Goal: Task Accomplishment & Management: Complete application form

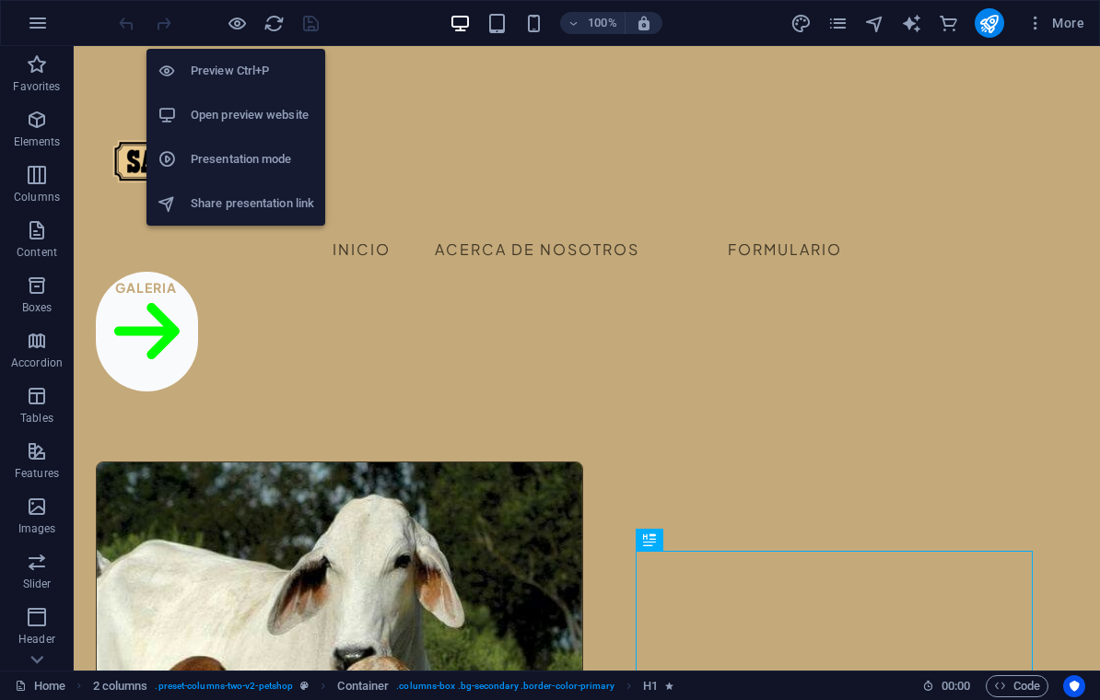
click at [237, 75] on h6 "Preview Ctrl+P" at bounding box center [252, 71] width 123 height 22
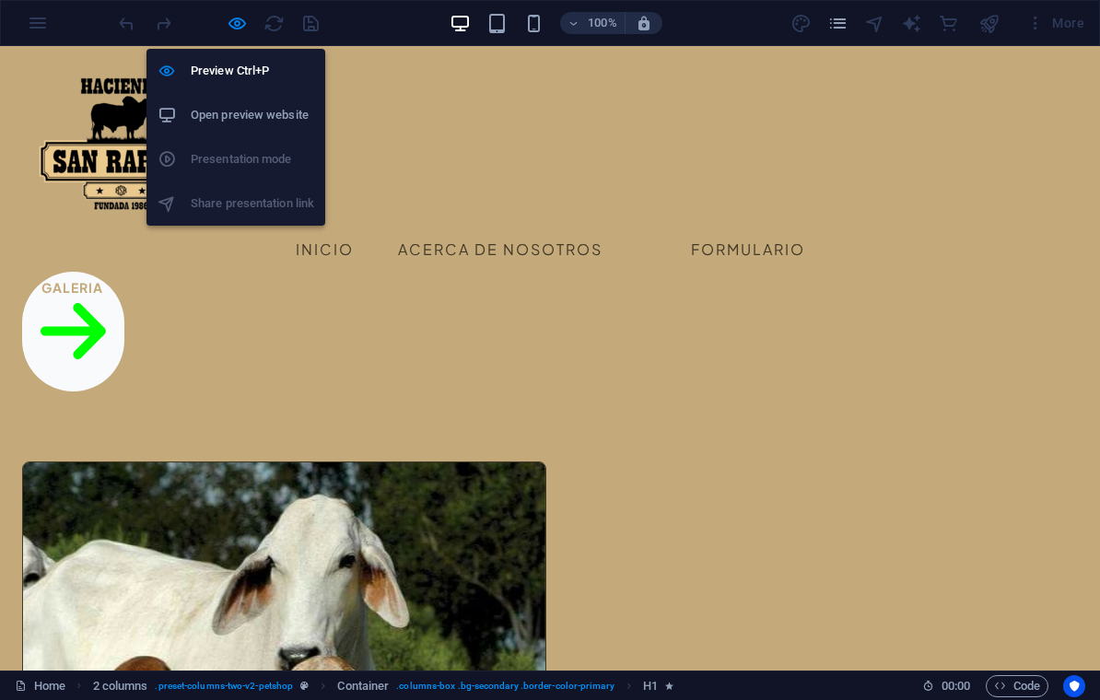
click at [276, 77] on h6 "Preview Ctrl+P" at bounding box center [252, 71] width 123 height 22
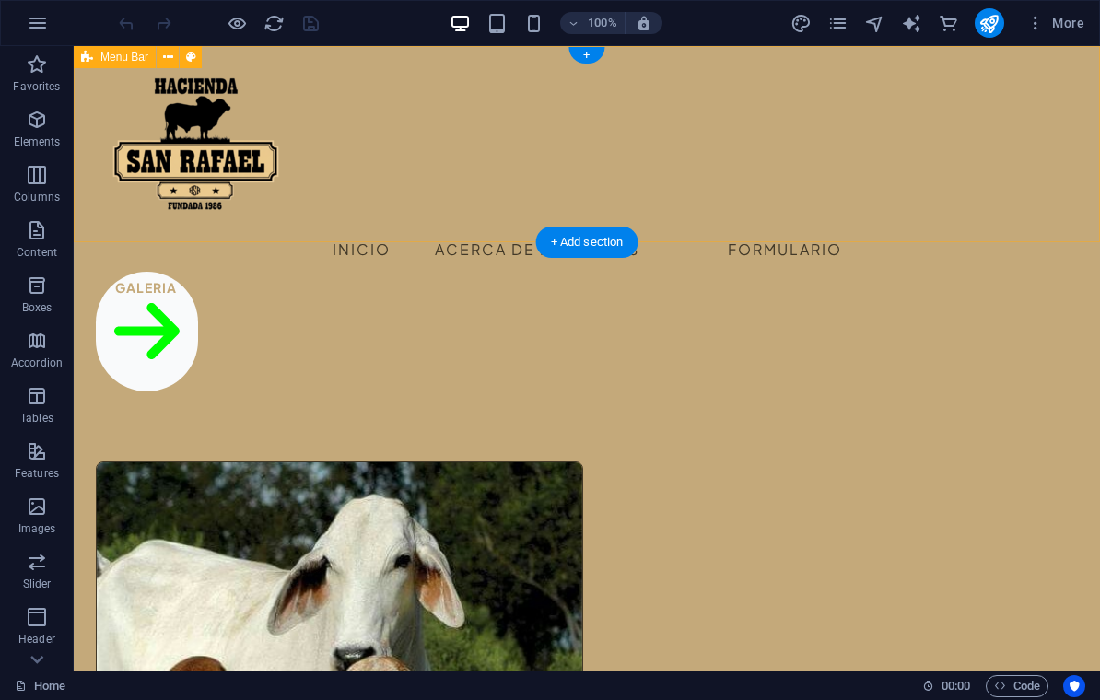
click at [698, 215] on div "Menu Inicio Acerca de Nosotros Formulario Galeria" at bounding box center [587, 226] width 1026 height 360
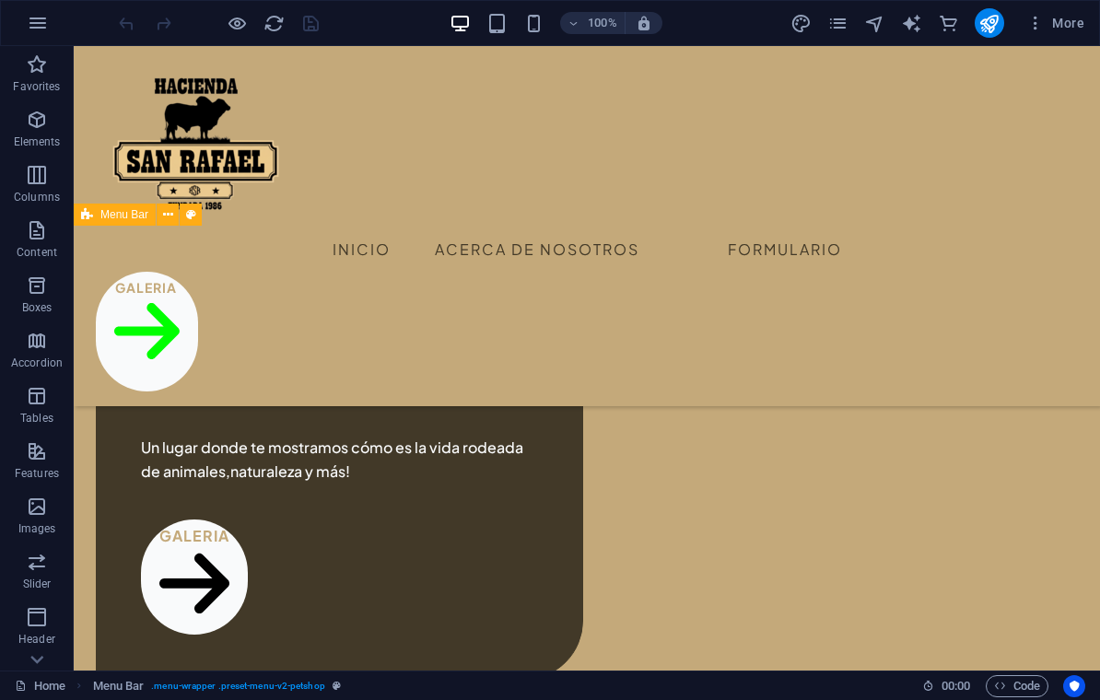
scroll to position [858, 0]
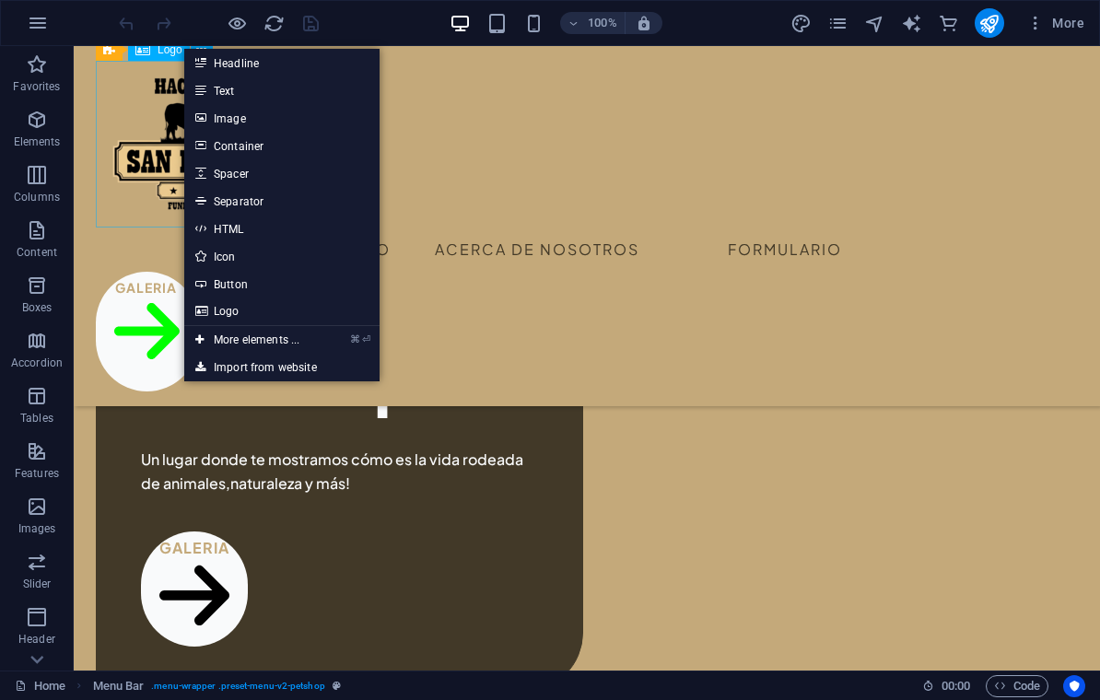
click at [218, 126] on link "Image" at bounding box center [281, 118] width 195 height 28
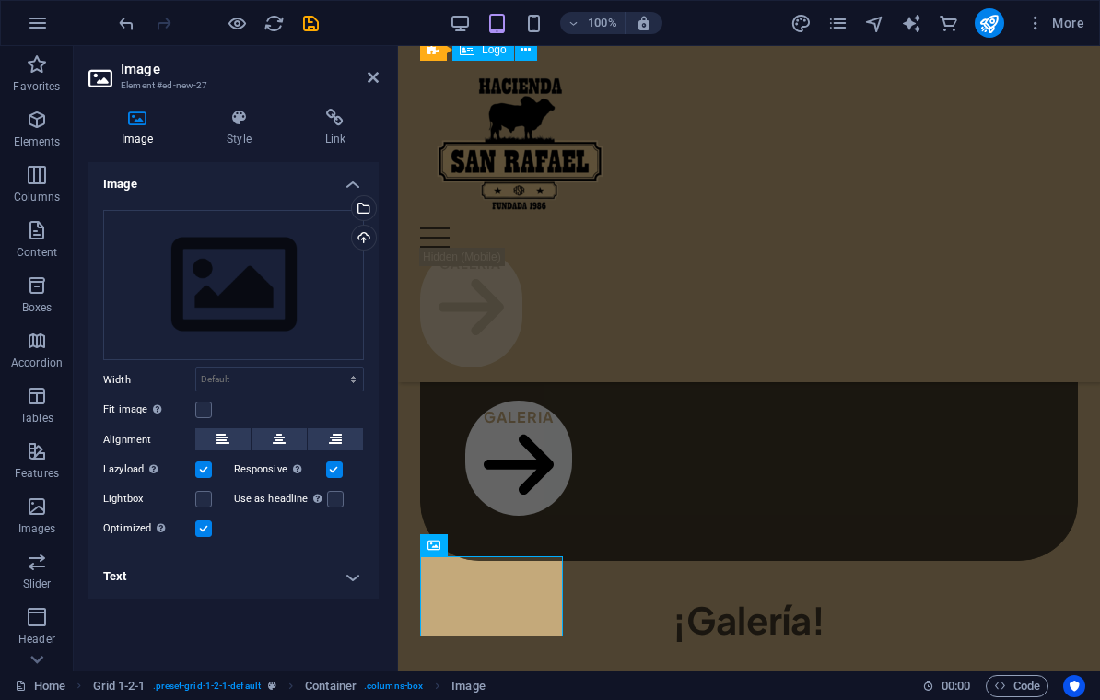
click at [363, 245] on div "Upload" at bounding box center [362, 240] width 28 height 28
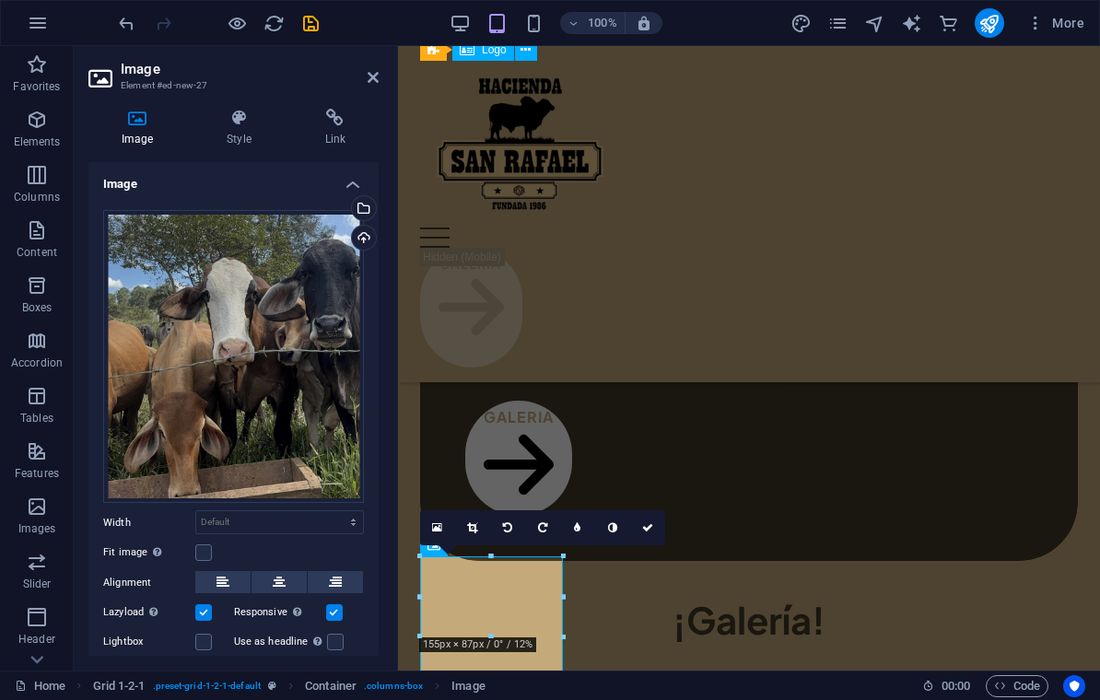
click at [647, 537] on link at bounding box center [647, 527] width 35 height 35
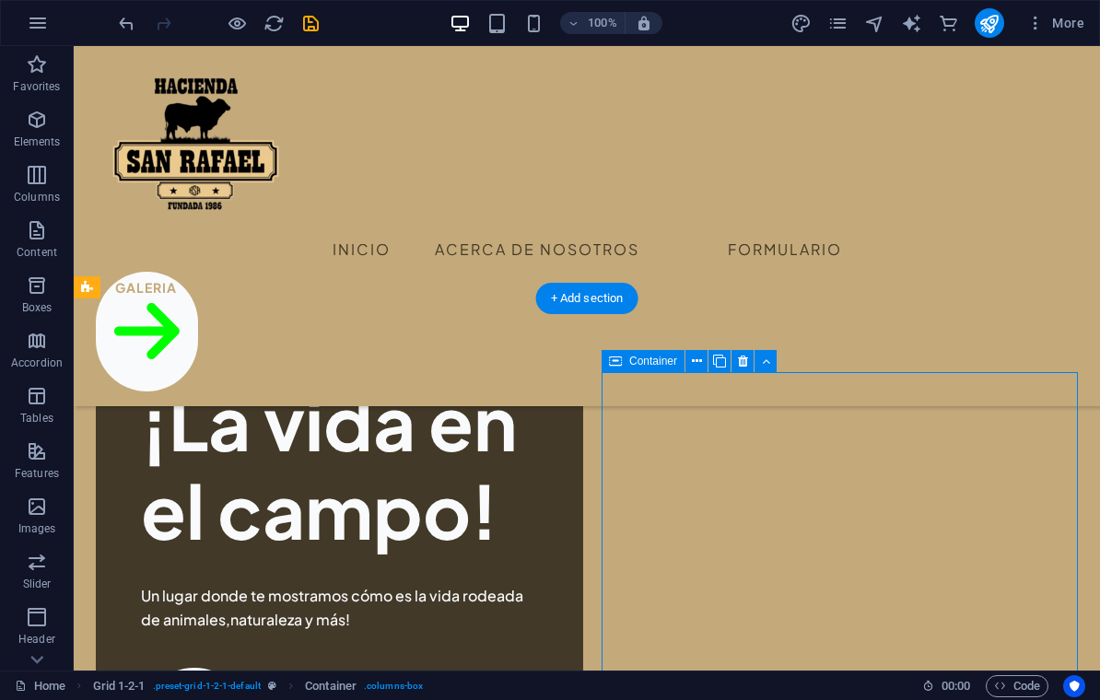
scroll to position [719, 0]
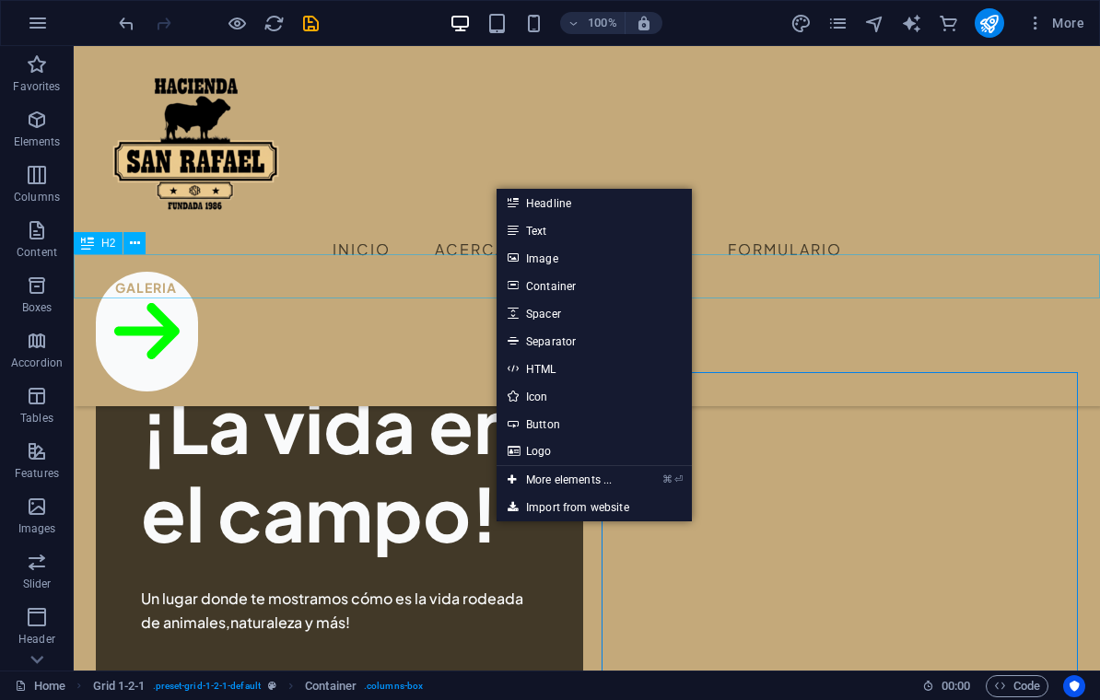
click at [613, 269] on link "Image" at bounding box center [593, 258] width 195 height 28
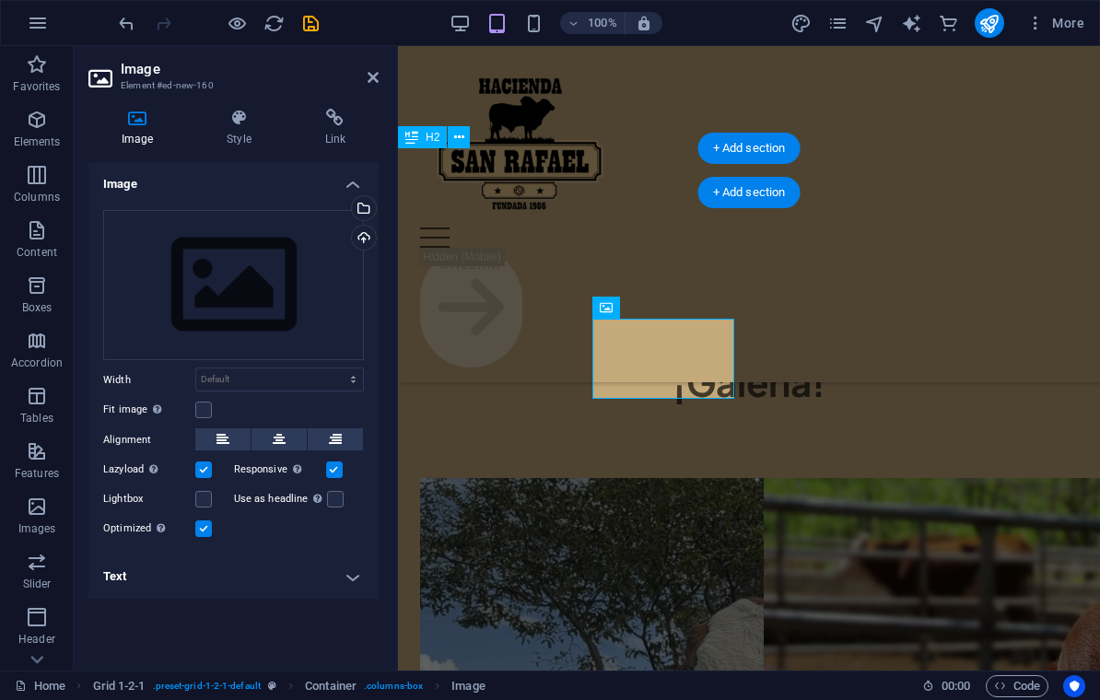
click at [365, 227] on div "Upload" at bounding box center [362, 240] width 28 height 28
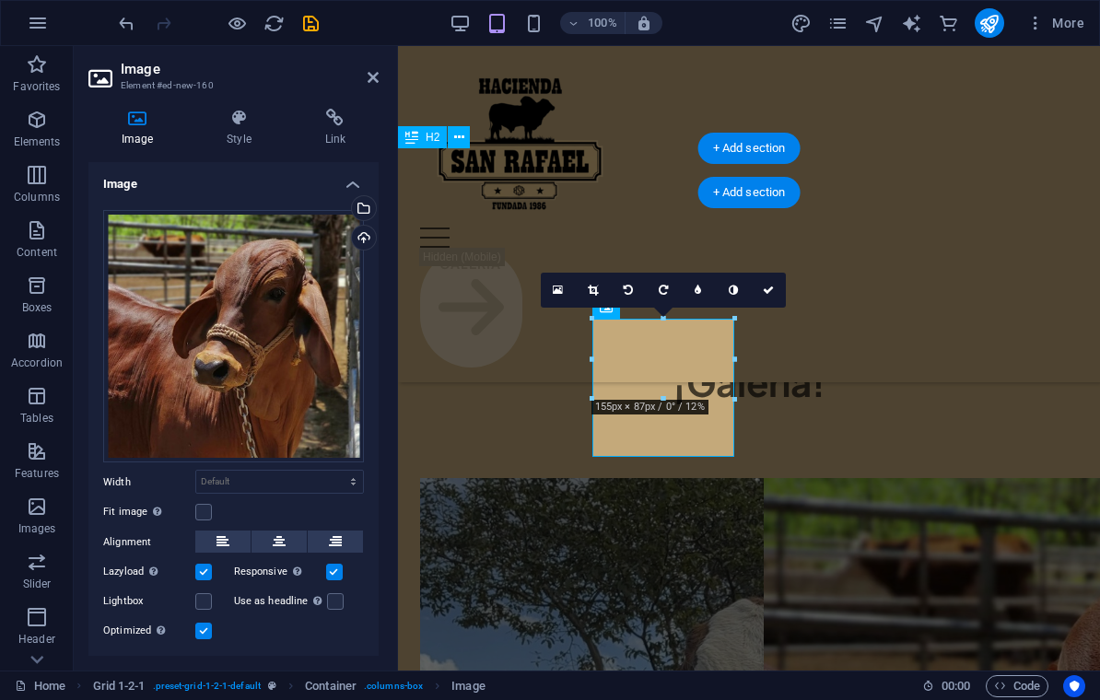
click at [775, 293] on link at bounding box center [768, 290] width 35 height 35
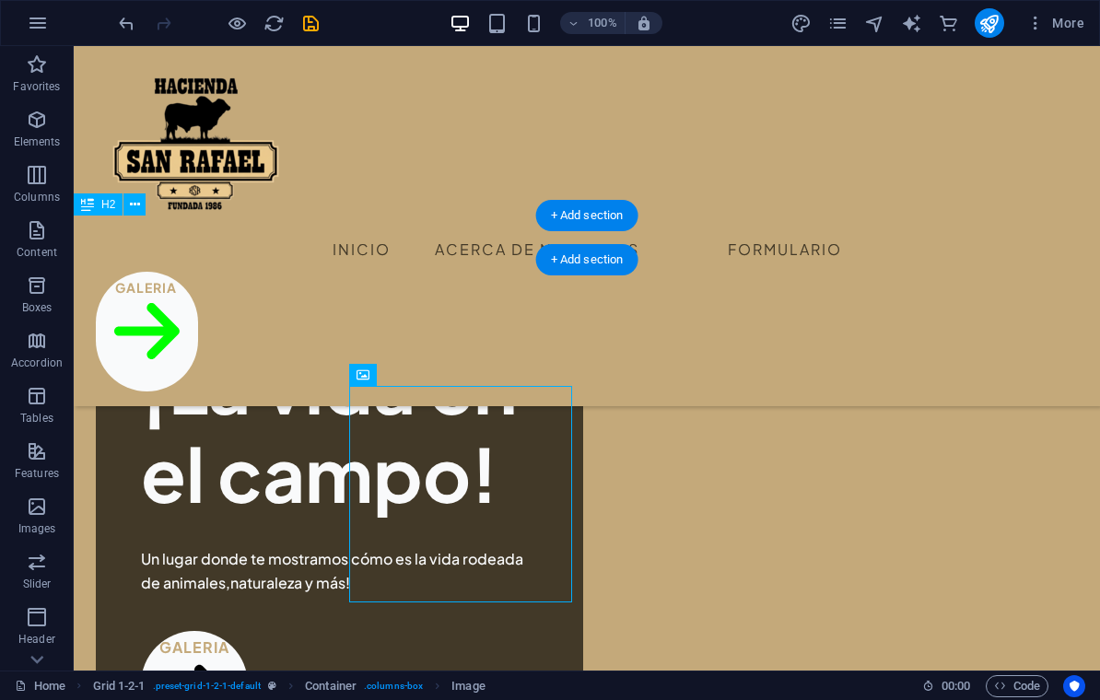
scroll to position [758, 0]
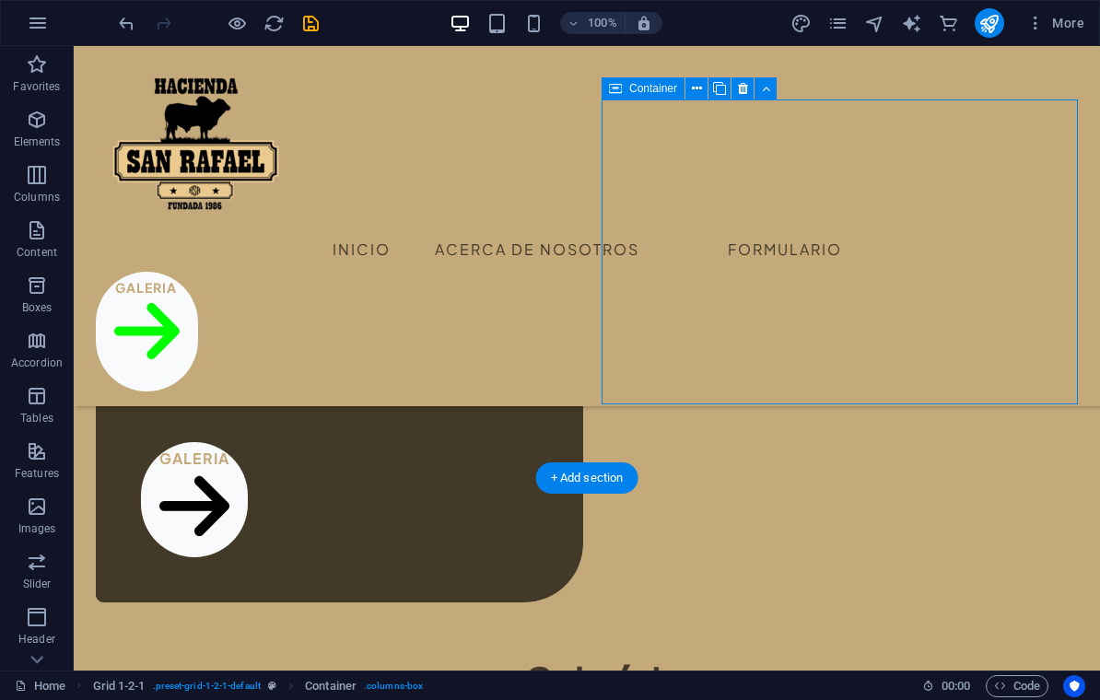
scroll to position [1015, 0]
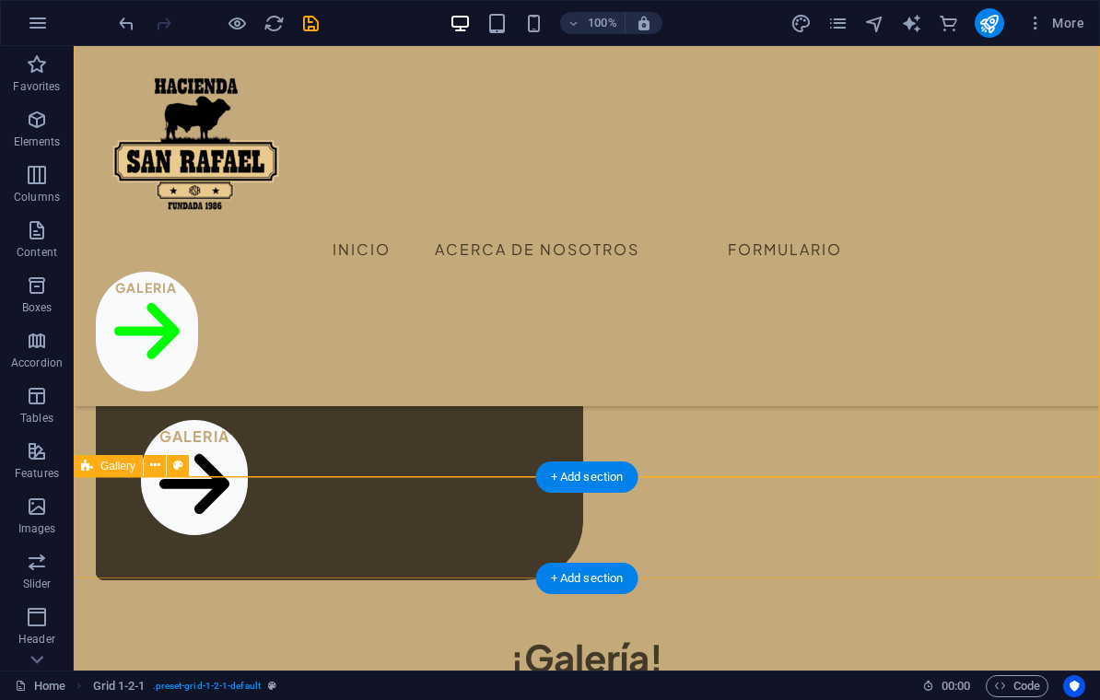
scroll to position [838, 0]
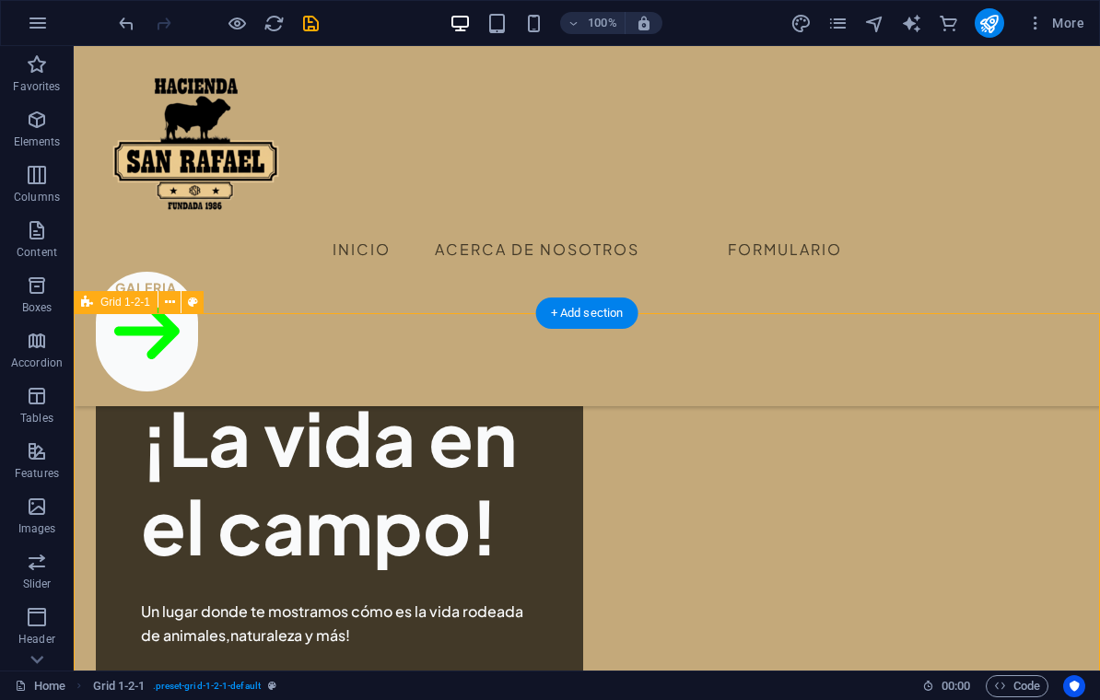
scroll to position [704, 0]
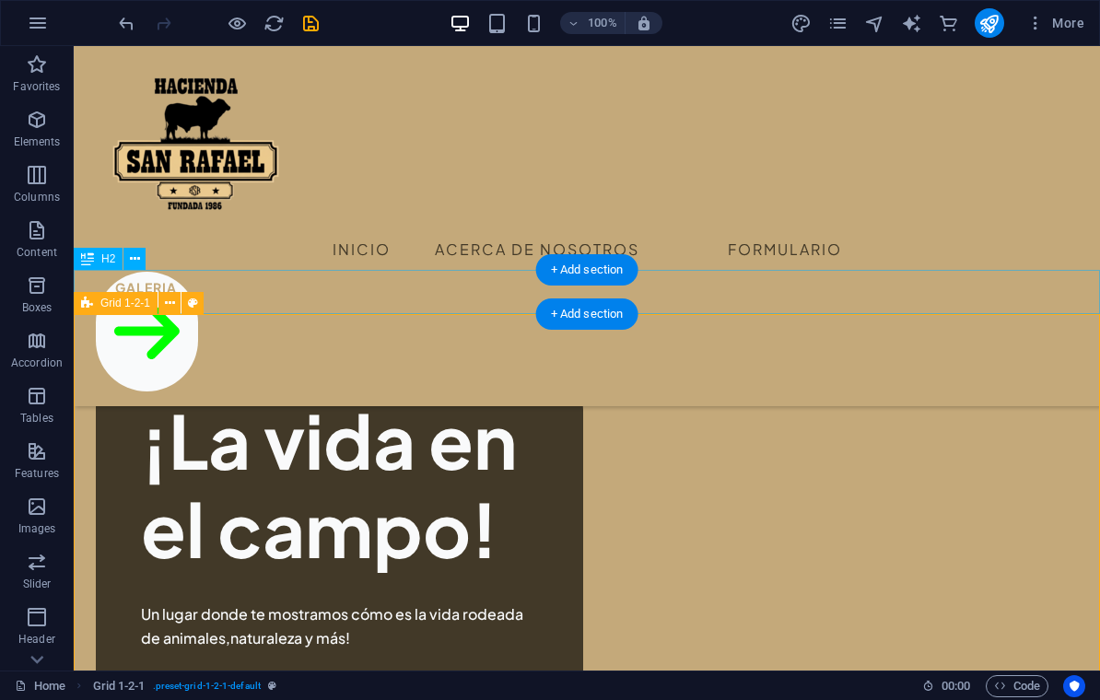
click at [174, 301] on icon at bounding box center [170, 303] width 10 height 19
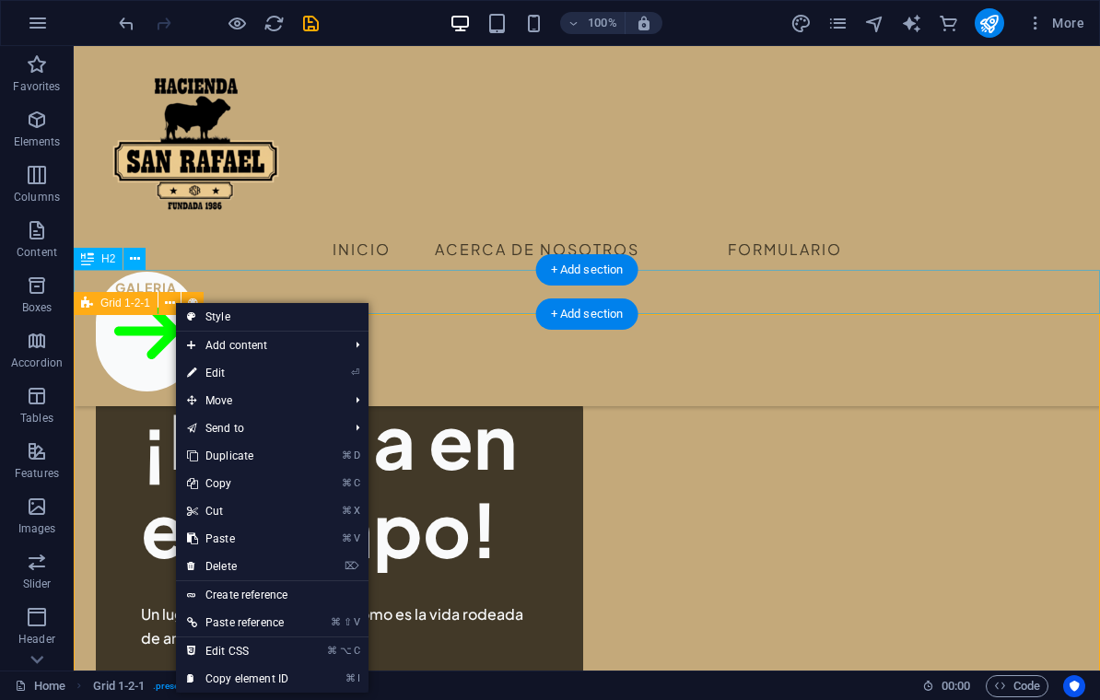
click at [930, 227] on div "Menu Inicio Acerca de Nosotros Formulario Galeria" at bounding box center [587, 226] width 1026 height 360
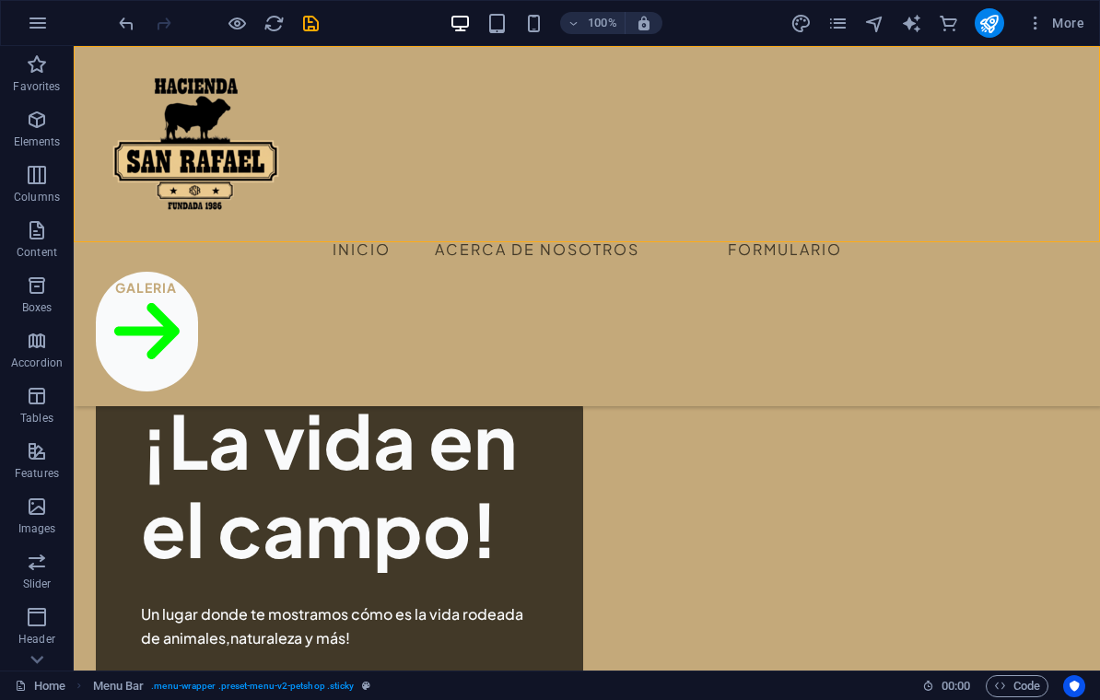
click at [22, 338] on span "Accordion" at bounding box center [37, 352] width 74 height 44
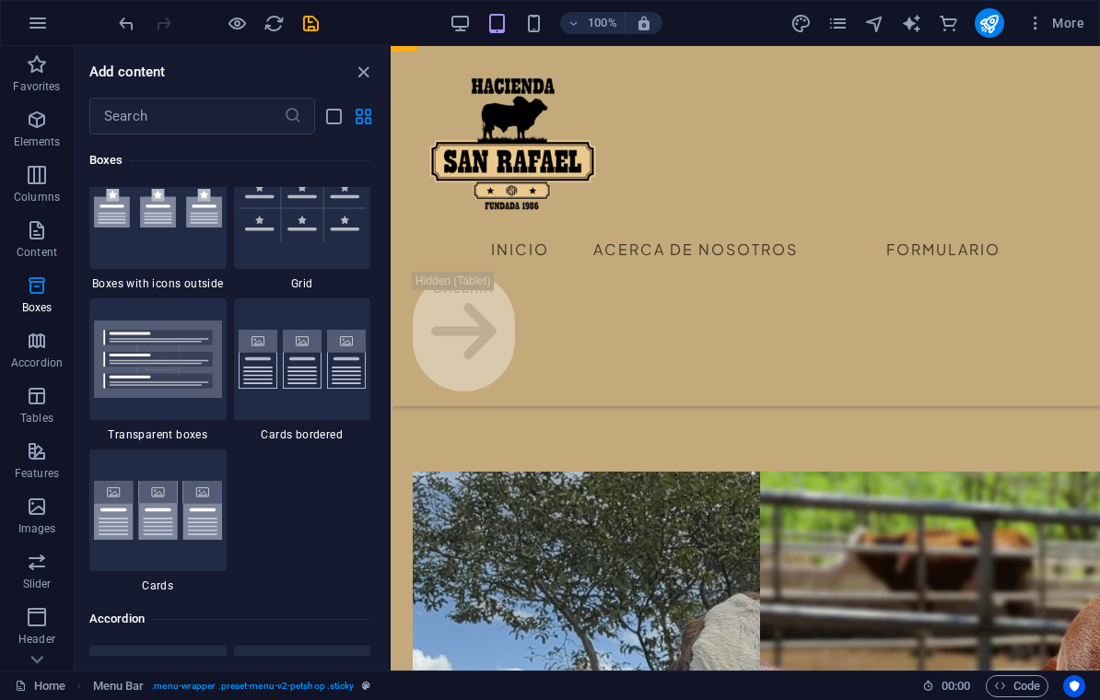
scroll to position [1140, 0]
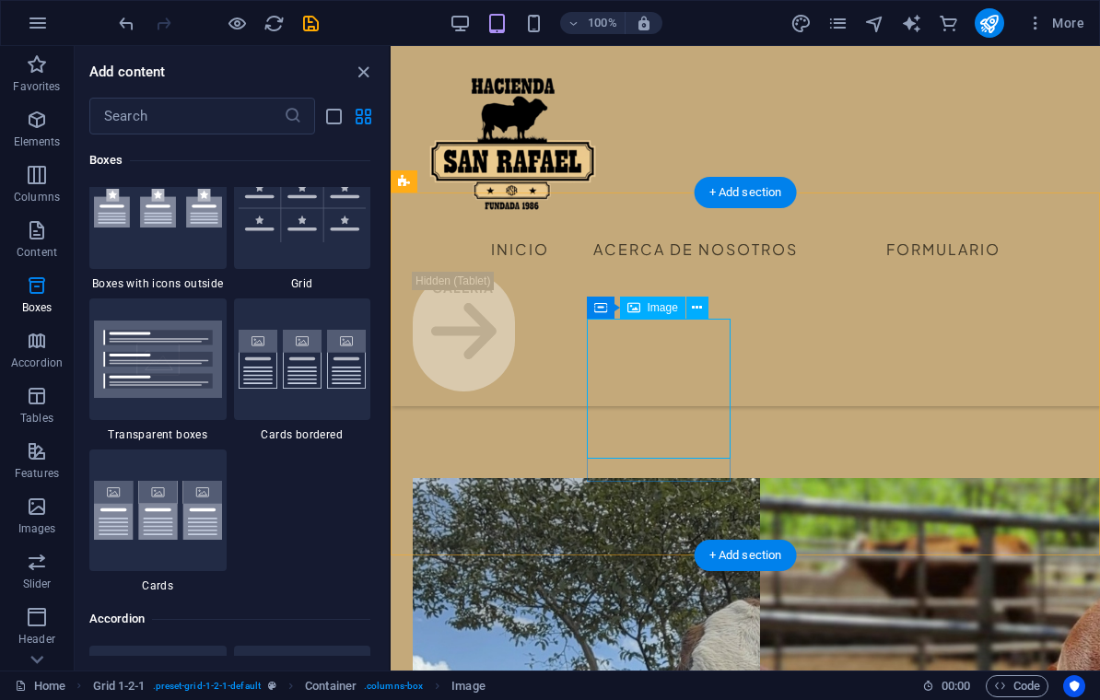
click at [692, 305] on icon at bounding box center [697, 307] width 10 height 19
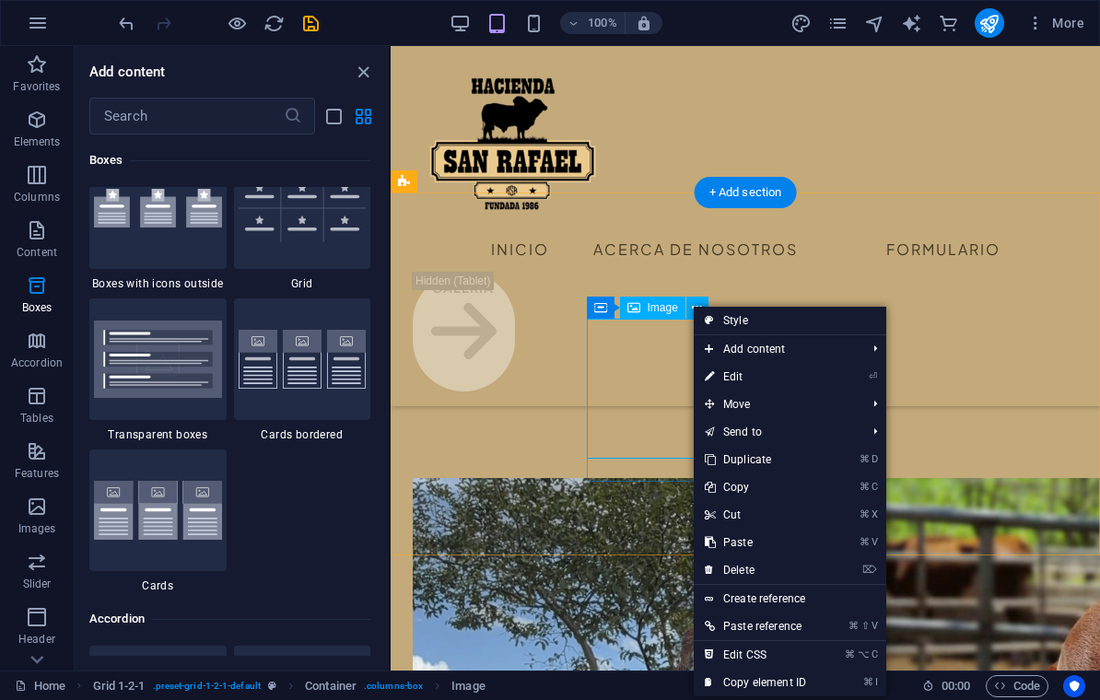
click at [748, 565] on link "⌦ Delete" at bounding box center [755, 570] width 123 height 28
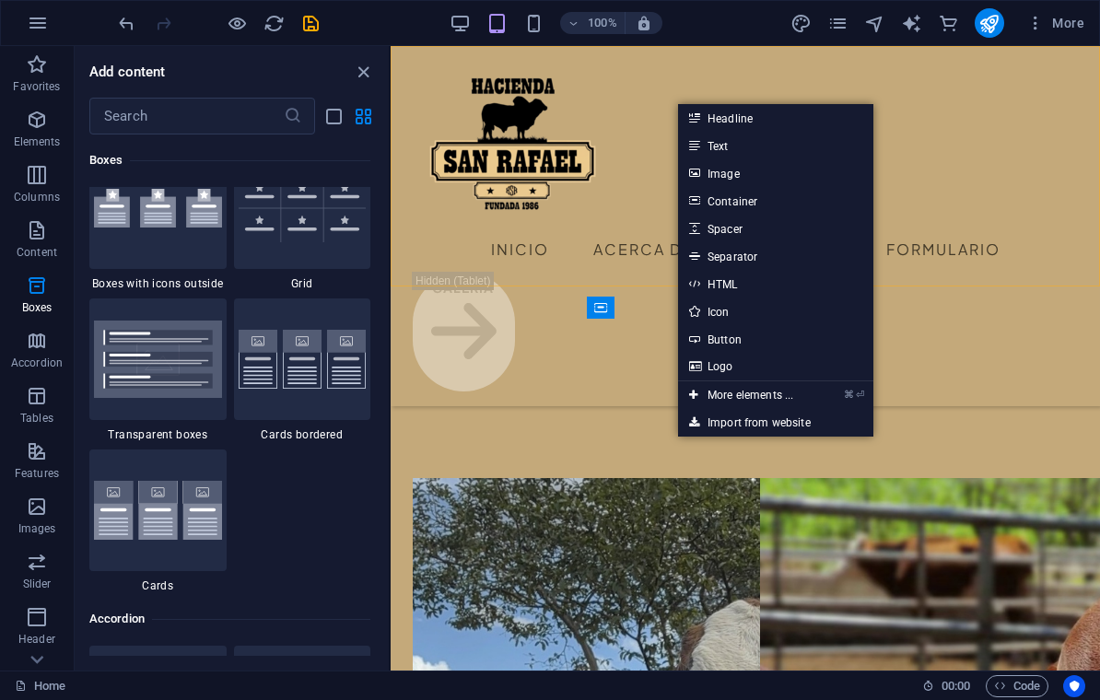
click at [810, 175] on link "Image" at bounding box center [775, 173] width 195 height 28
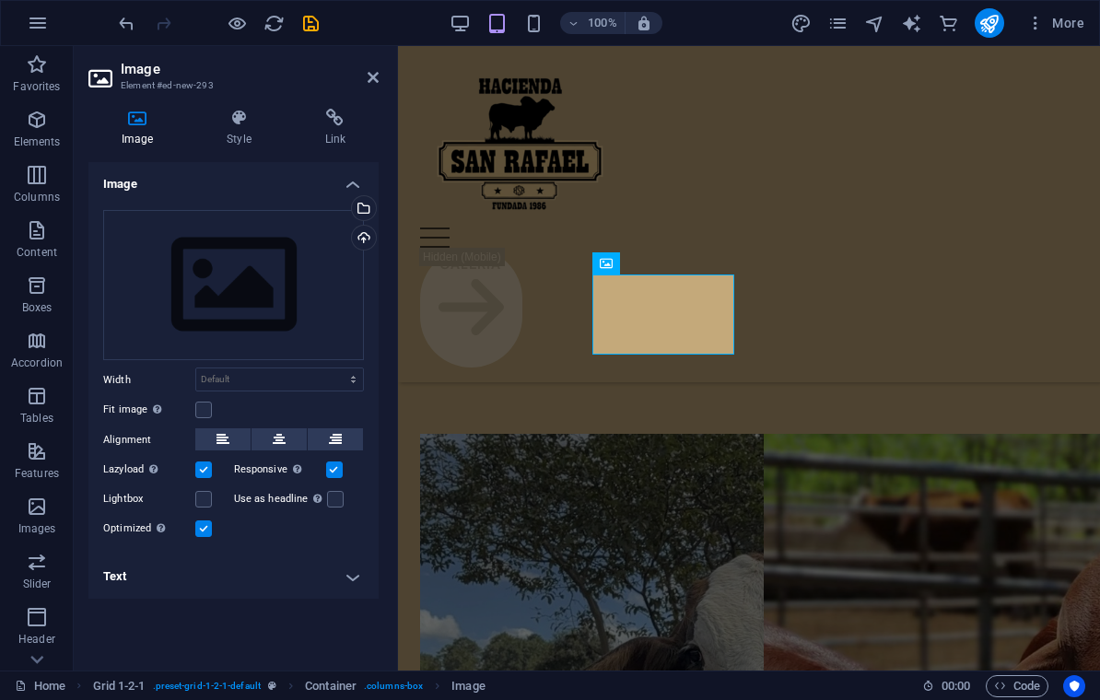
click at [348, 238] on div "Upload" at bounding box center [362, 240] width 28 height 28
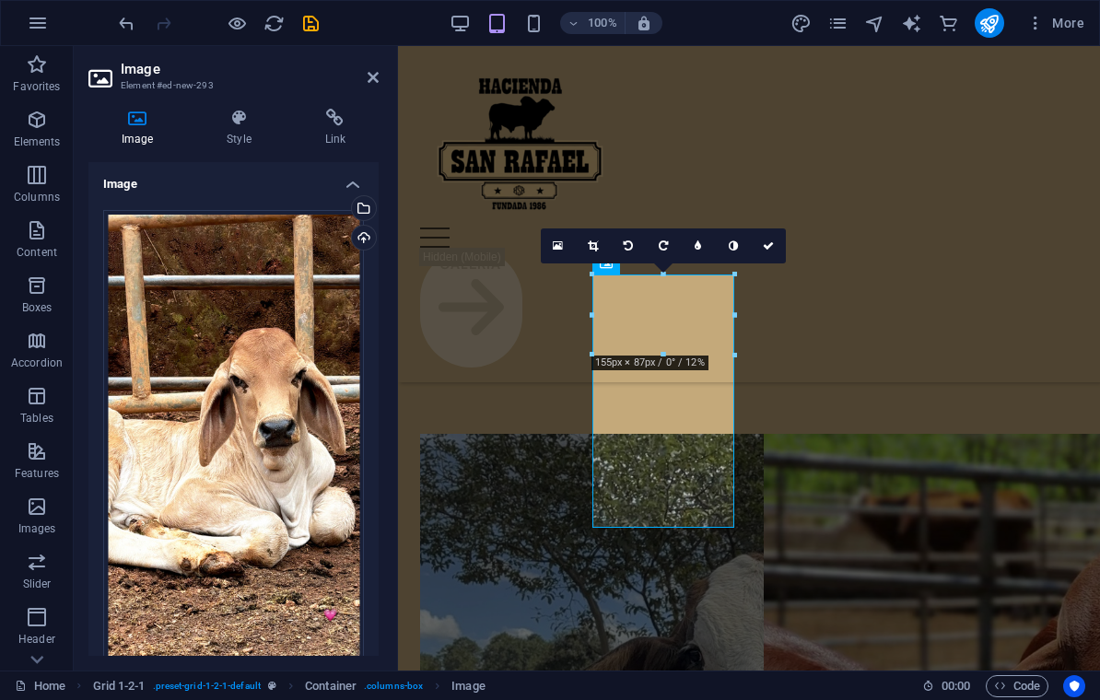
click at [772, 238] on link at bounding box center [768, 245] width 35 height 35
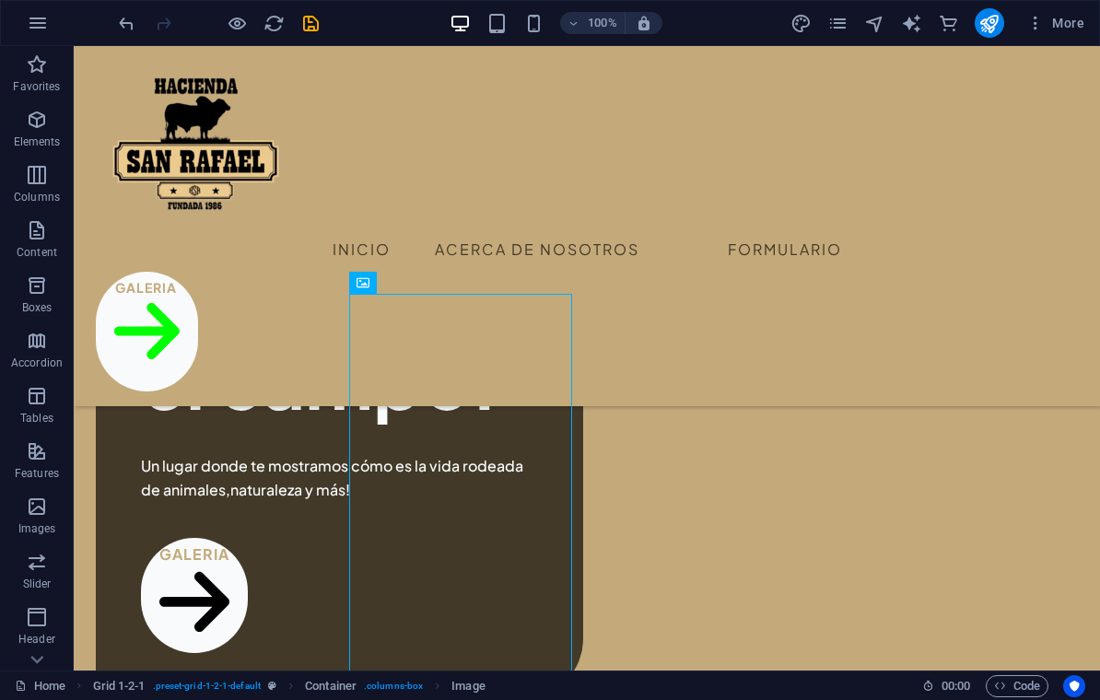
scroll to position [850, 0]
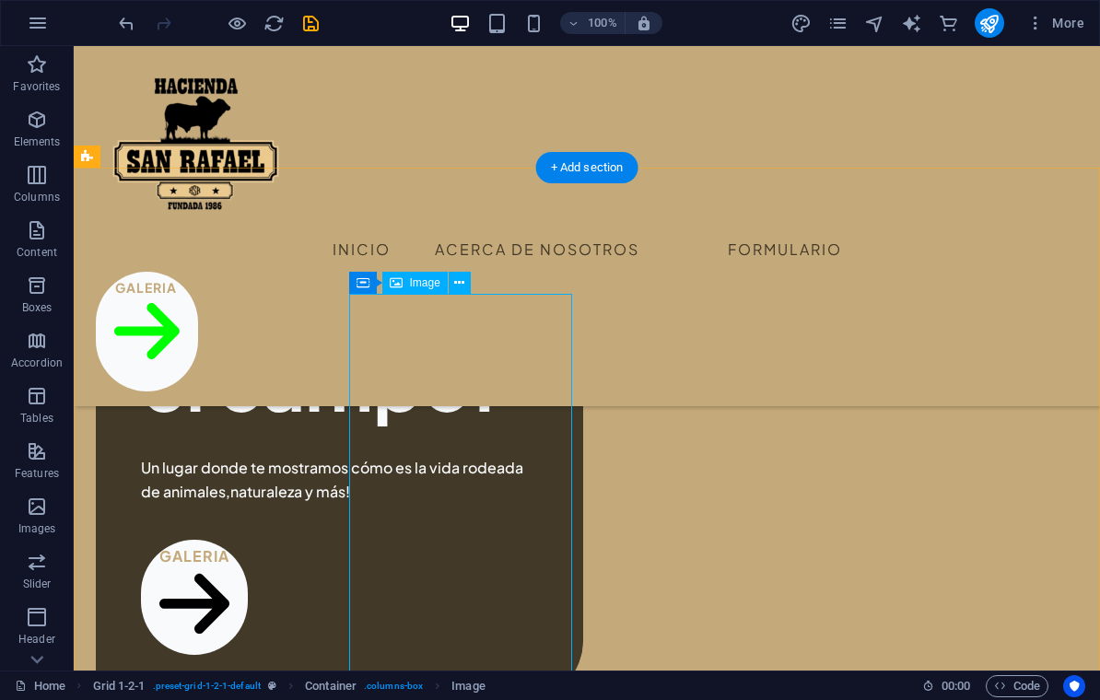
click at [448, 292] on div "Image" at bounding box center [414, 283] width 65 height 22
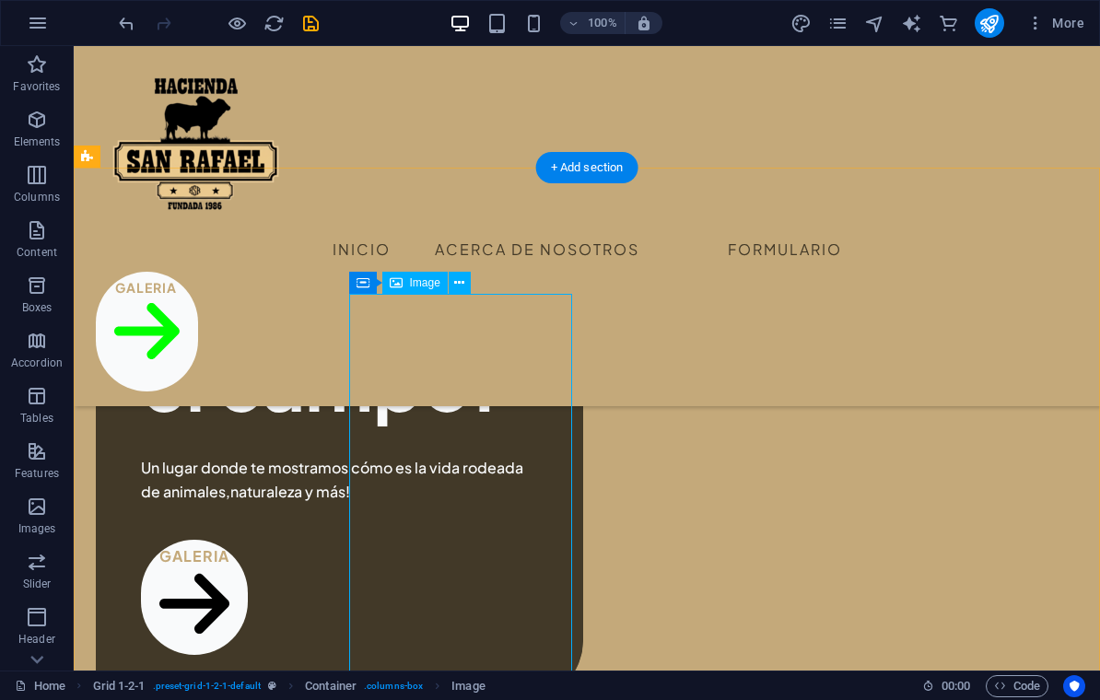
click at [459, 281] on icon at bounding box center [459, 283] width 10 height 19
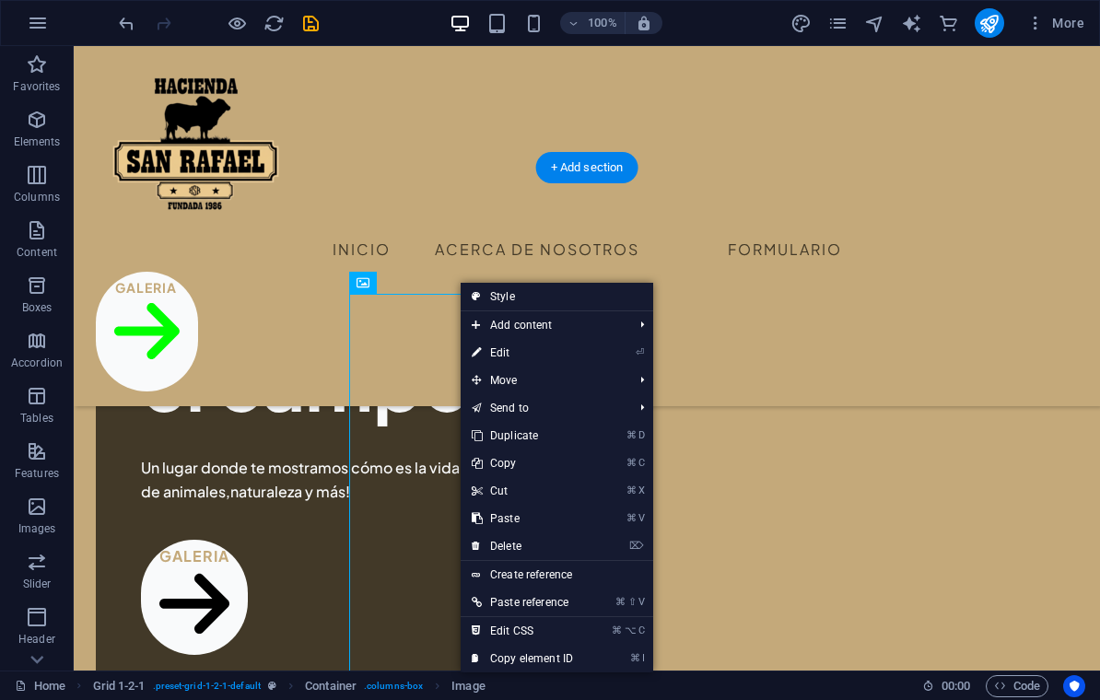
click at [551, 540] on link "⌦ Delete" at bounding box center [522, 546] width 123 height 28
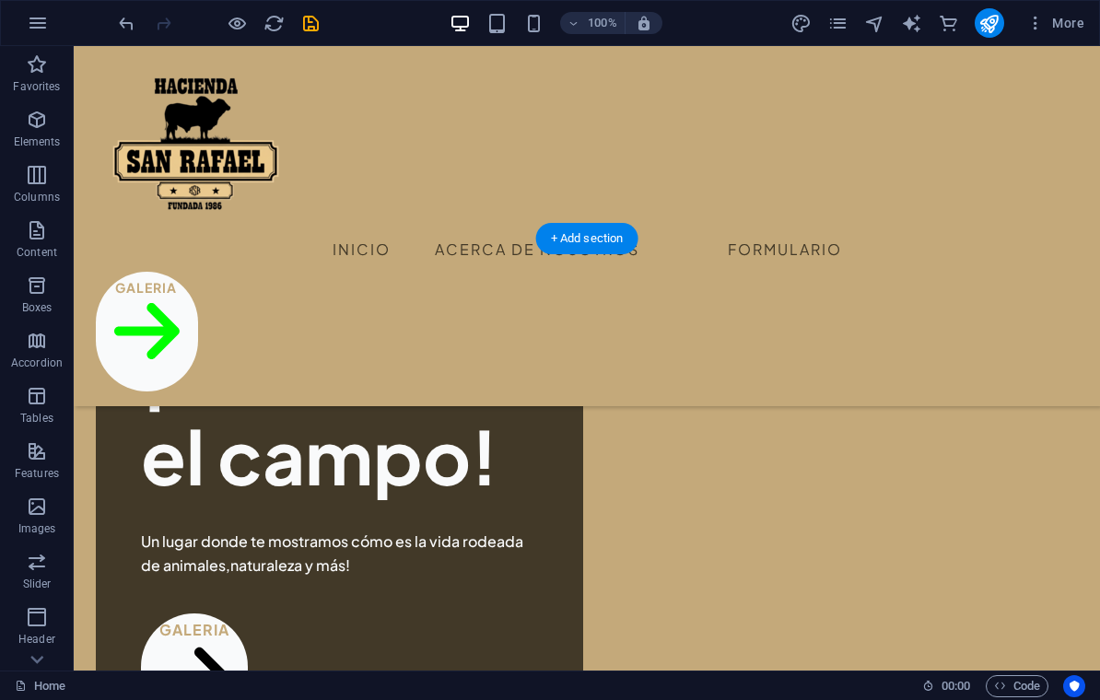
scroll to position [779, 0]
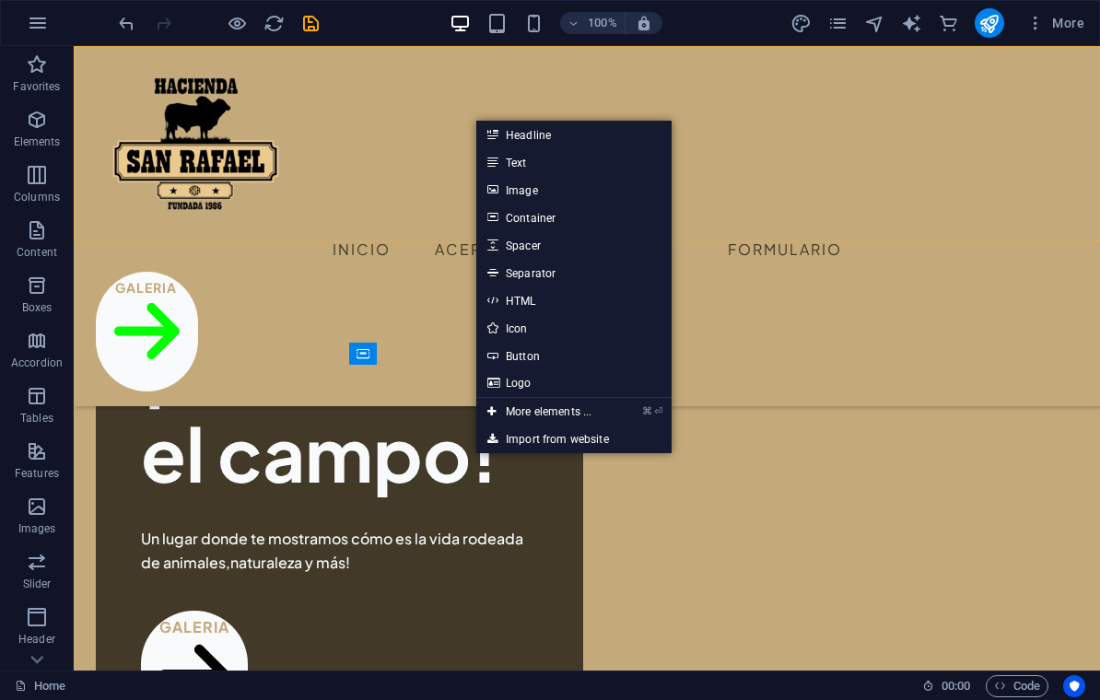
click at [555, 191] on link "Image" at bounding box center [573, 190] width 195 height 28
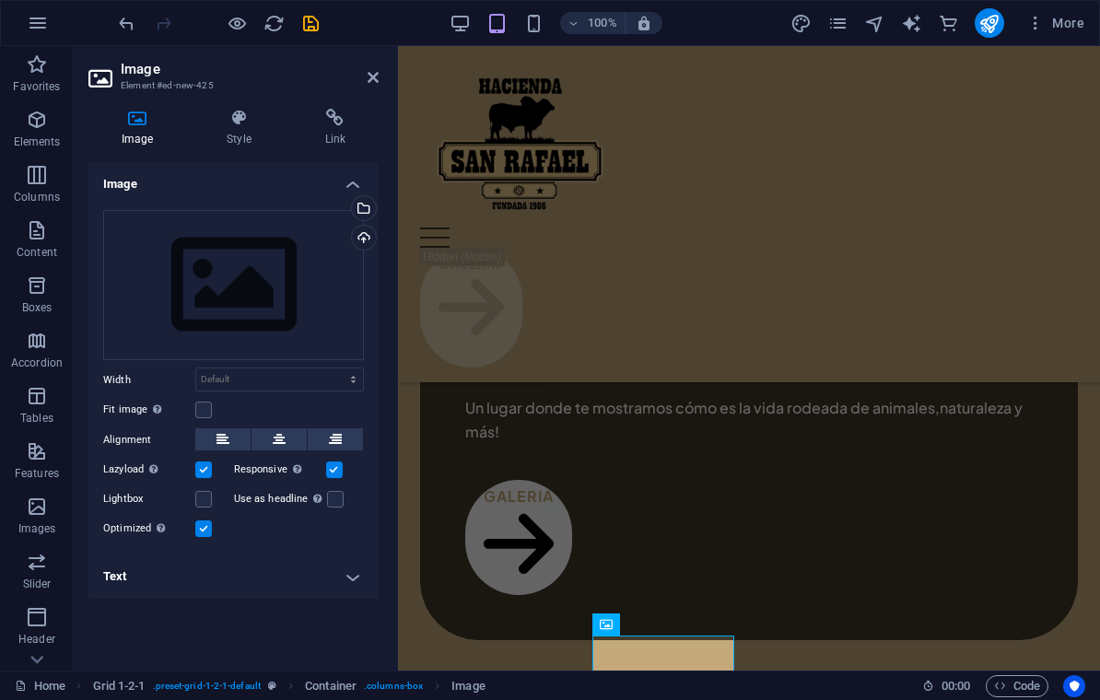
click at [348, 212] on div "Select files from the file manager, stock photos, or upload file(s)" at bounding box center [288, 209] width 120 height 69
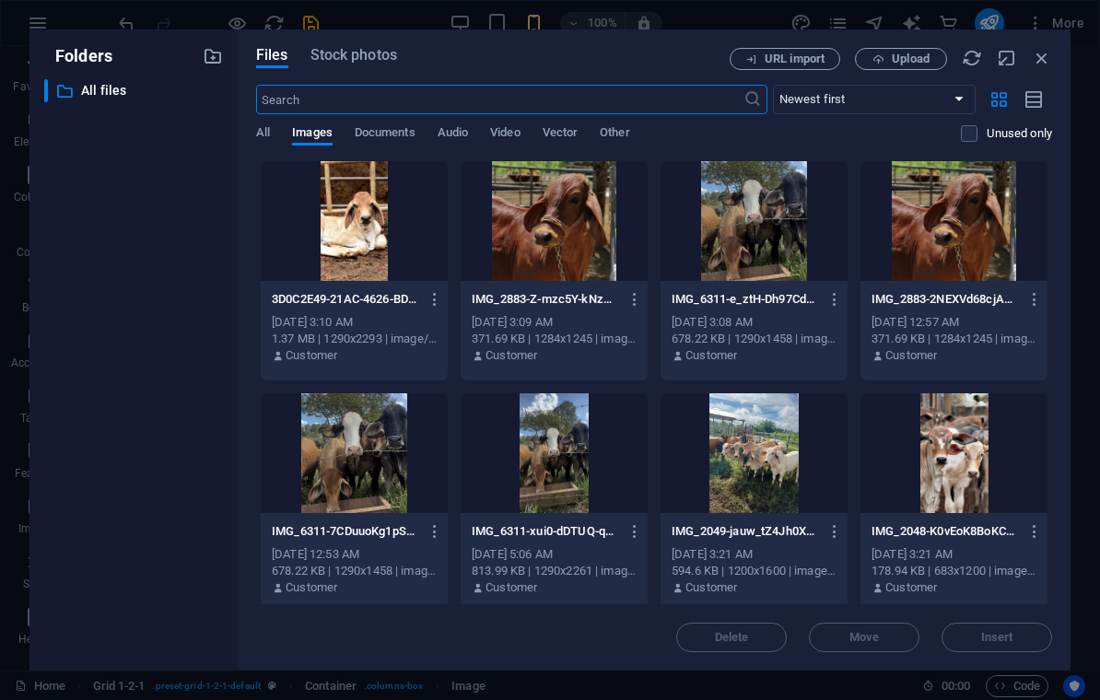
scroll to position [1278, 0]
click at [1043, 60] on icon "button" at bounding box center [1042, 58] width 20 height 20
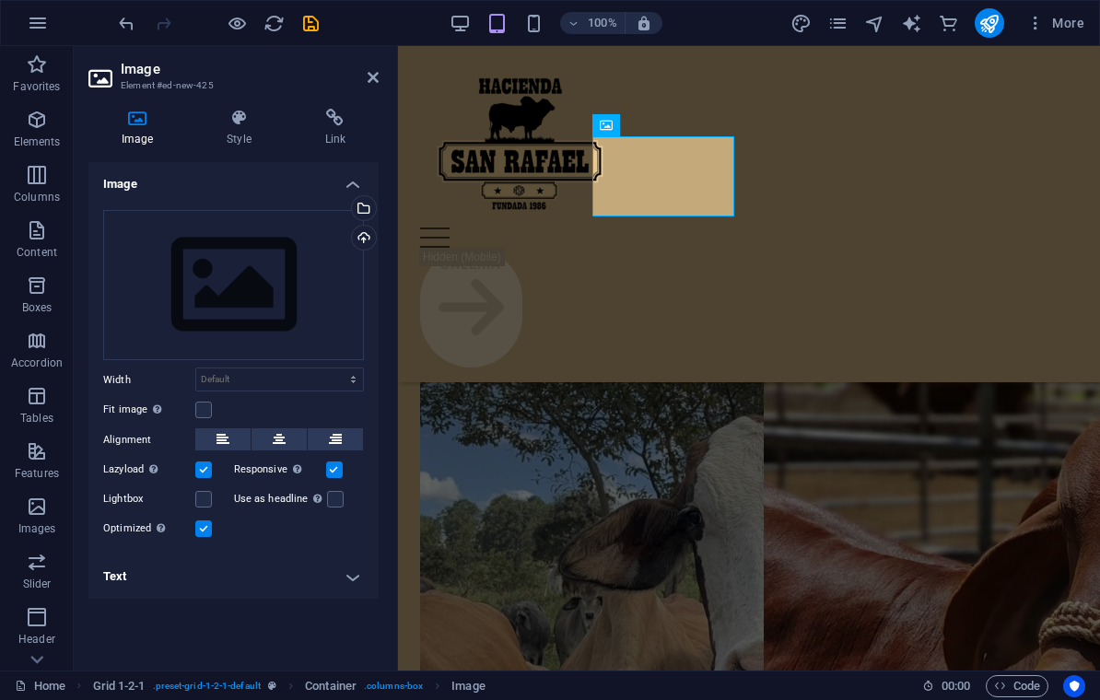
click at [353, 237] on div "Upload" at bounding box center [362, 240] width 28 height 28
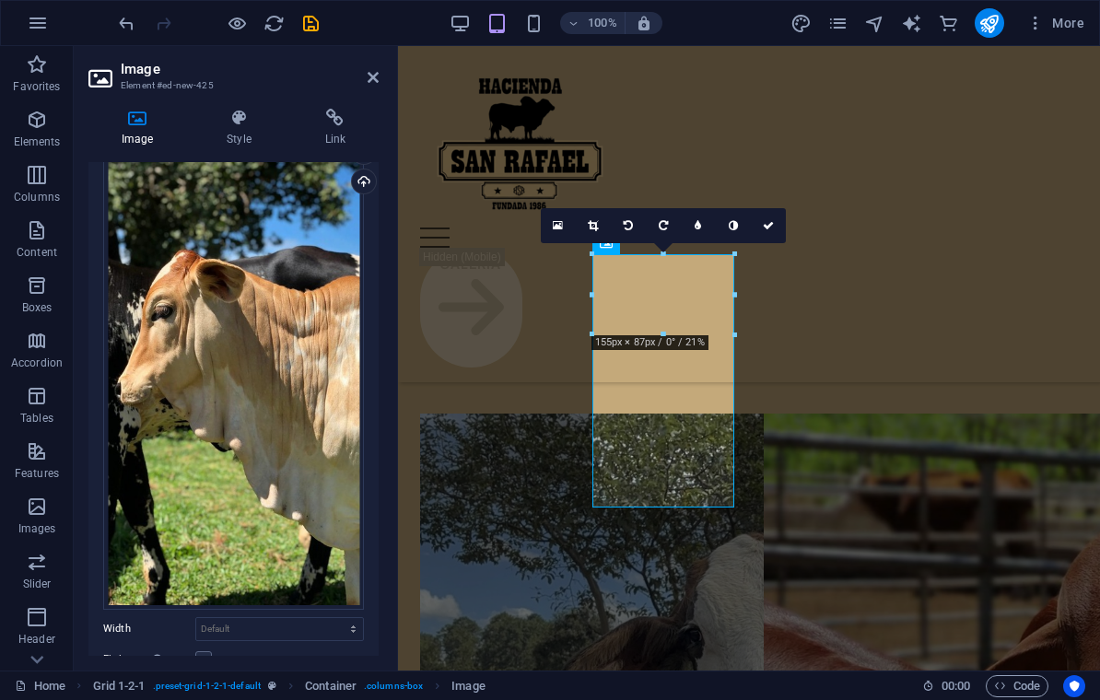
scroll to position [29, 0]
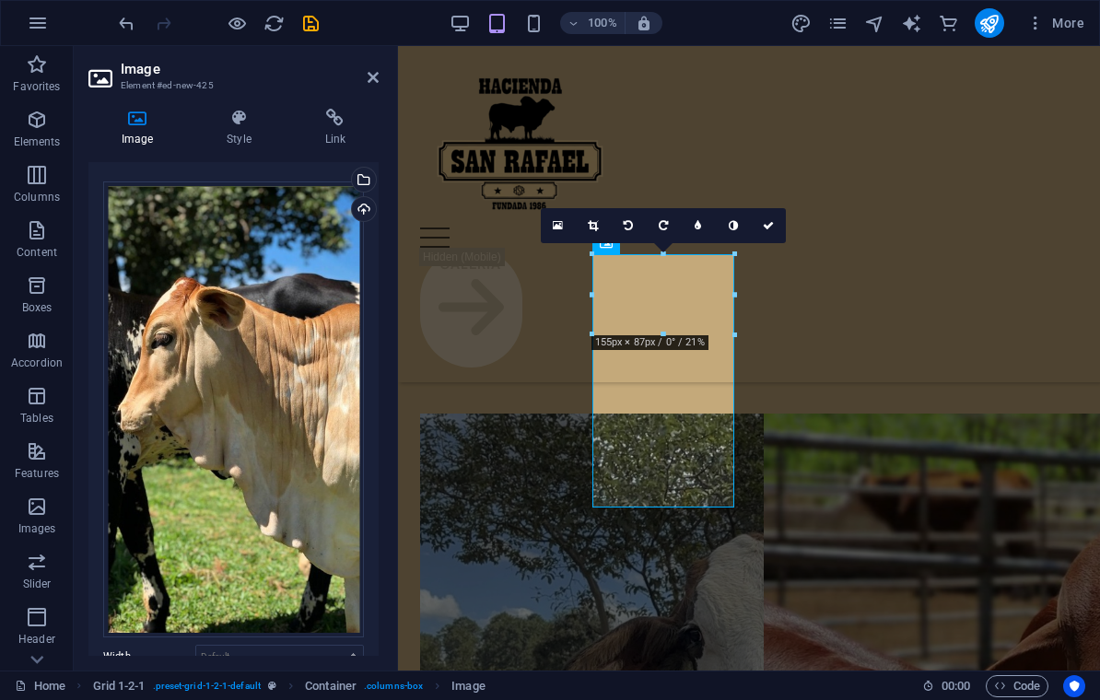
click at [767, 213] on link at bounding box center [768, 225] width 35 height 35
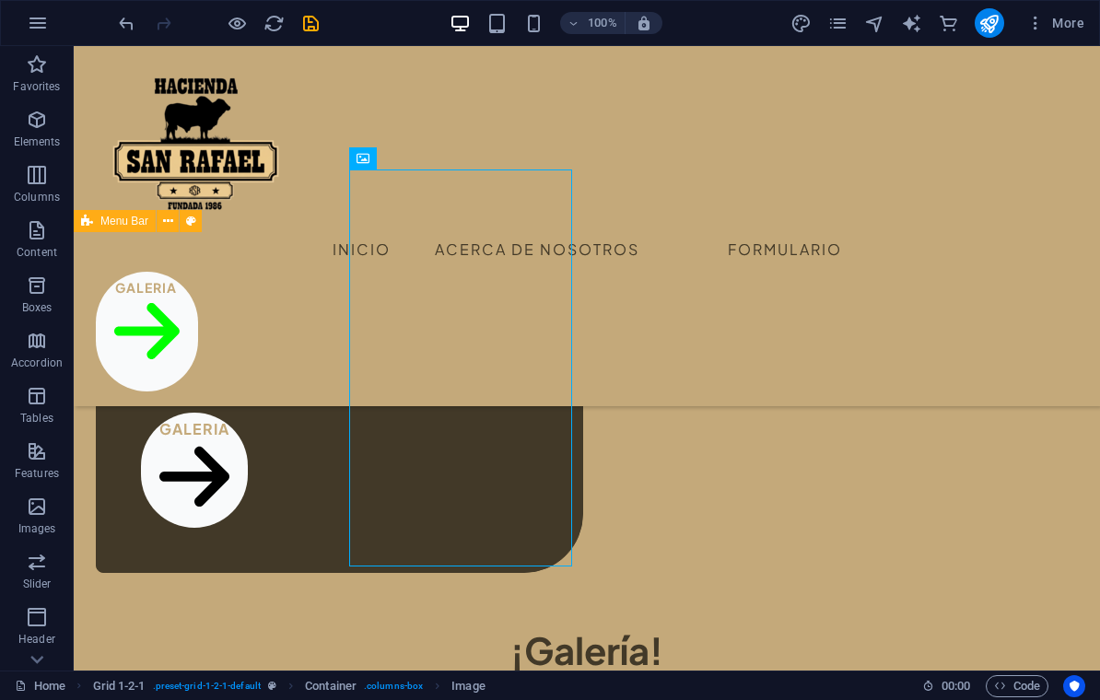
scroll to position [971, 0]
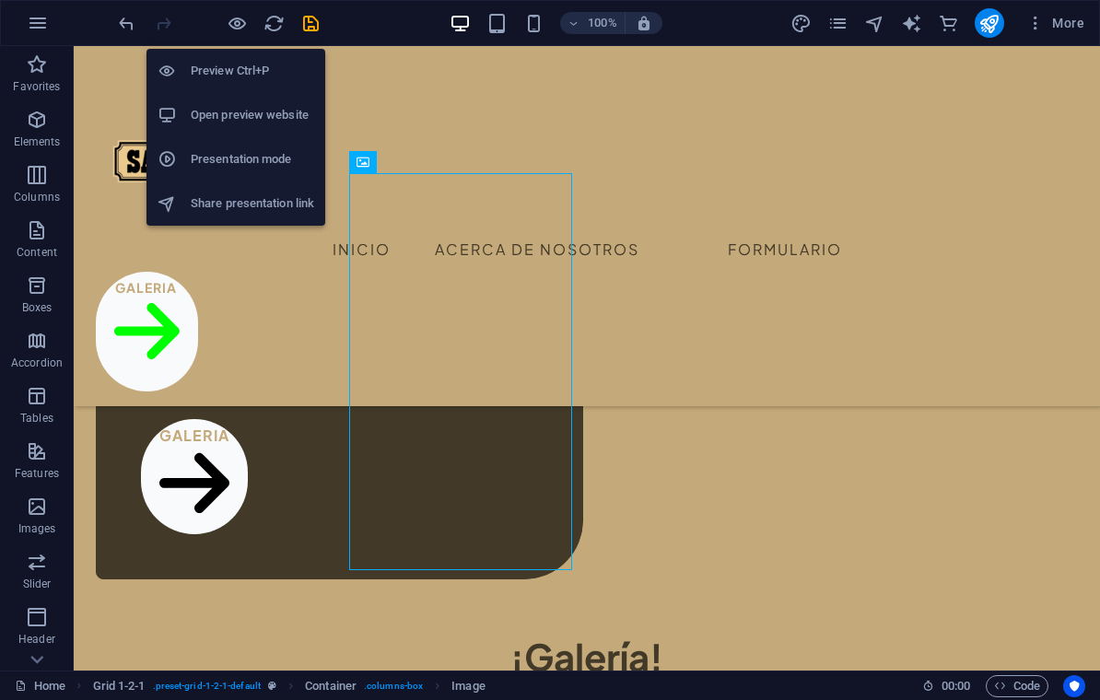
click at [225, 84] on li "Preview Ctrl+P" at bounding box center [235, 71] width 179 height 44
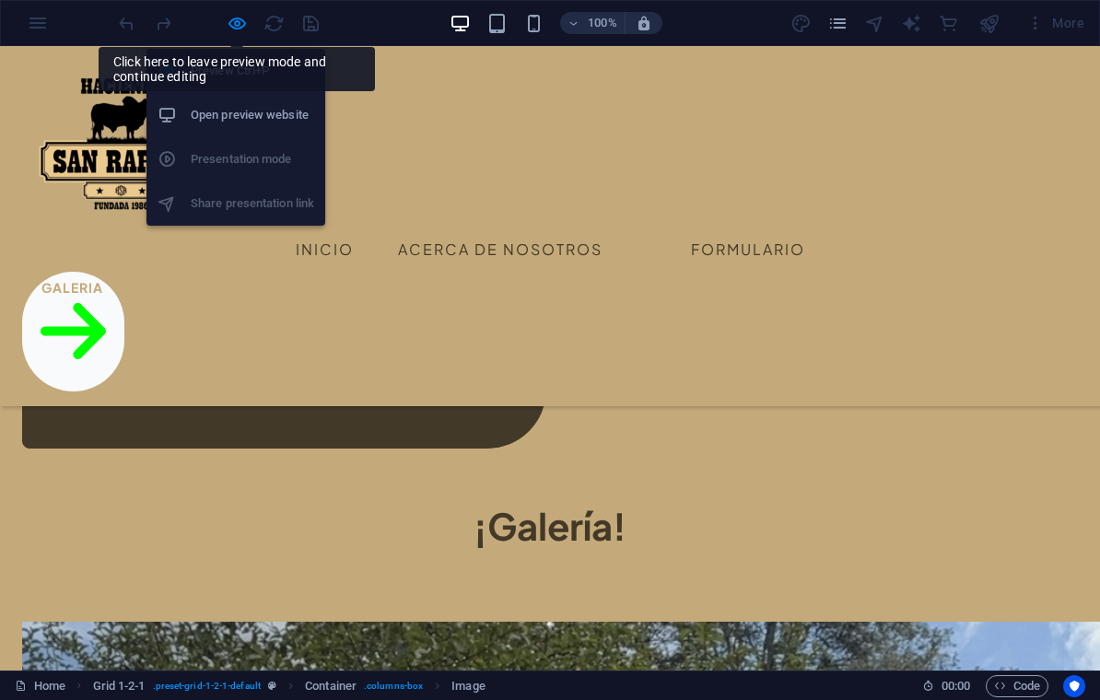
click at [227, 32] on icon "button" at bounding box center [237, 23] width 21 height 21
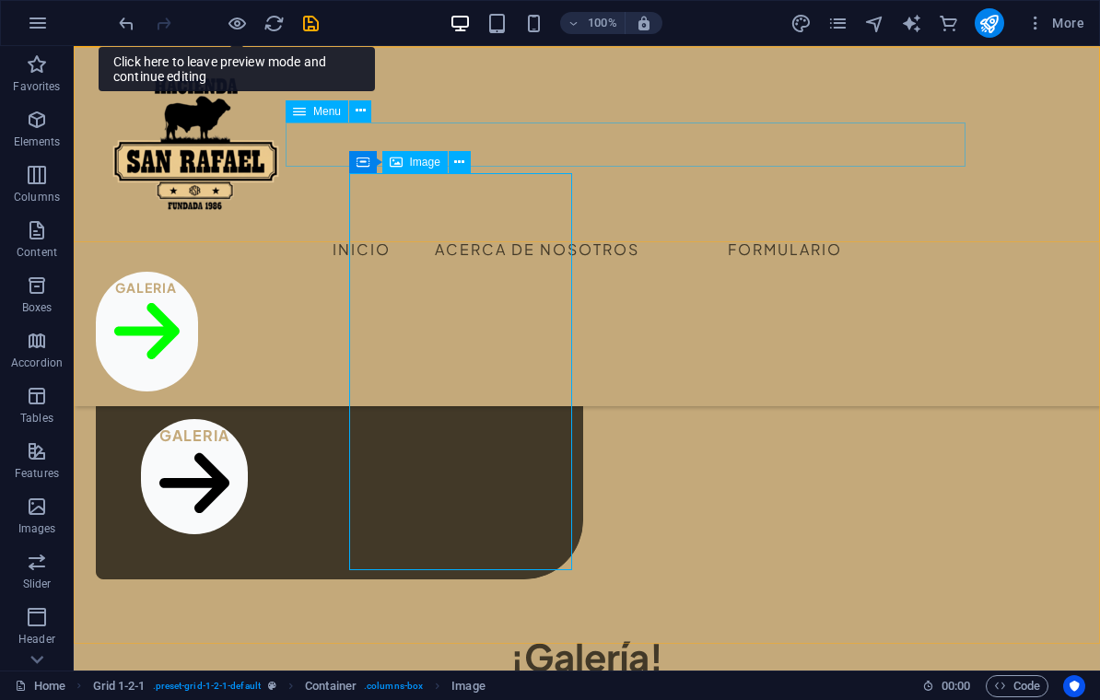
click at [464, 165] on icon at bounding box center [459, 162] width 10 height 19
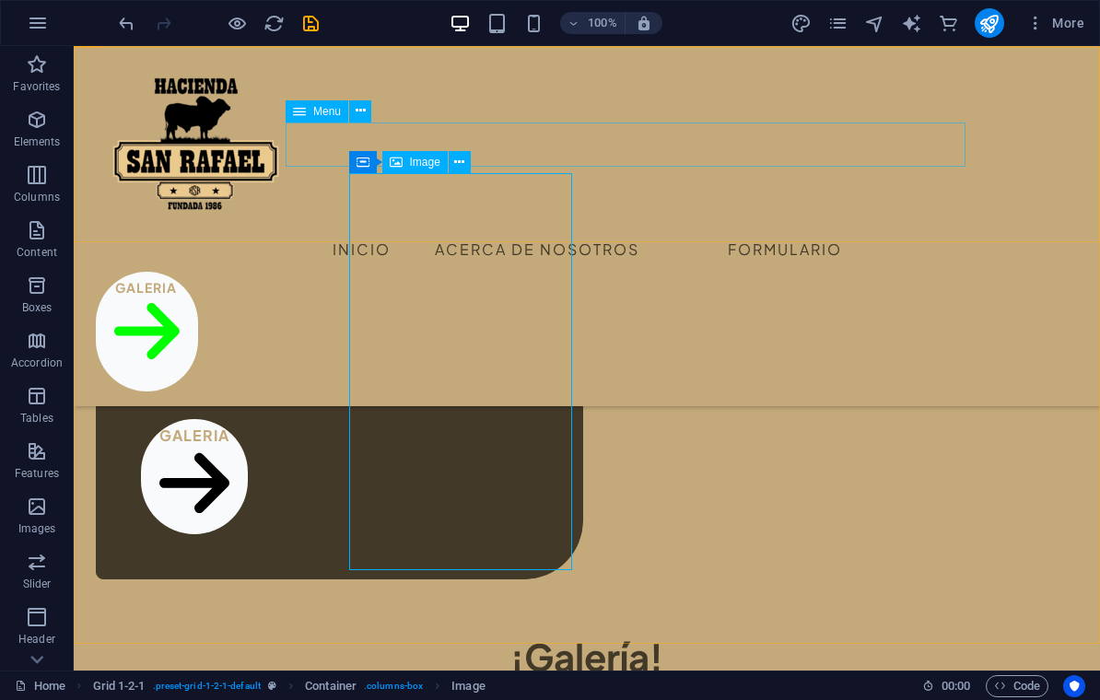
click at [457, 164] on icon at bounding box center [459, 162] width 10 height 19
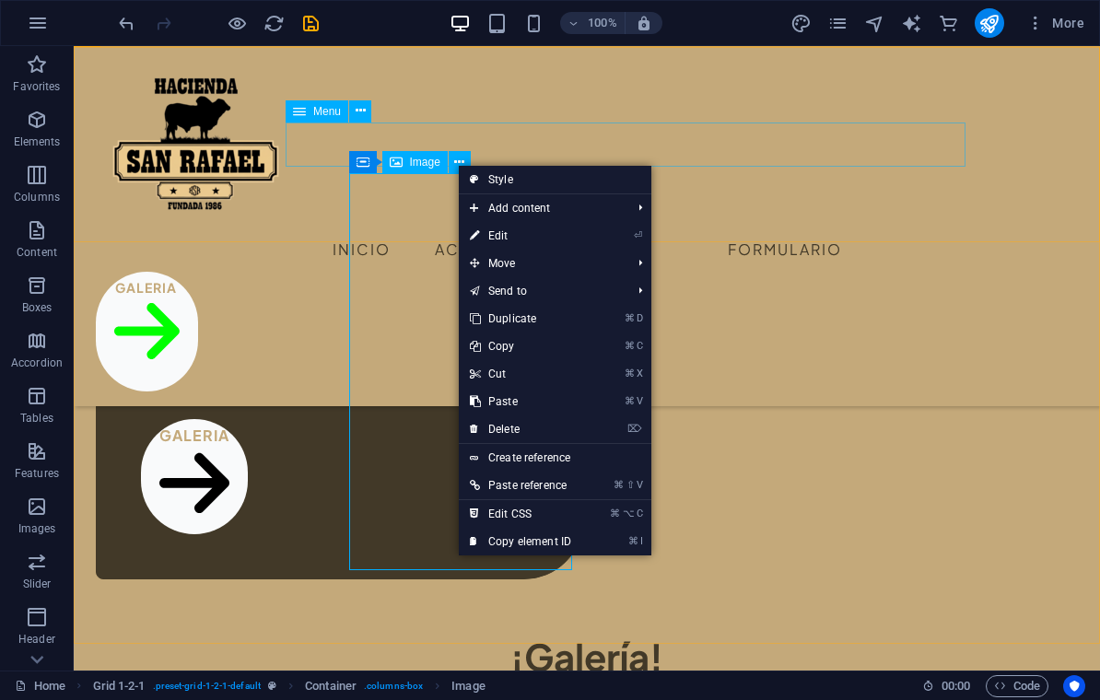
click at [503, 237] on link "⏎ Edit" at bounding box center [520, 236] width 123 height 28
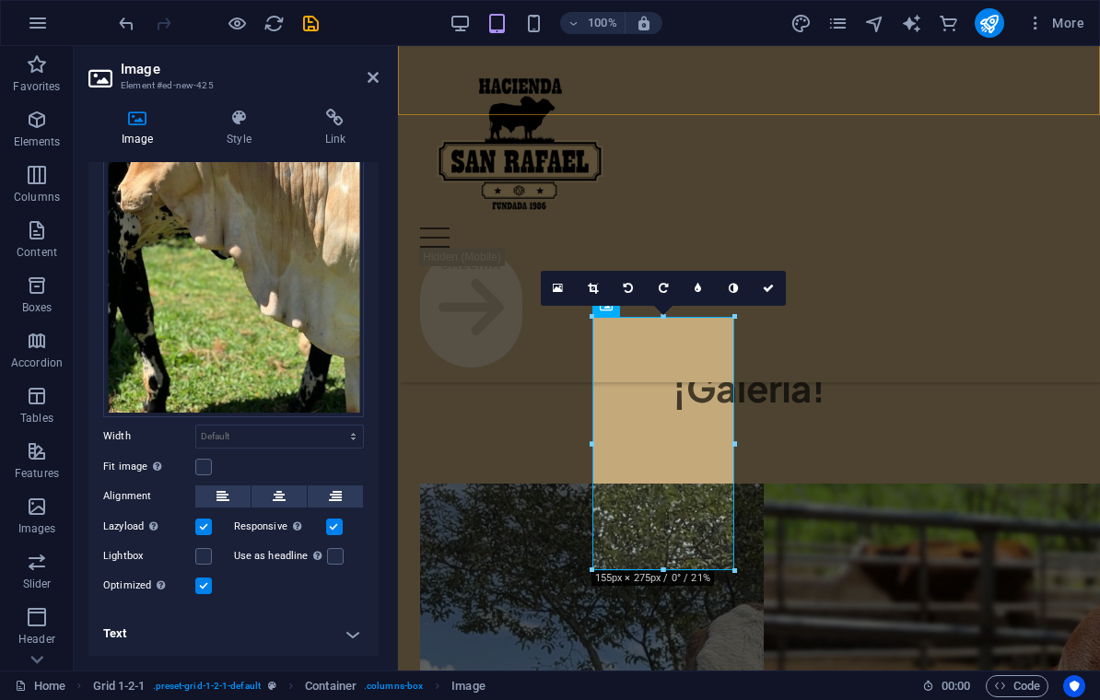
scroll to position [1124, 0]
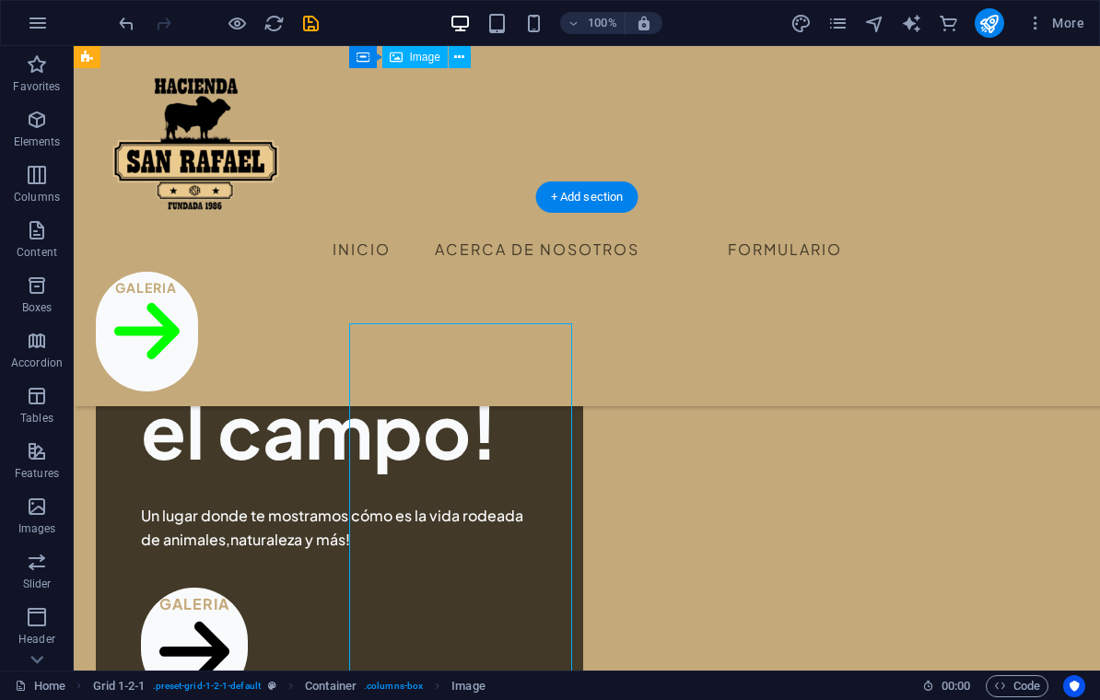
scroll to position [788, 0]
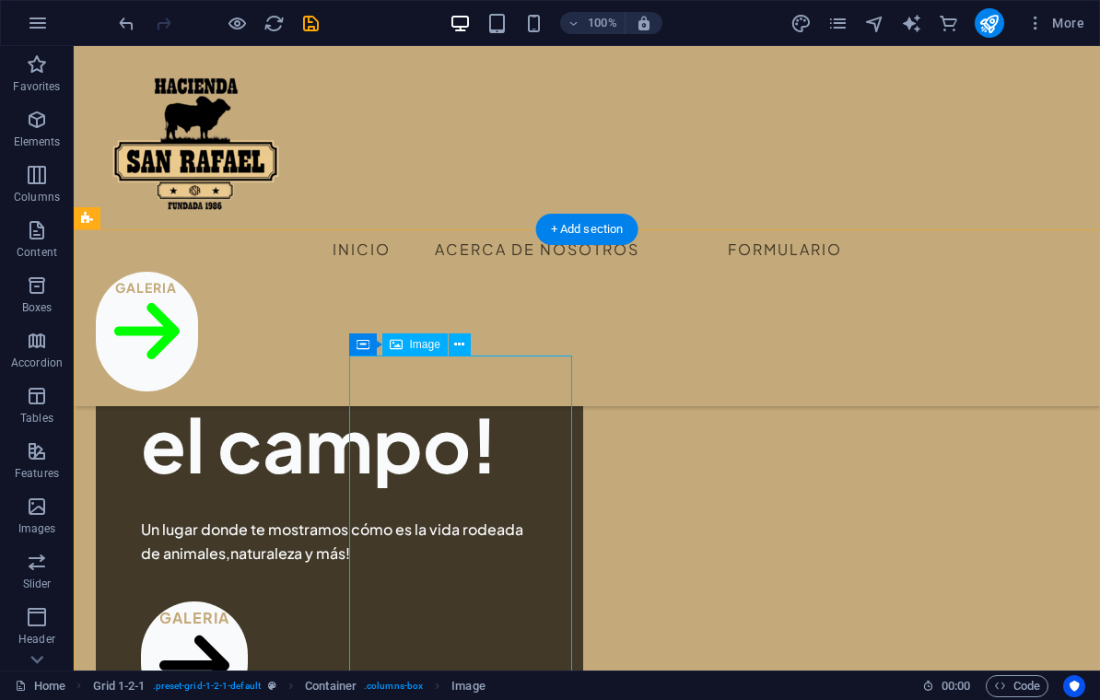
click at [459, 345] on icon at bounding box center [459, 344] width 10 height 19
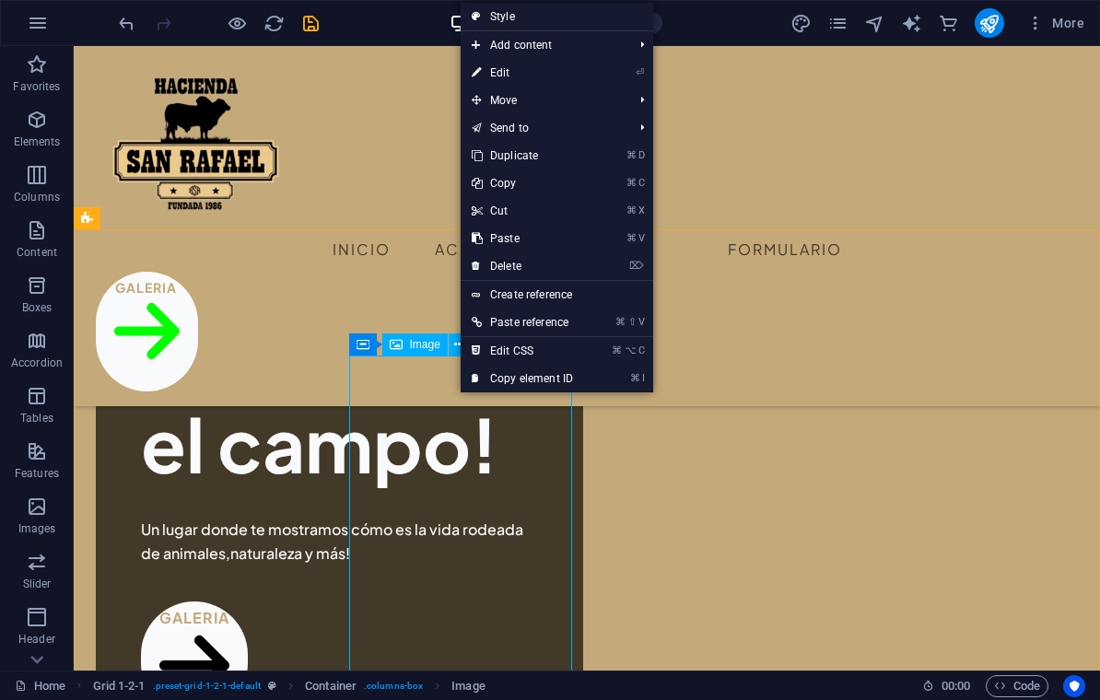
click at [555, 258] on link "⌦ Delete" at bounding box center [522, 266] width 123 height 28
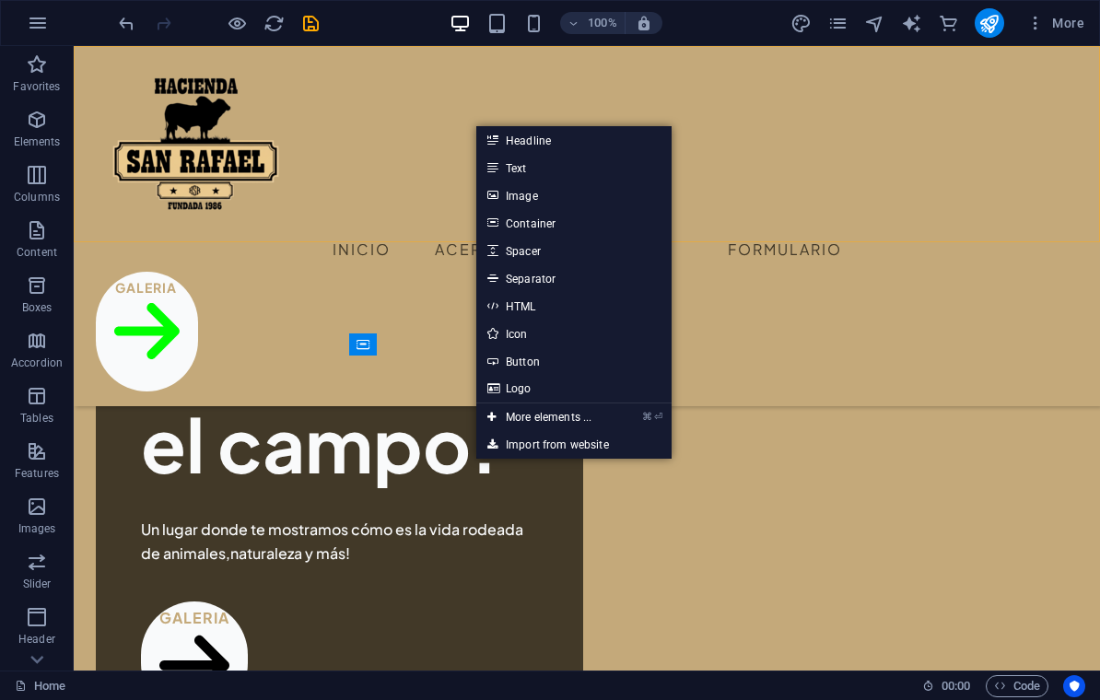
click at [572, 198] on link "Image" at bounding box center [573, 195] width 195 height 28
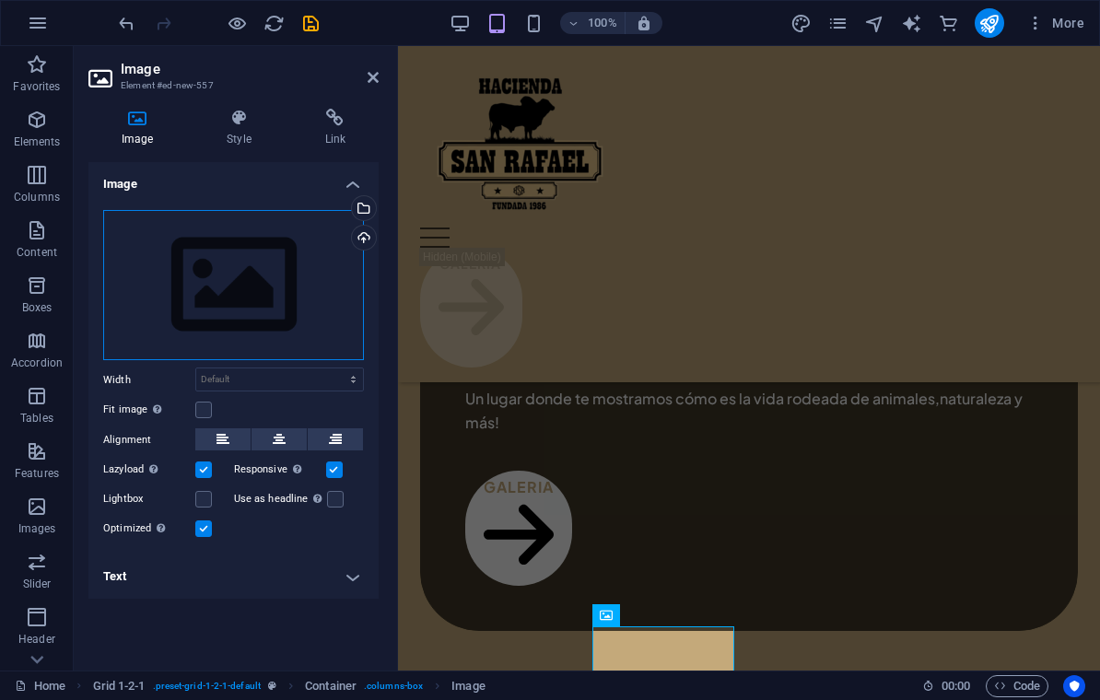
click at [357, 252] on div "Drag files here, click to choose files or select files from Files or our free s…" at bounding box center [233, 285] width 261 height 151
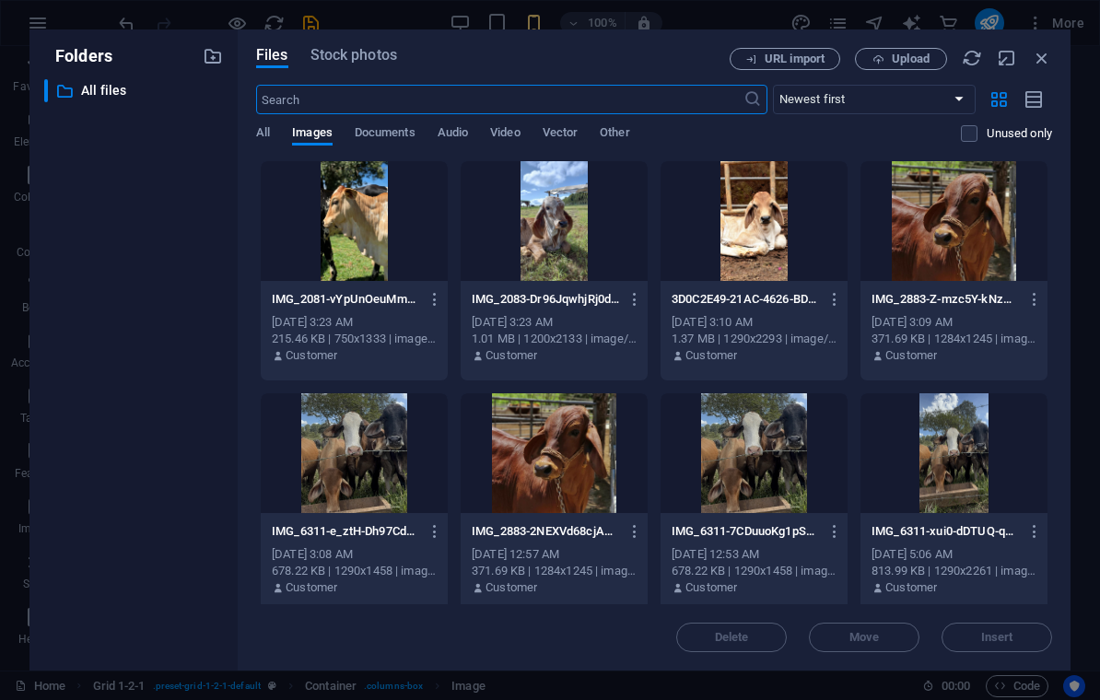
scroll to position [1278, 0]
click at [1036, 52] on icon "button" at bounding box center [1042, 58] width 20 height 20
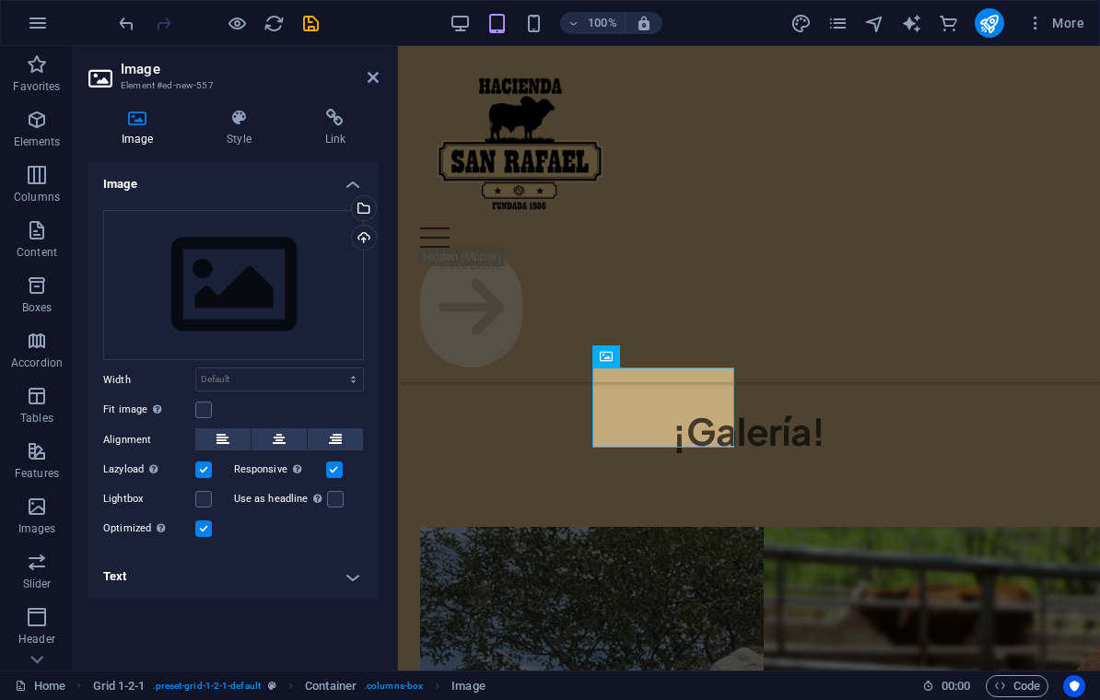
scroll to position [1031, 0]
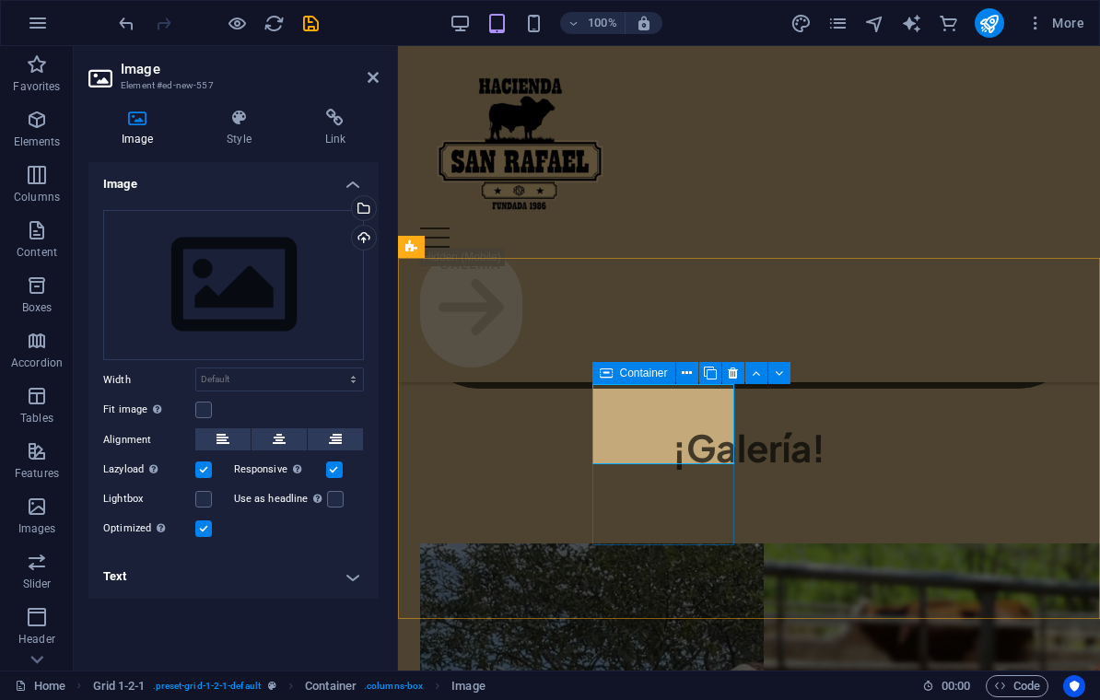
click at [354, 243] on div "Upload" at bounding box center [362, 240] width 28 height 28
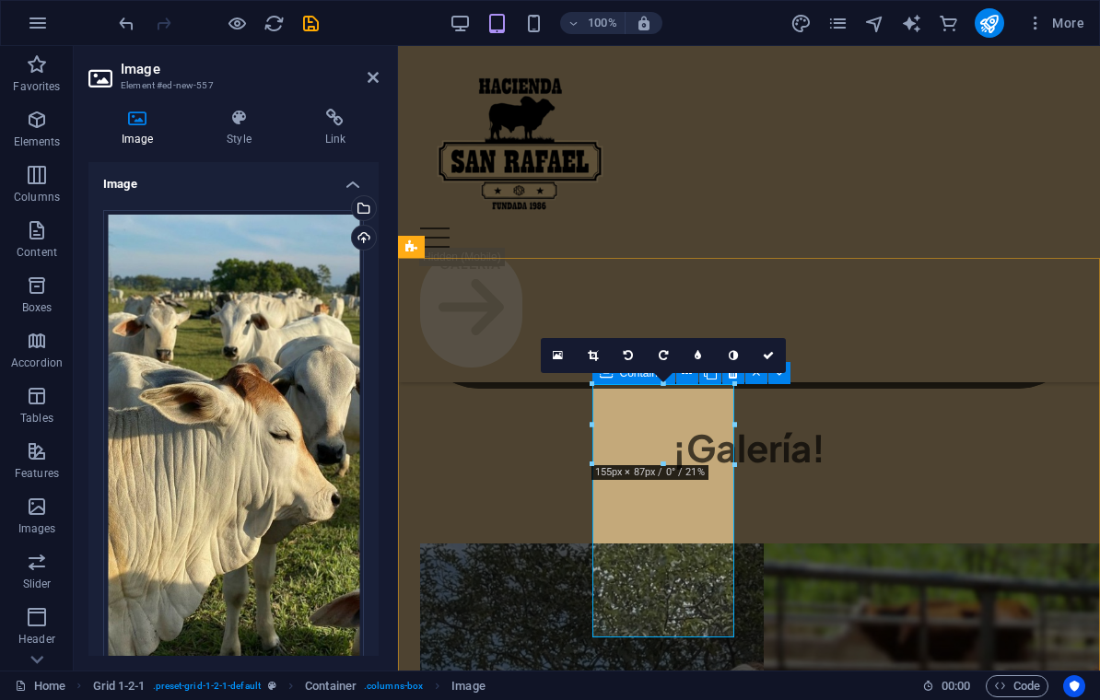
click at [780, 353] on link at bounding box center [768, 355] width 35 height 35
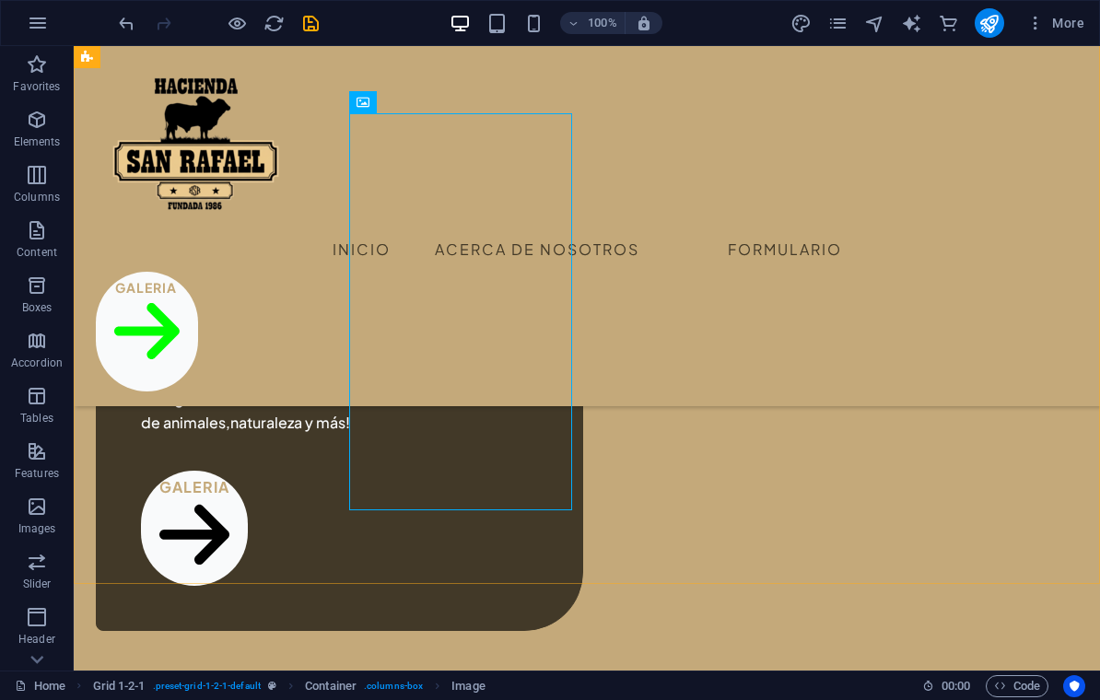
scroll to position [853, 0]
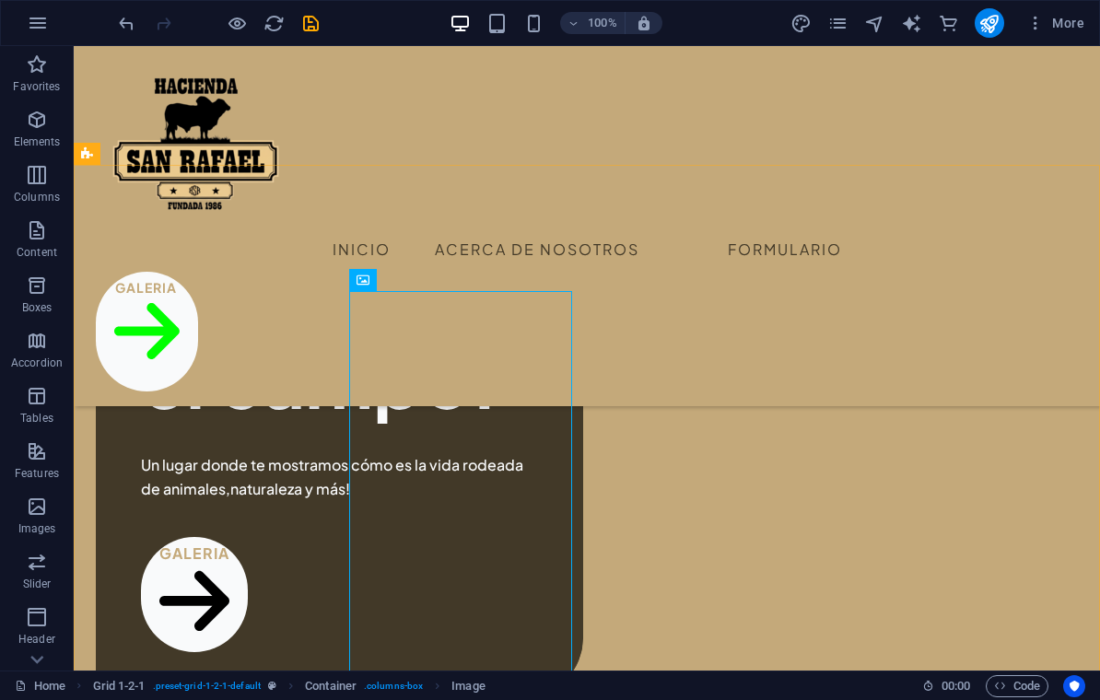
click at [460, 279] on icon at bounding box center [459, 280] width 10 height 19
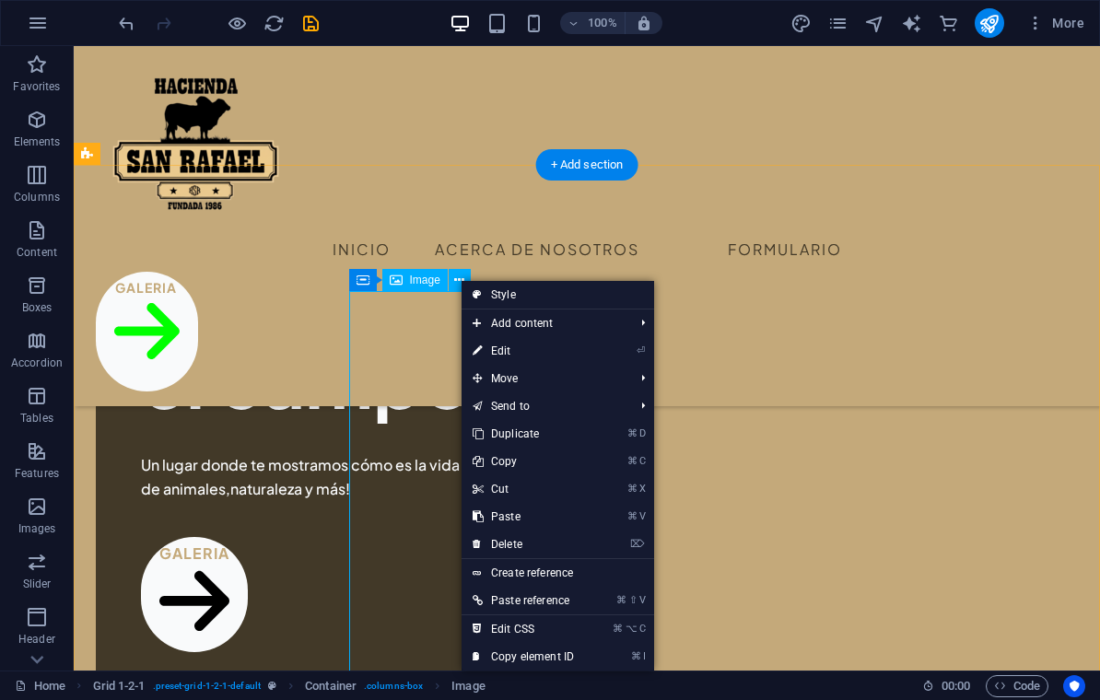
click at [568, 540] on link "⌦ Delete" at bounding box center [522, 544] width 123 height 28
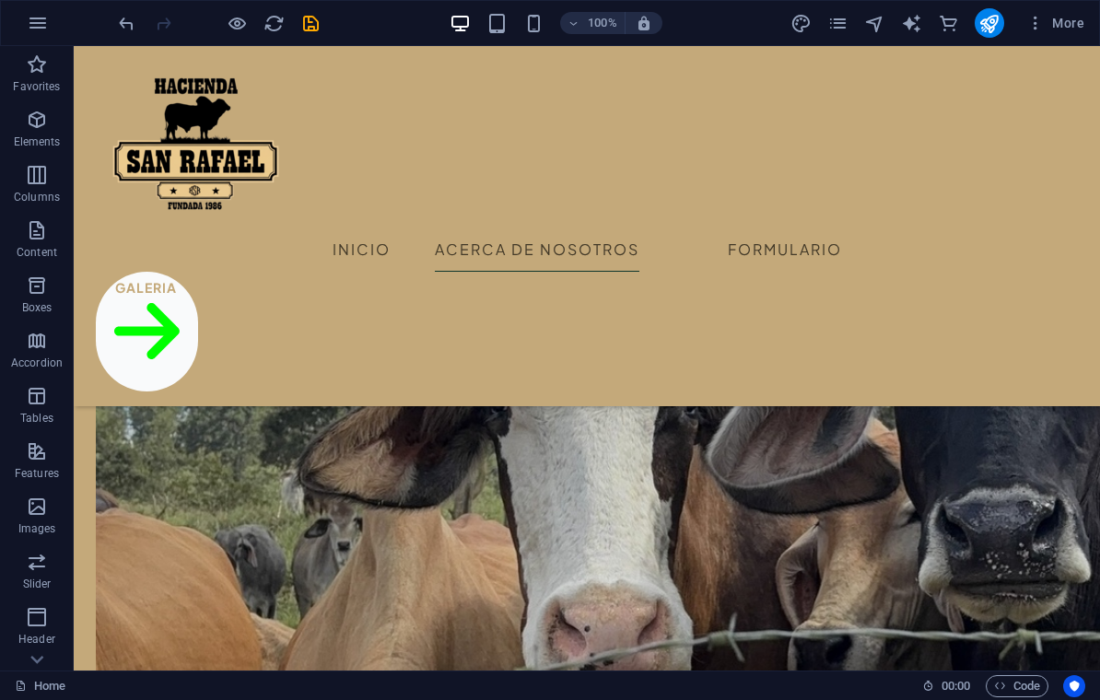
scroll to position [2832, 0]
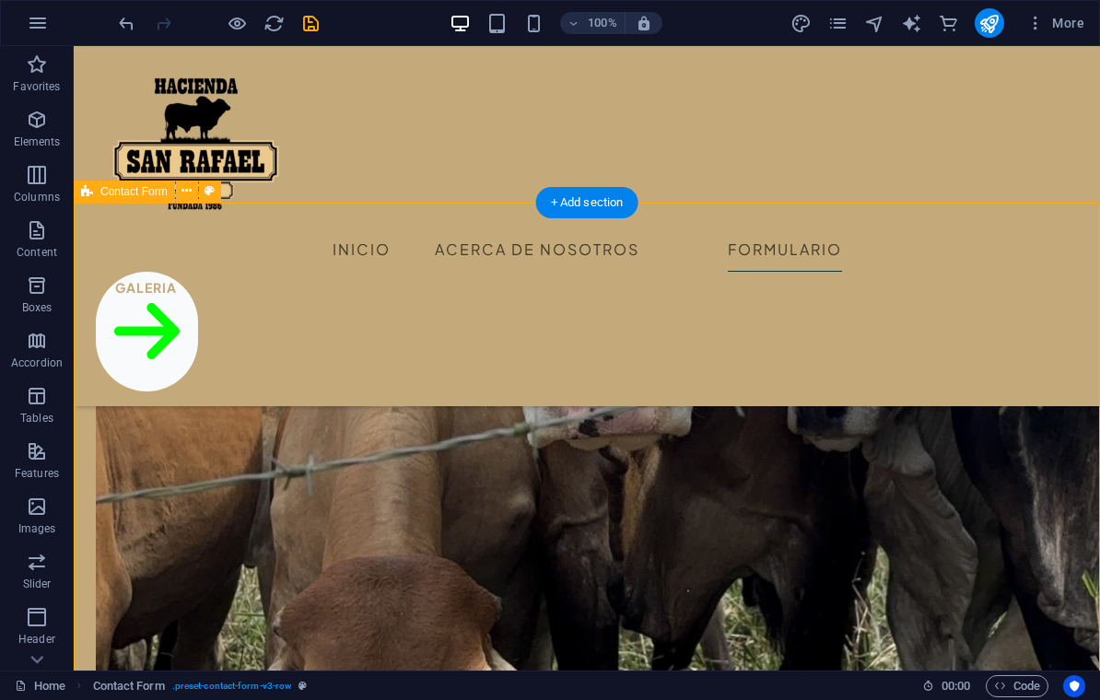
scroll to position [3081, 0]
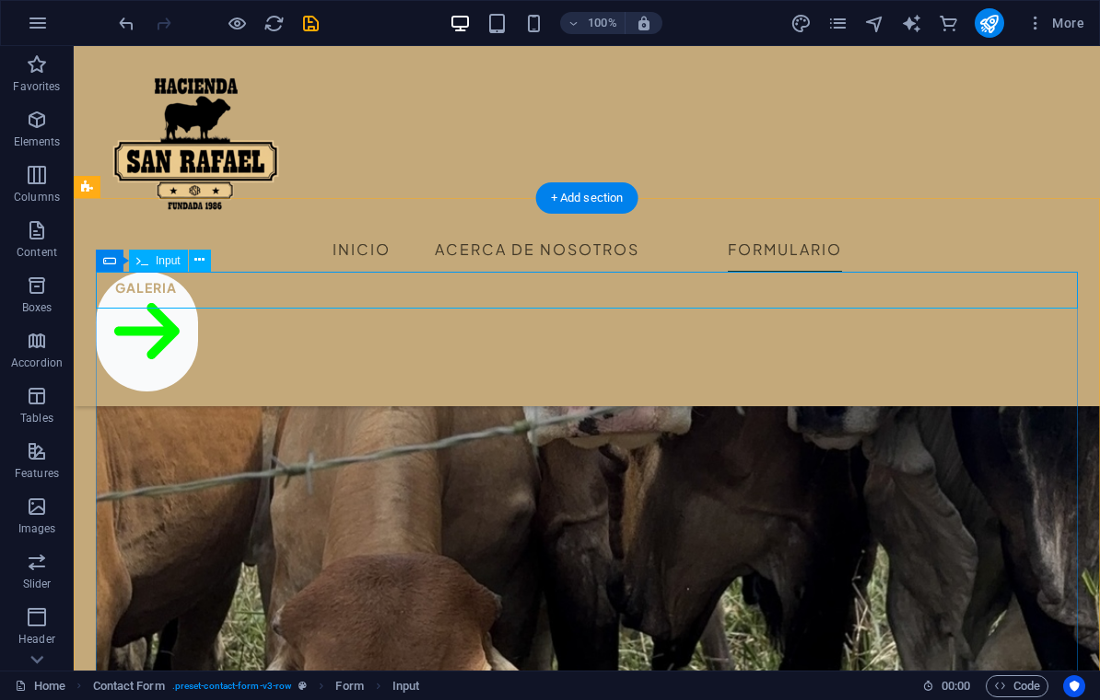
click at [193, 259] on button at bounding box center [200, 261] width 22 height 22
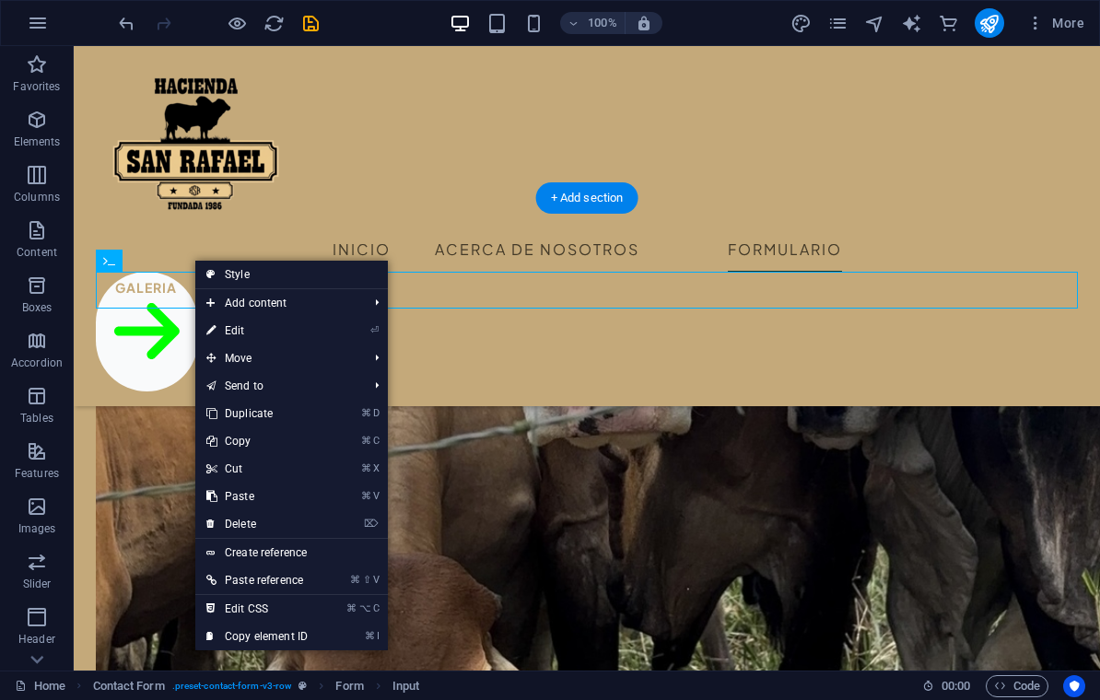
click at [219, 340] on link "⏎ Edit" at bounding box center [256, 331] width 123 height 28
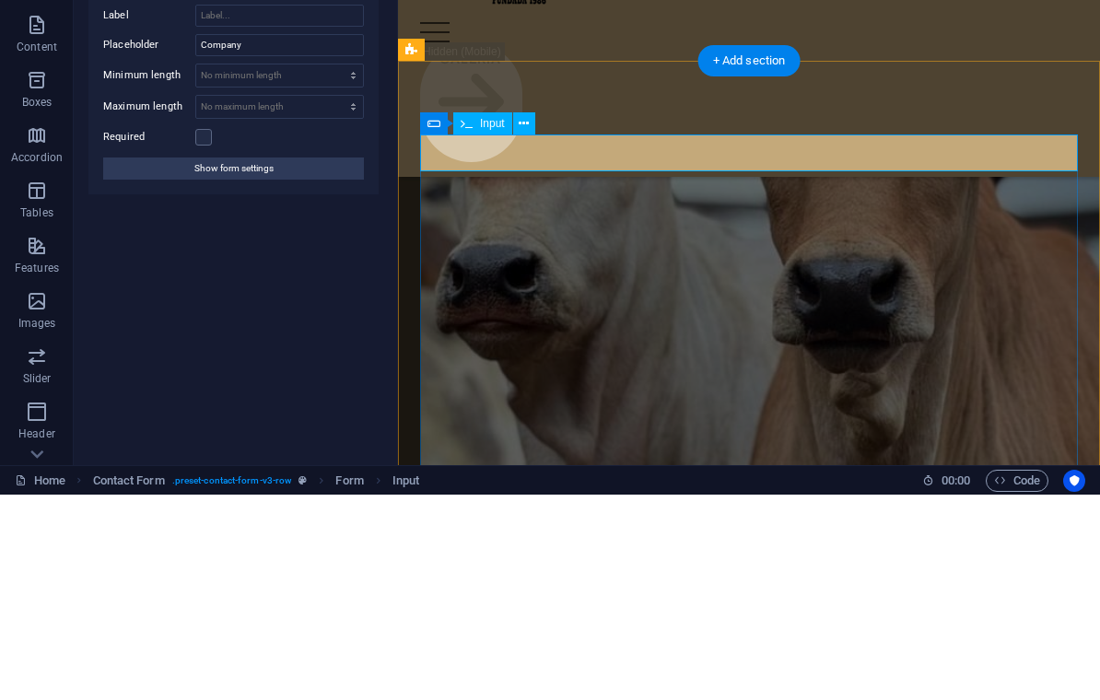
click at [229, 239] on input "Company" at bounding box center [279, 250] width 169 height 22
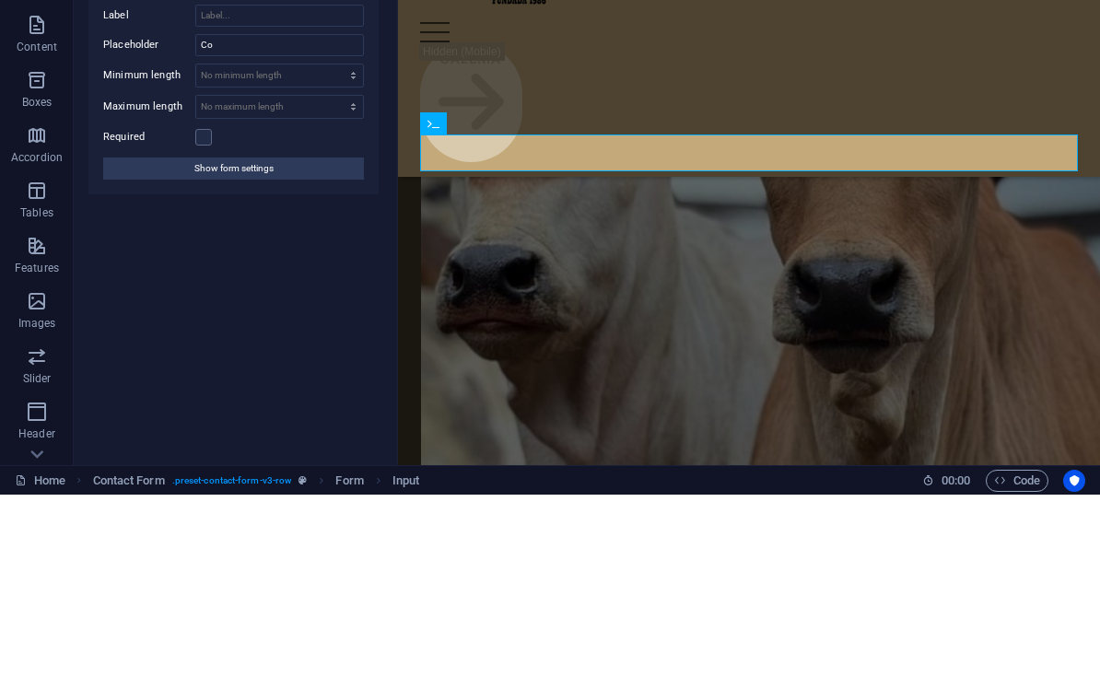
type input "C"
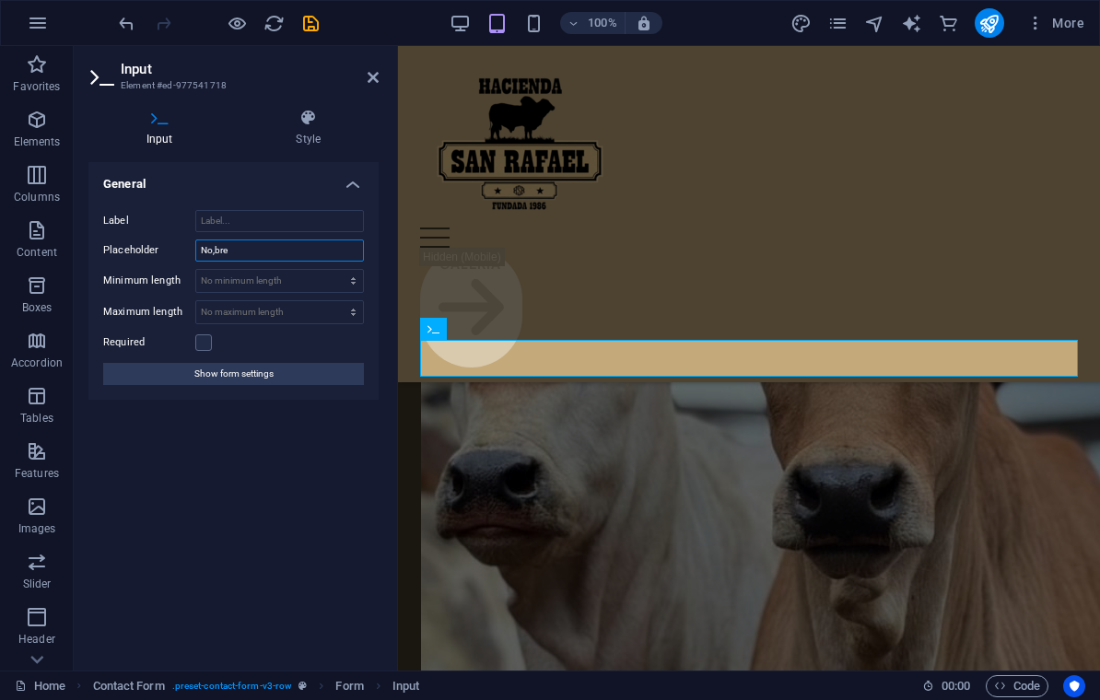
click at [270, 251] on input "No,bre" at bounding box center [279, 250] width 169 height 22
type input "Nombre"
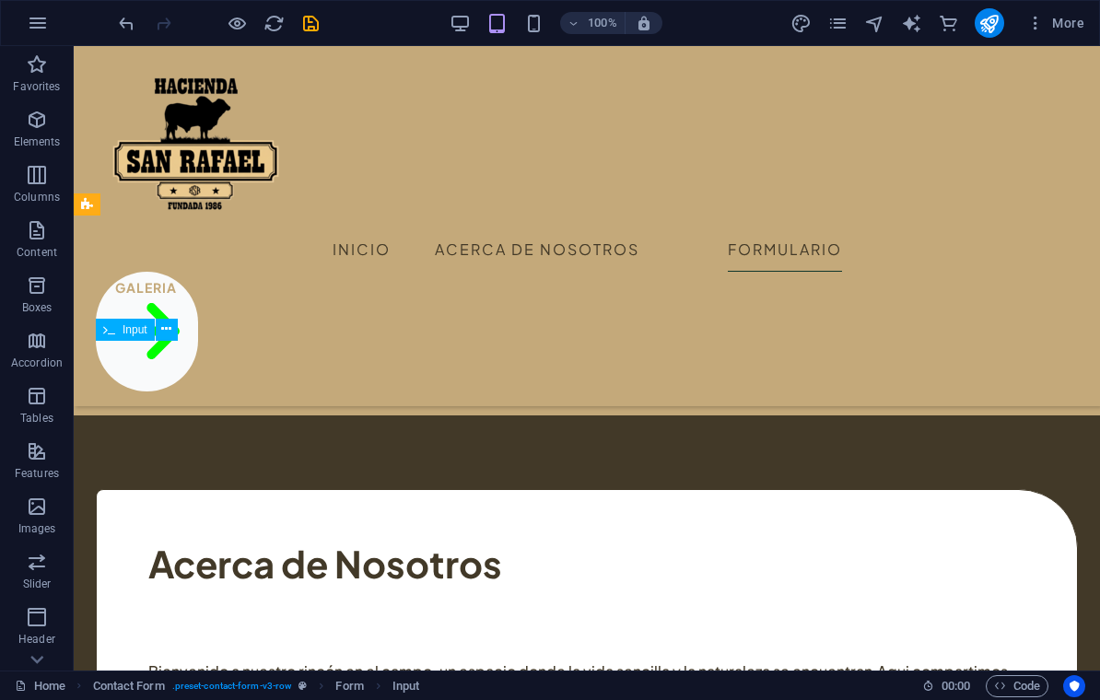
scroll to position [3063, 0]
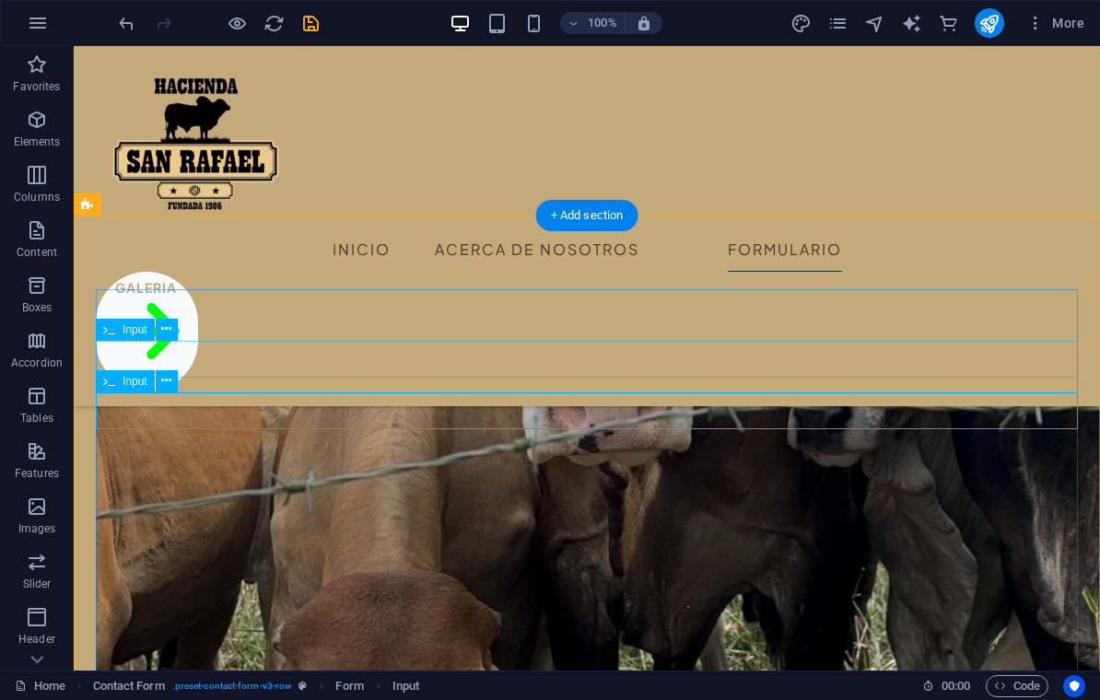
click at [163, 381] on icon at bounding box center [166, 380] width 10 height 19
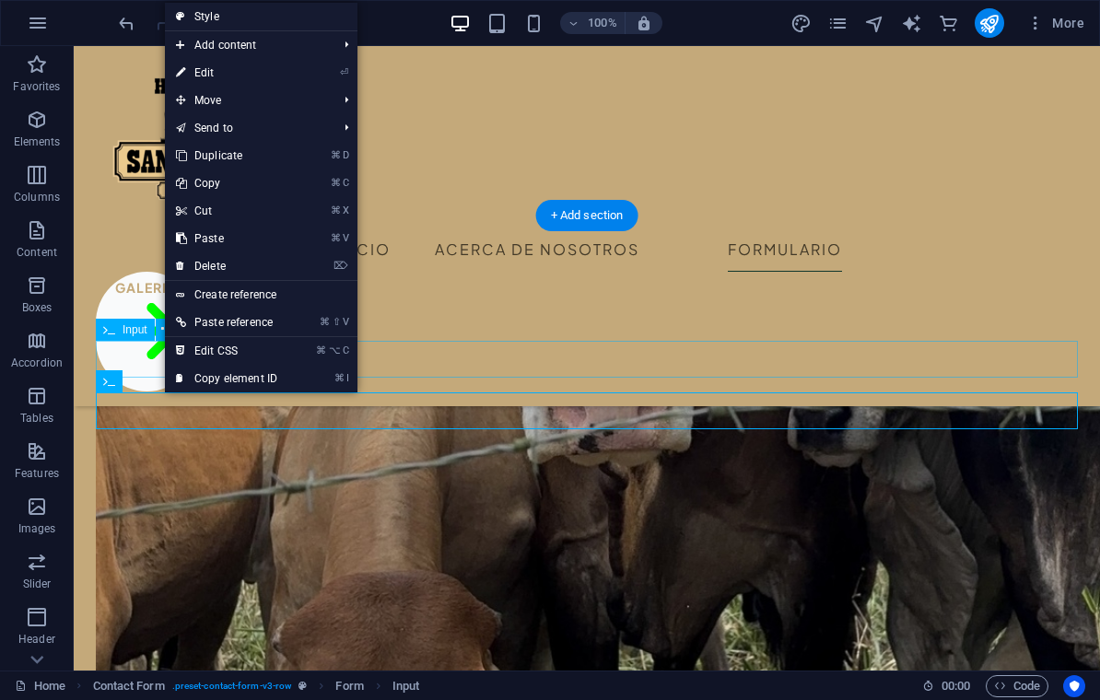
click at [200, 77] on link "⏎ Edit" at bounding box center [226, 73] width 123 height 28
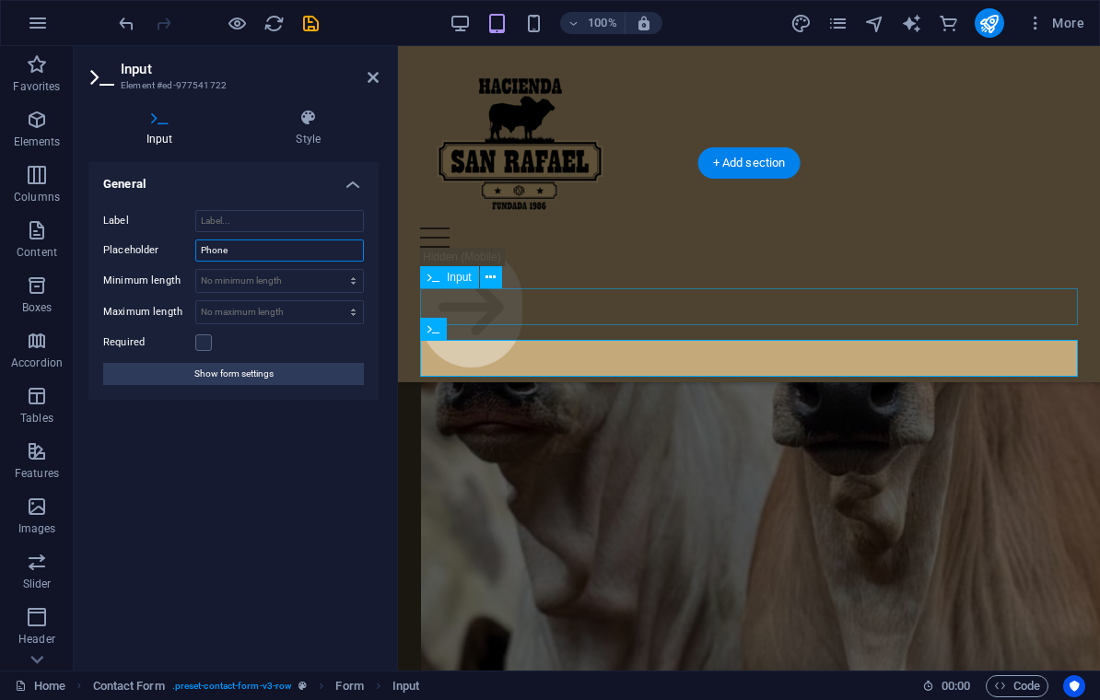
click at [253, 251] on input "Phone" at bounding box center [279, 250] width 169 height 22
type input "P"
type input "Apellido"
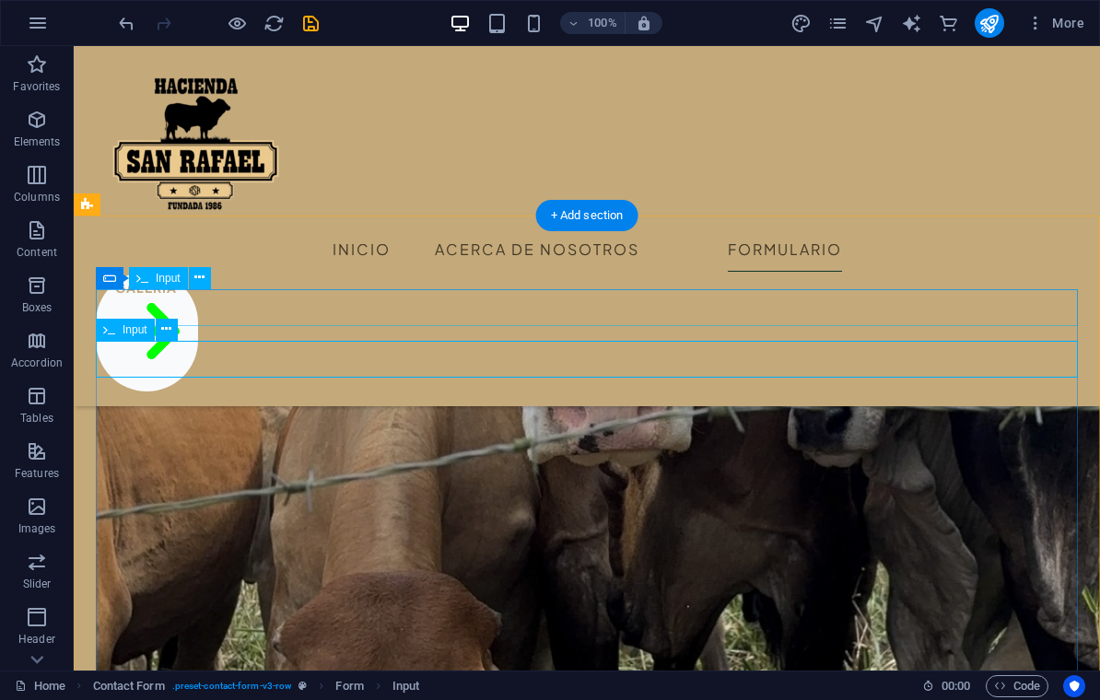
click at [177, 339] on button at bounding box center [167, 330] width 22 height 22
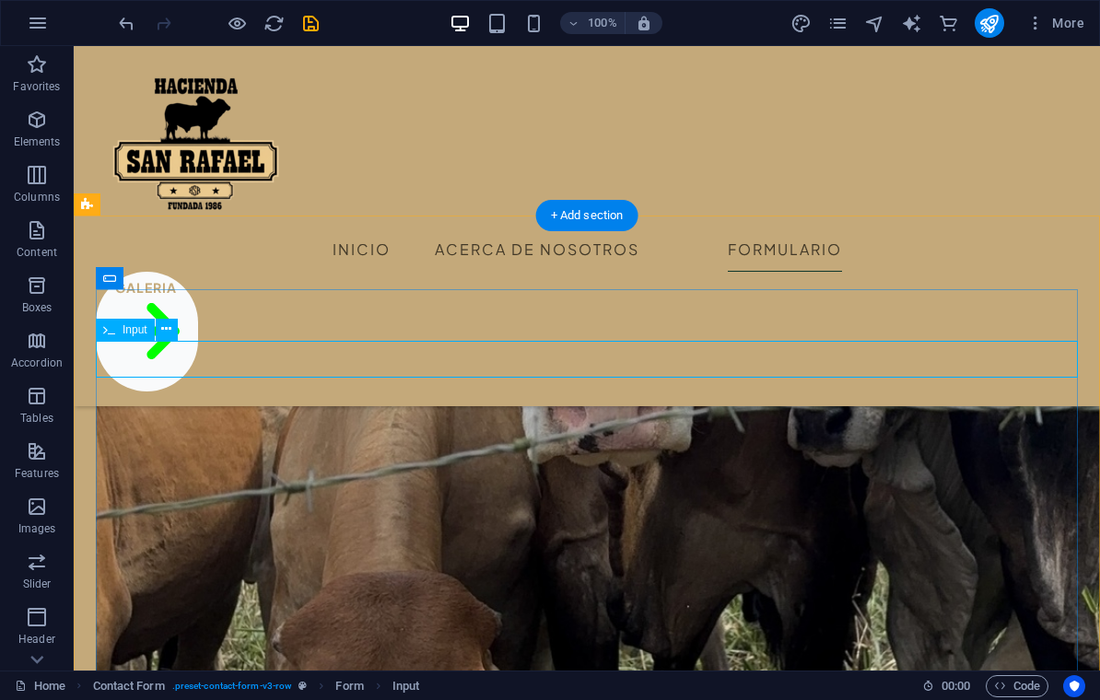
click at [171, 334] on icon at bounding box center [166, 329] width 10 height 19
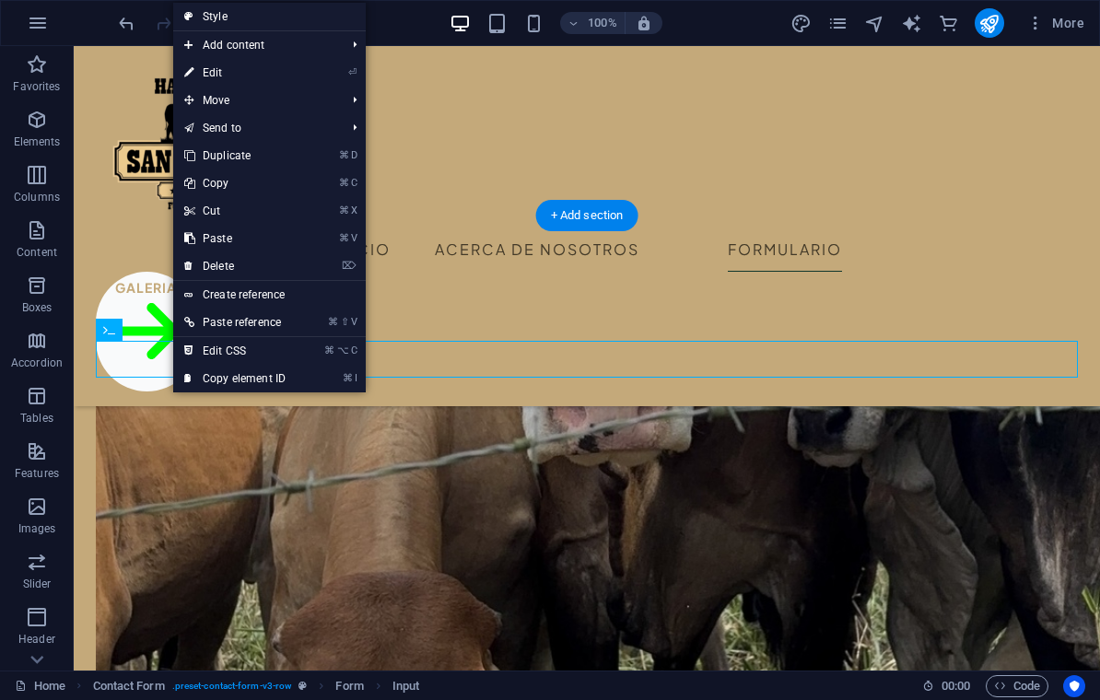
click at [191, 76] on icon at bounding box center [188, 73] width 9 height 28
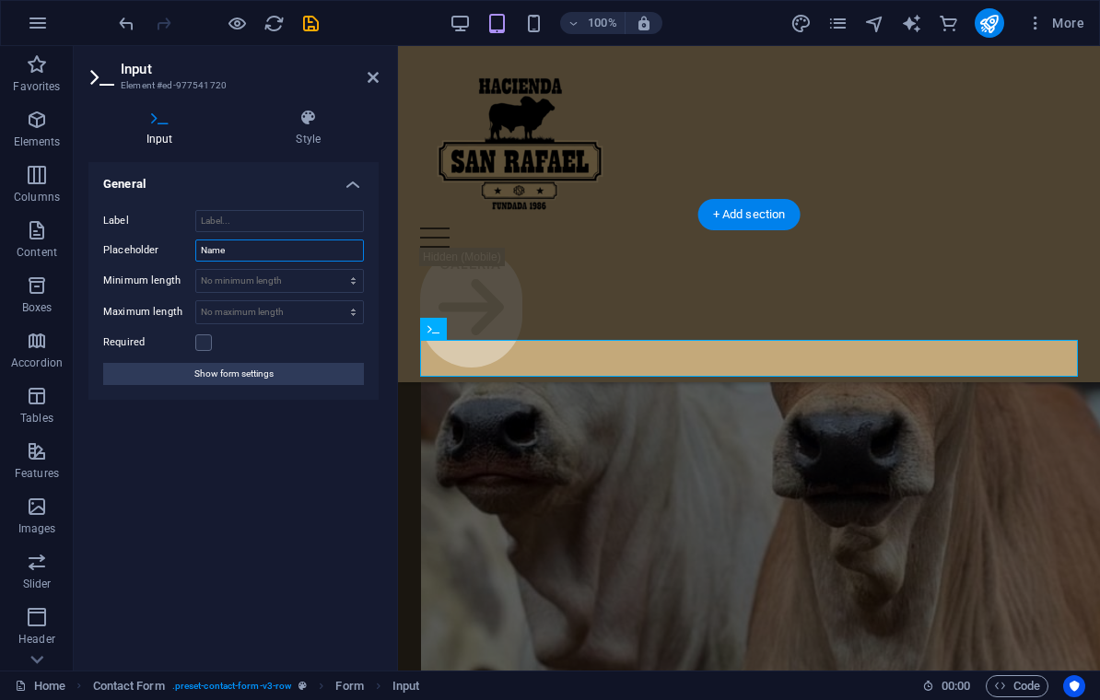
click at [243, 246] on input "Name" at bounding box center [279, 250] width 169 height 22
type input "N"
type input "Apellido"
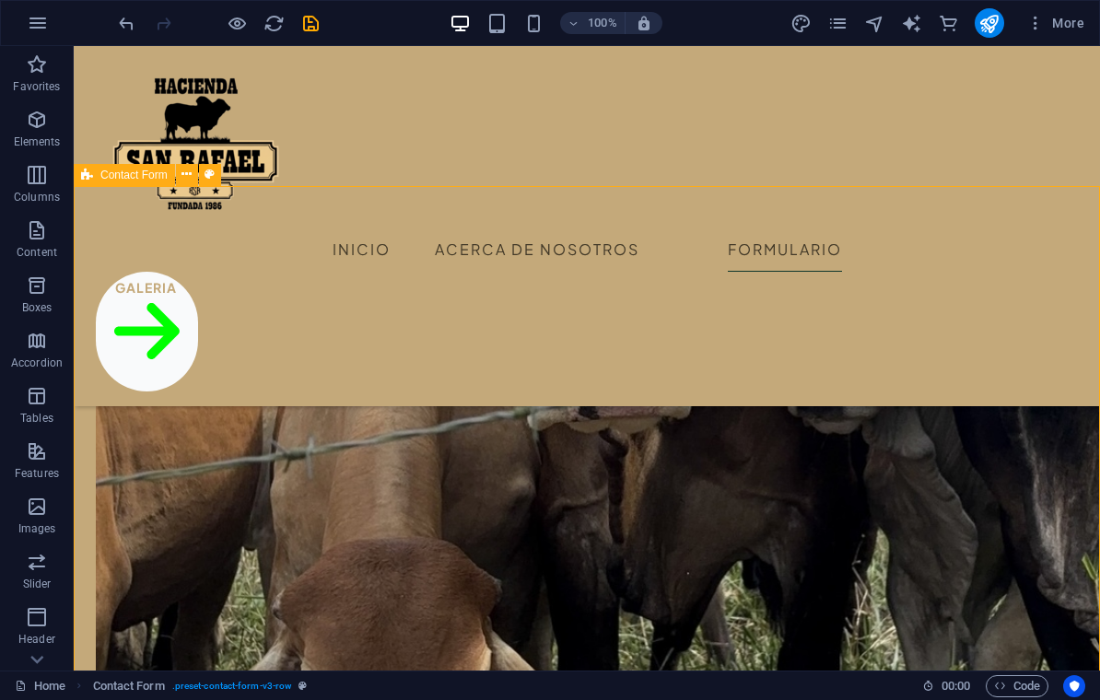
scroll to position [3088, 0]
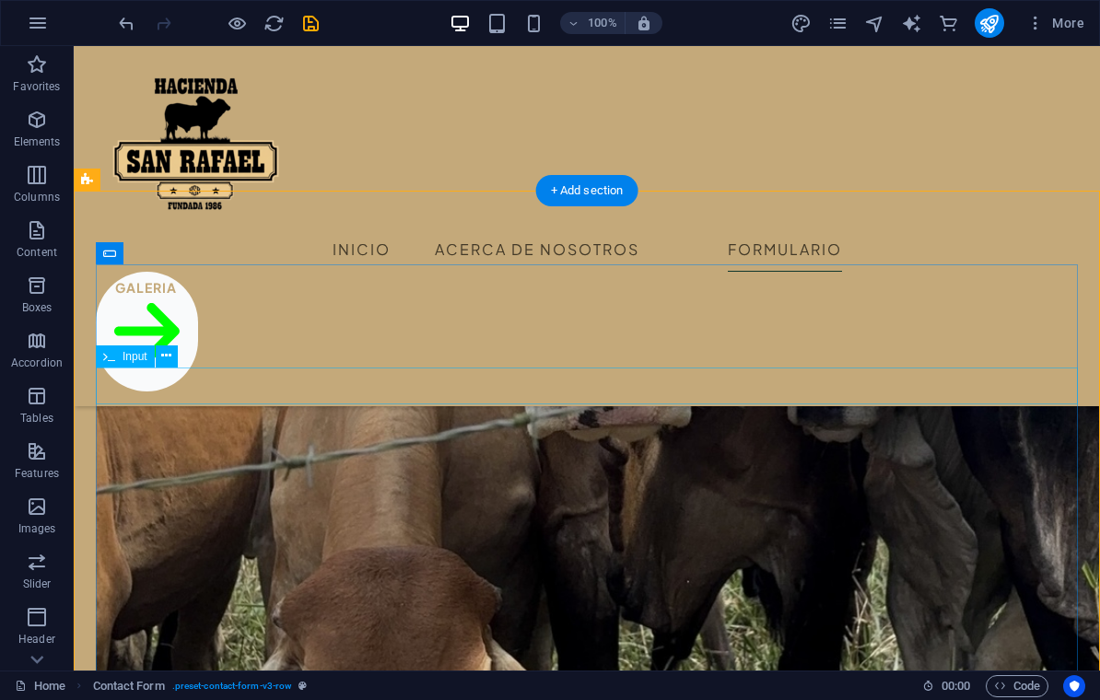
click at [163, 358] on icon at bounding box center [166, 355] width 10 height 19
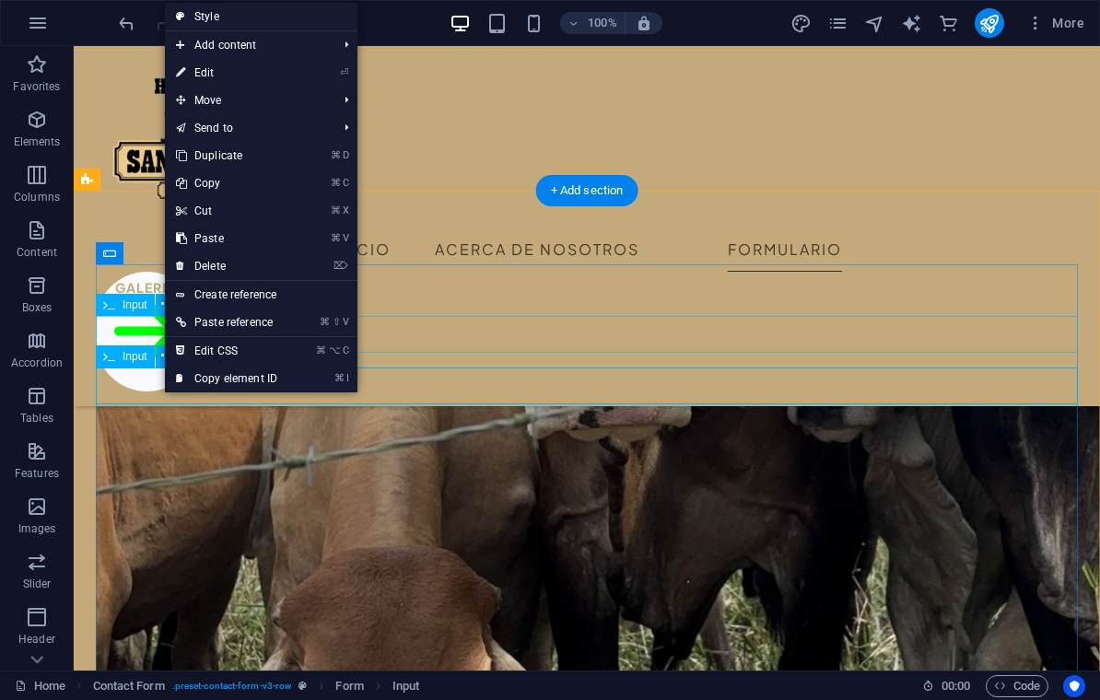
click at [181, 76] on icon at bounding box center [180, 73] width 9 height 28
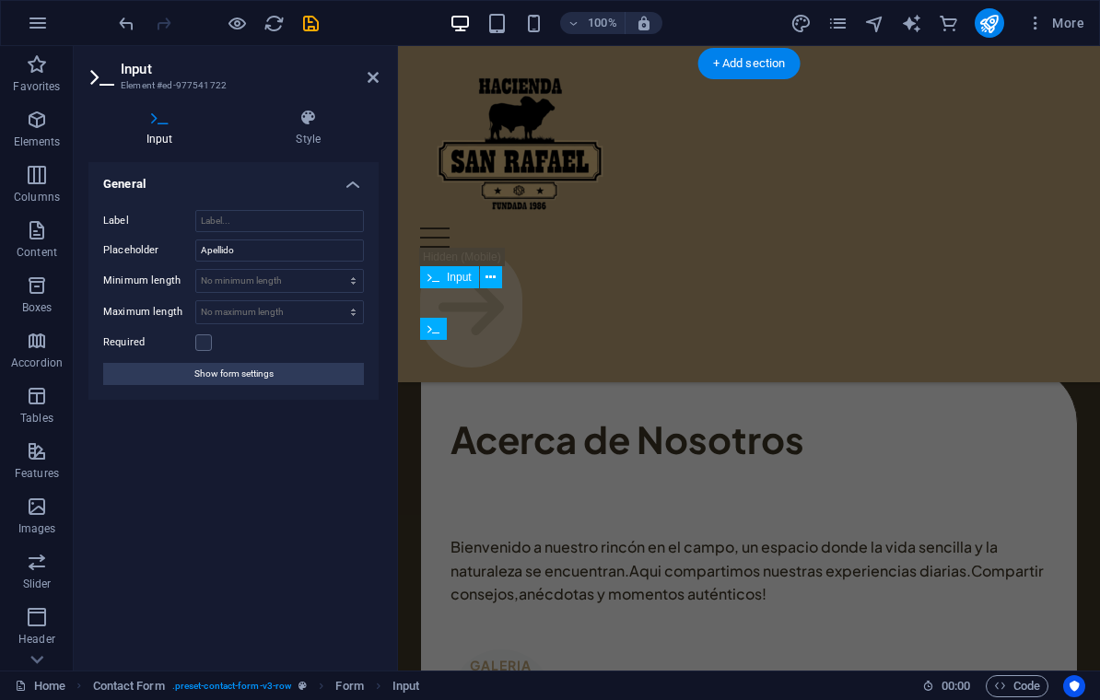
scroll to position [3821, 0]
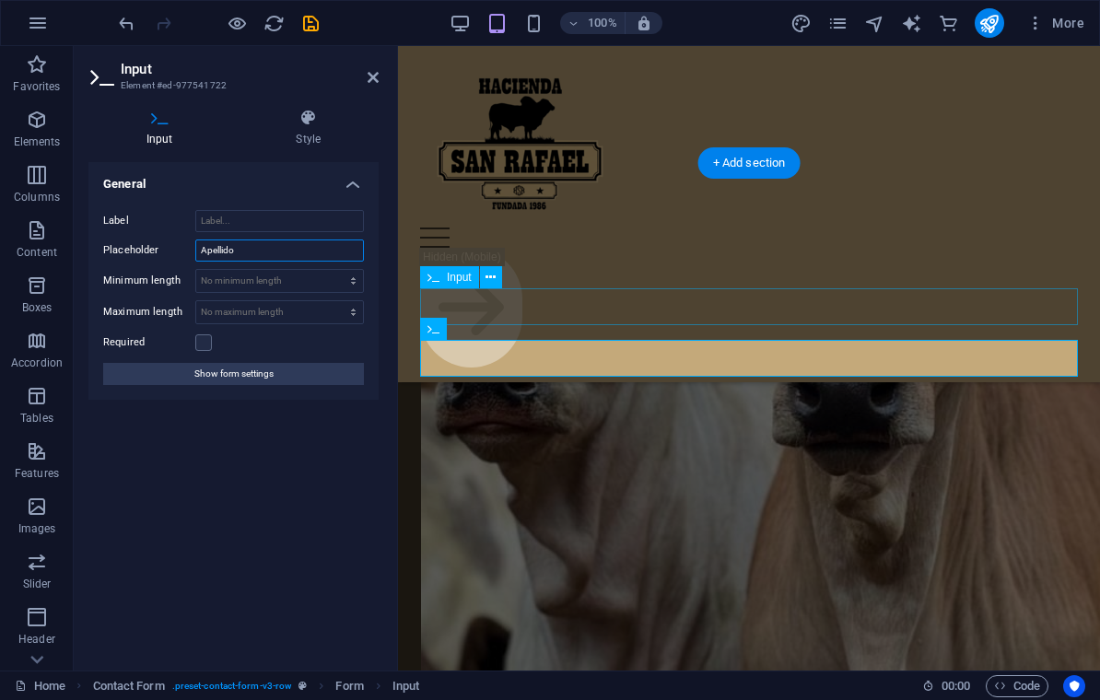
click at [255, 244] on input "Apellido" at bounding box center [279, 250] width 169 height 22
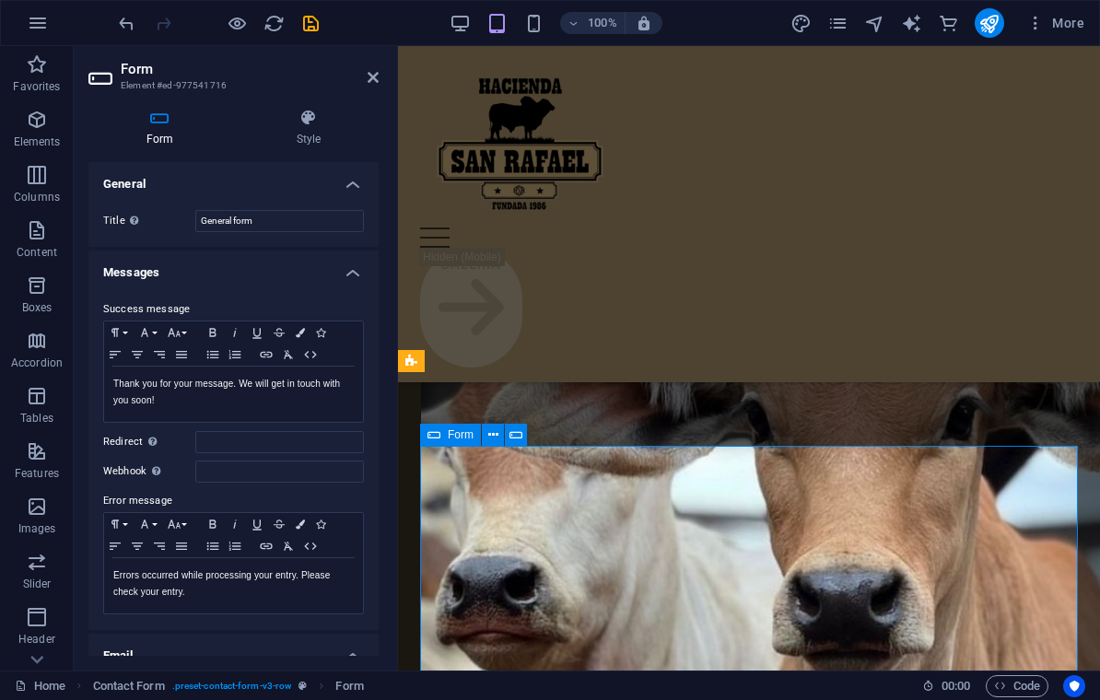
click at [124, 28] on icon "undo" at bounding box center [126, 23] width 21 height 21
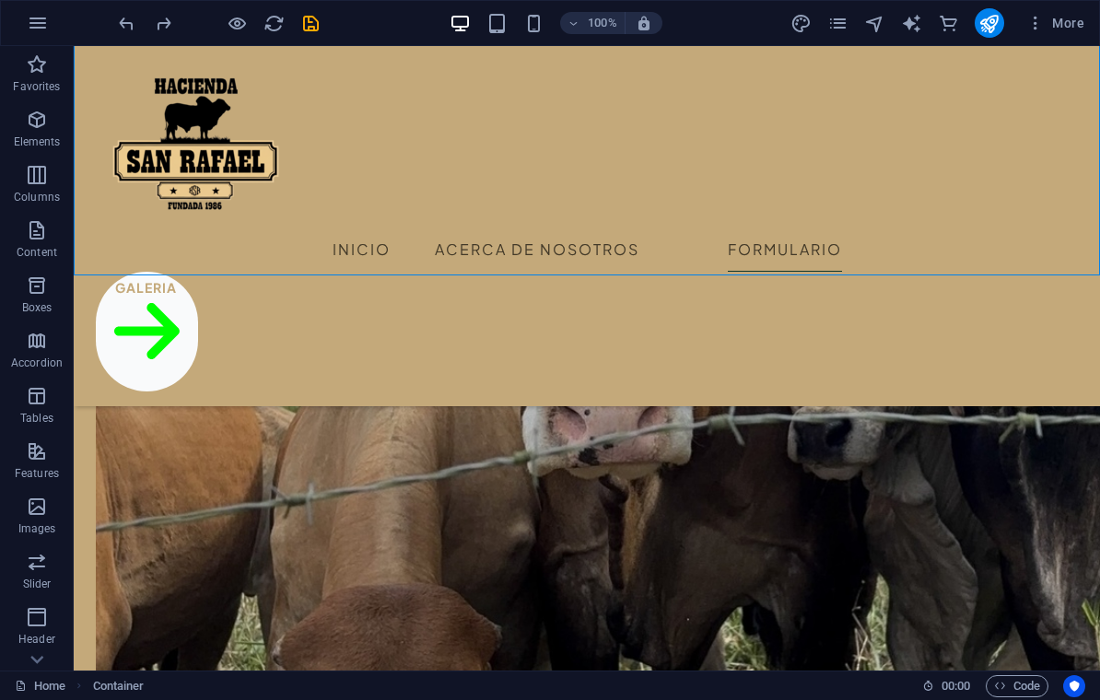
scroll to position [3052, 0]
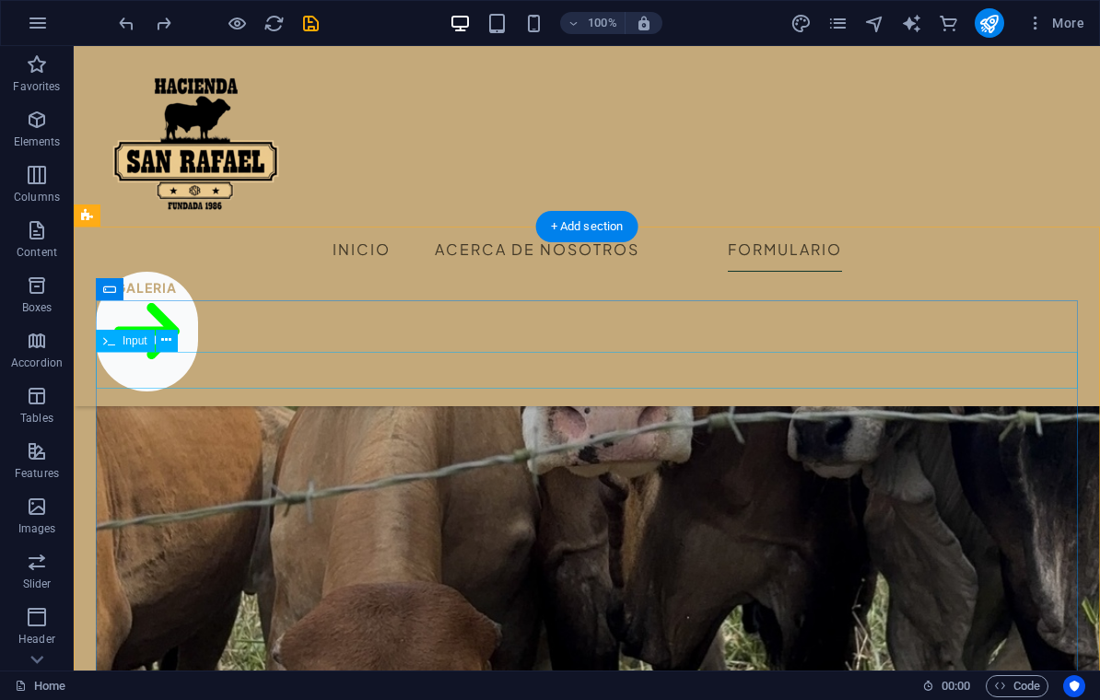
click at [167, 23] on icon "redo" at bounding box center [163, 23] width 21 height 21
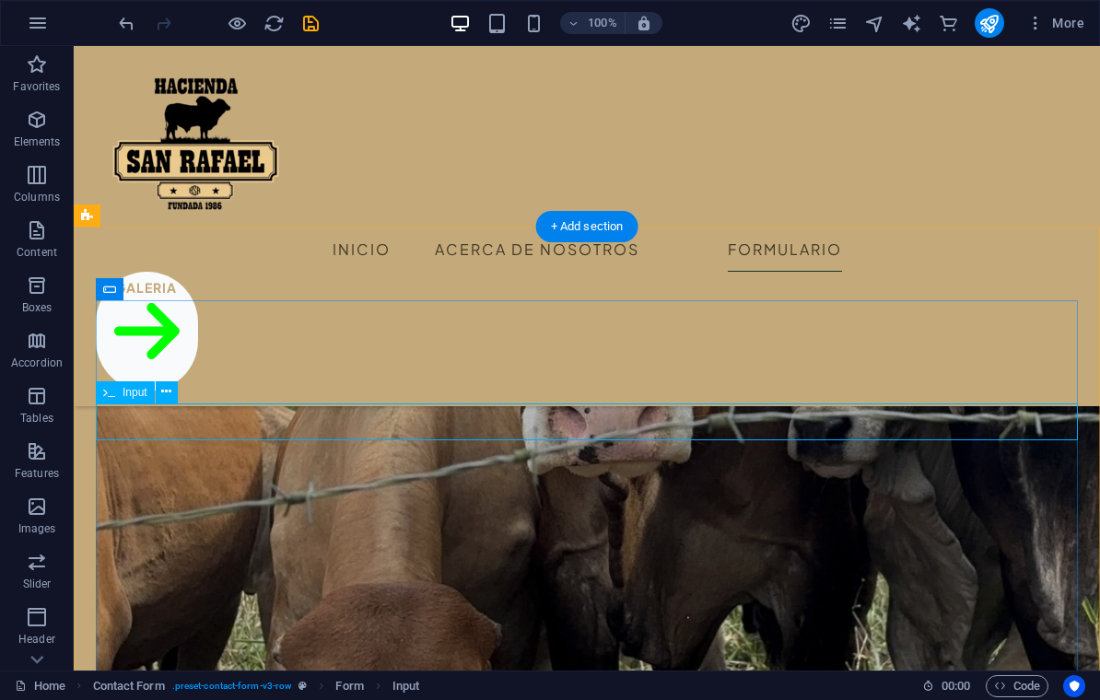
click at [167, 392] on icon at bounding box center [166, 391] width 10 height 19
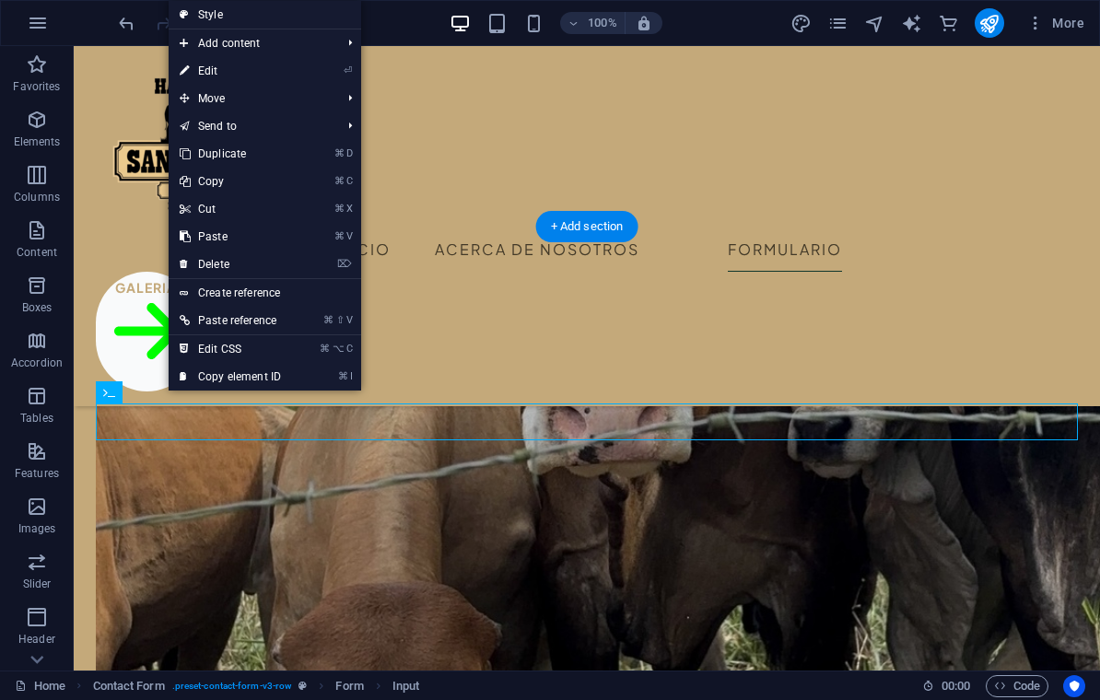
click at [185, 81] on icon at bounding box center [184, 71] width 9 height 28
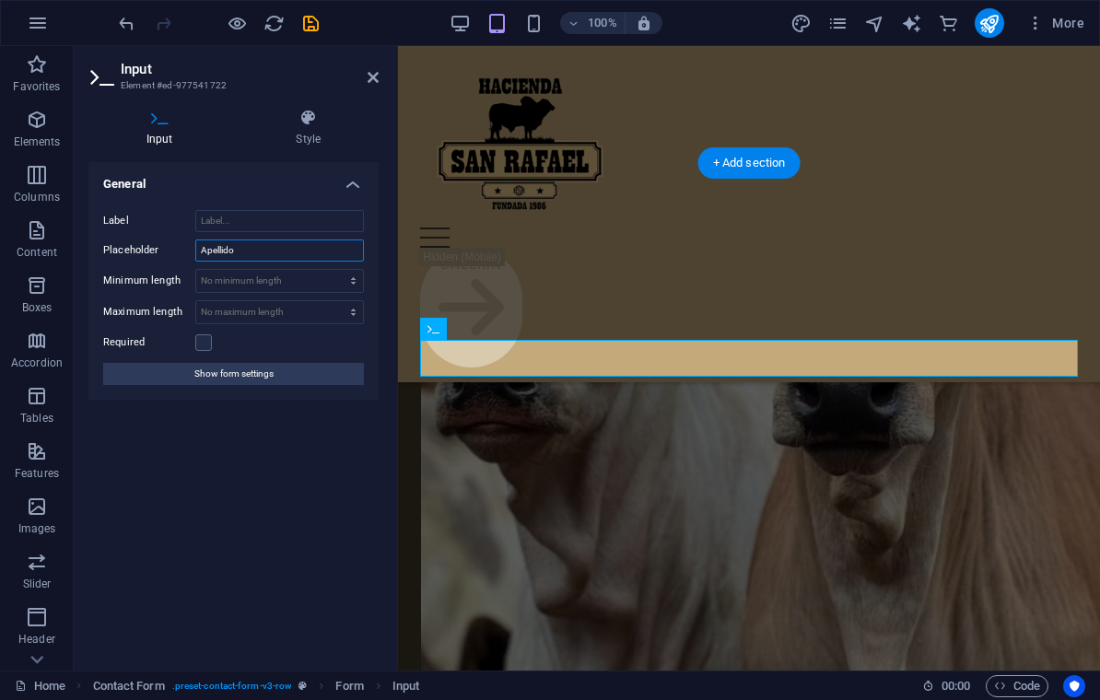
click at [238, 247] on input "Apellido" at bounding box center [279, 250] width 169 height 22
type input "A"
type input "Número de teléfono"
click at [667, 224] on div "Menu Inicio Acerca de Nosotros Formulario Galeria" at bounding box center [749, 214] width 702 height 336
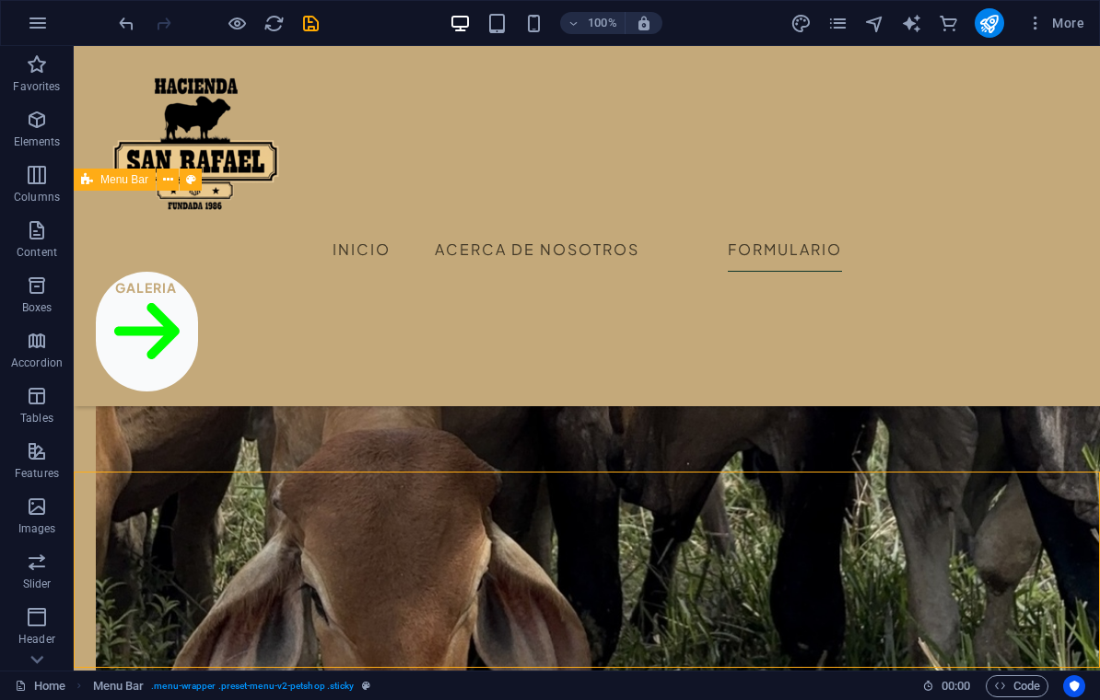
scroll to position [3187, 0]
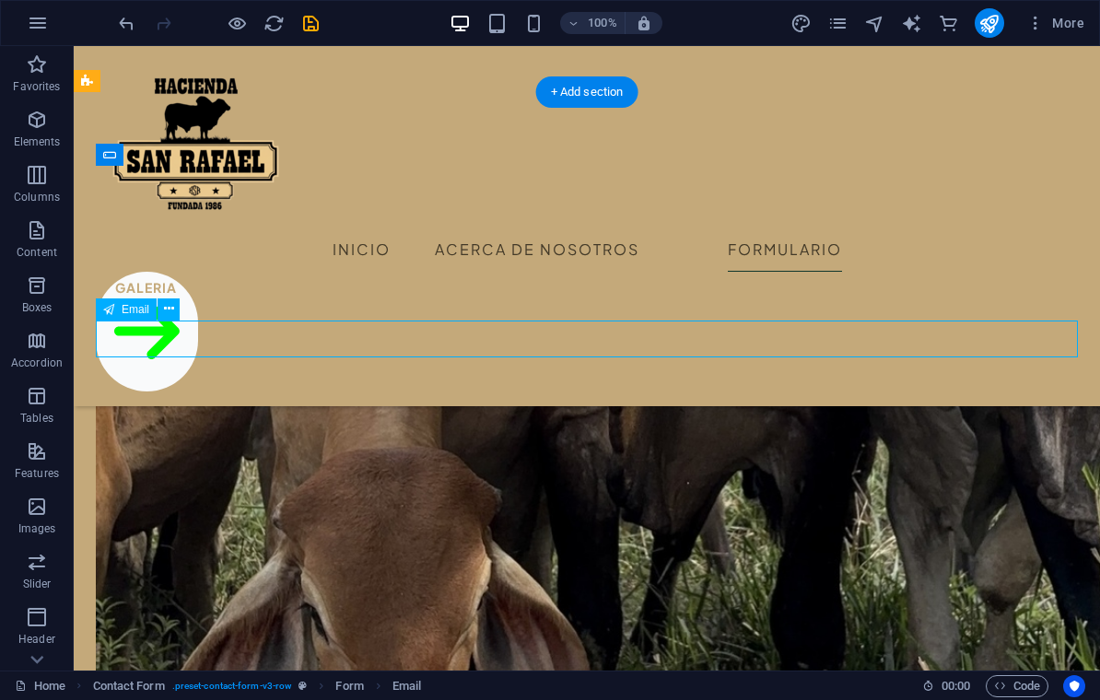
click at [171, 316] on icon at bounding box center [169, 308] width 10 height 19
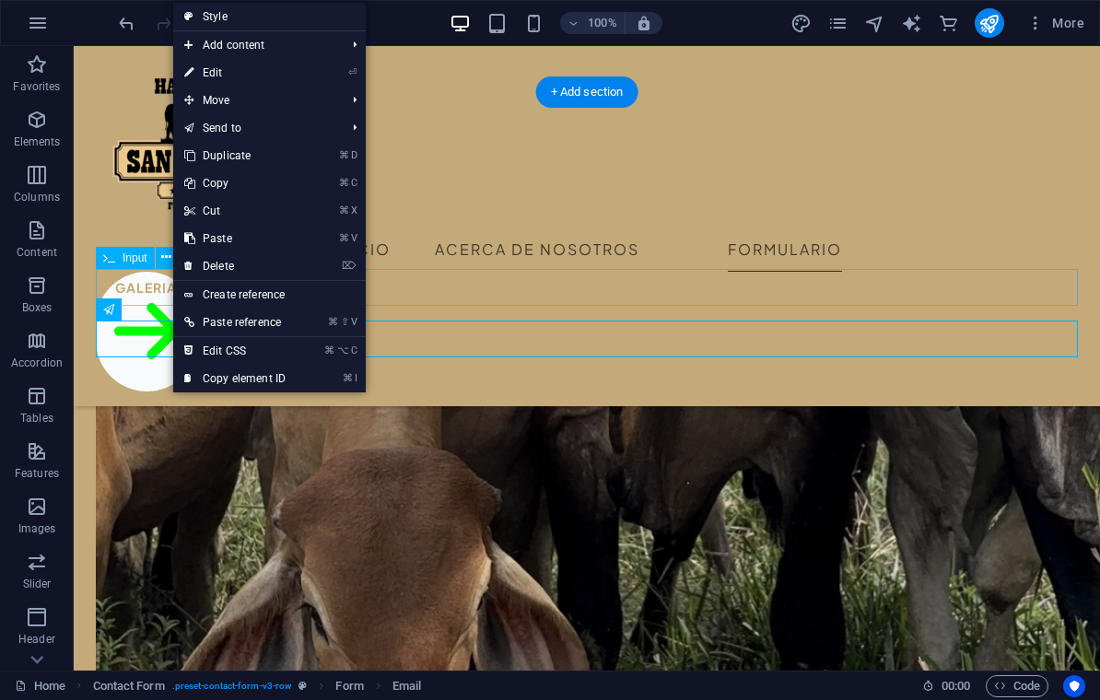
click at [201, 71] on link "⏎ Edit" at bounding box center [234, 73] width 123 height 28
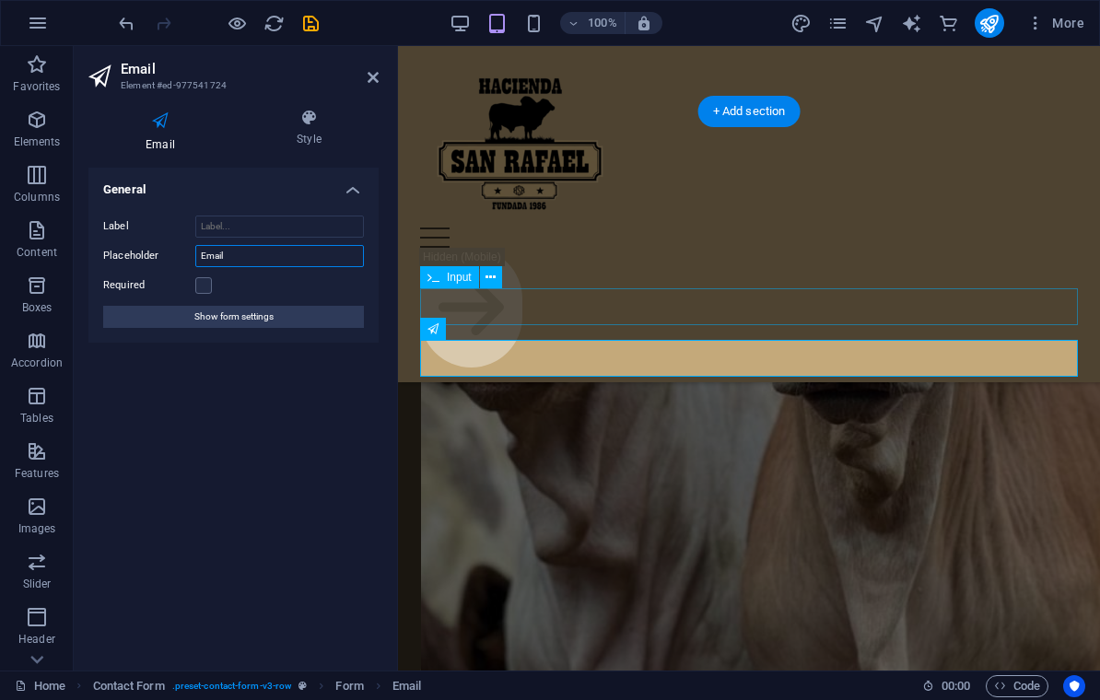
click at [234, 252] on input "Email" at bounding box center [279, 256] width 169 height 22
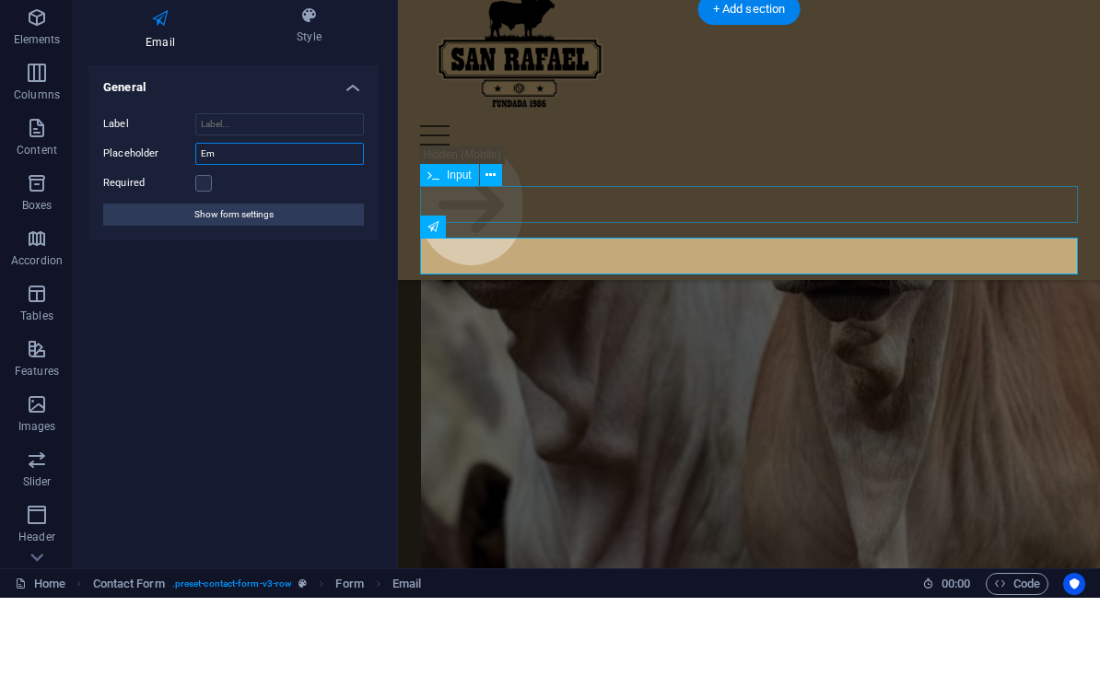
type input "E"
type input "Correo Electrónico"
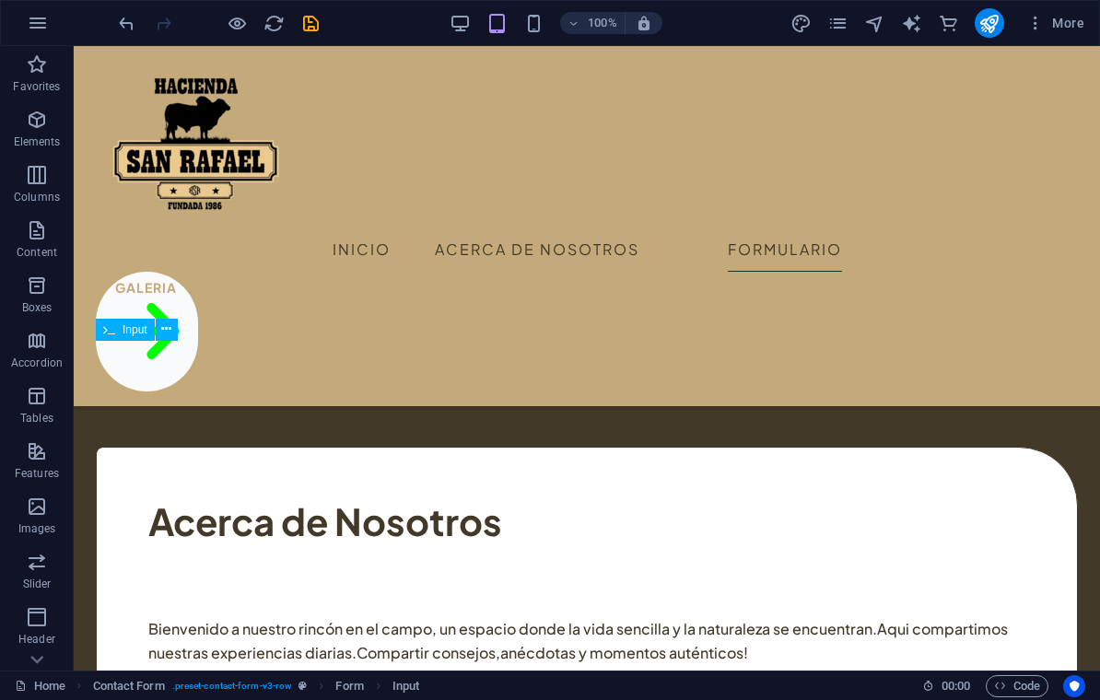
scroll to position [3115, 0]
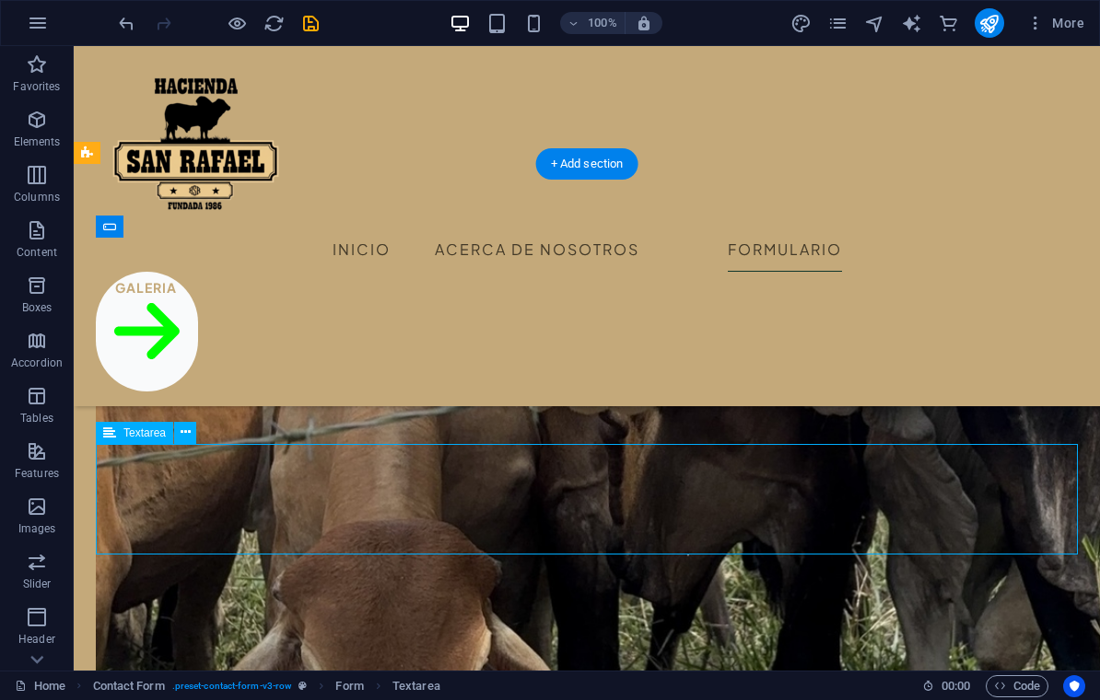
click at [183, 439] on icon at bounding box center [186, 432] width 10 height 19
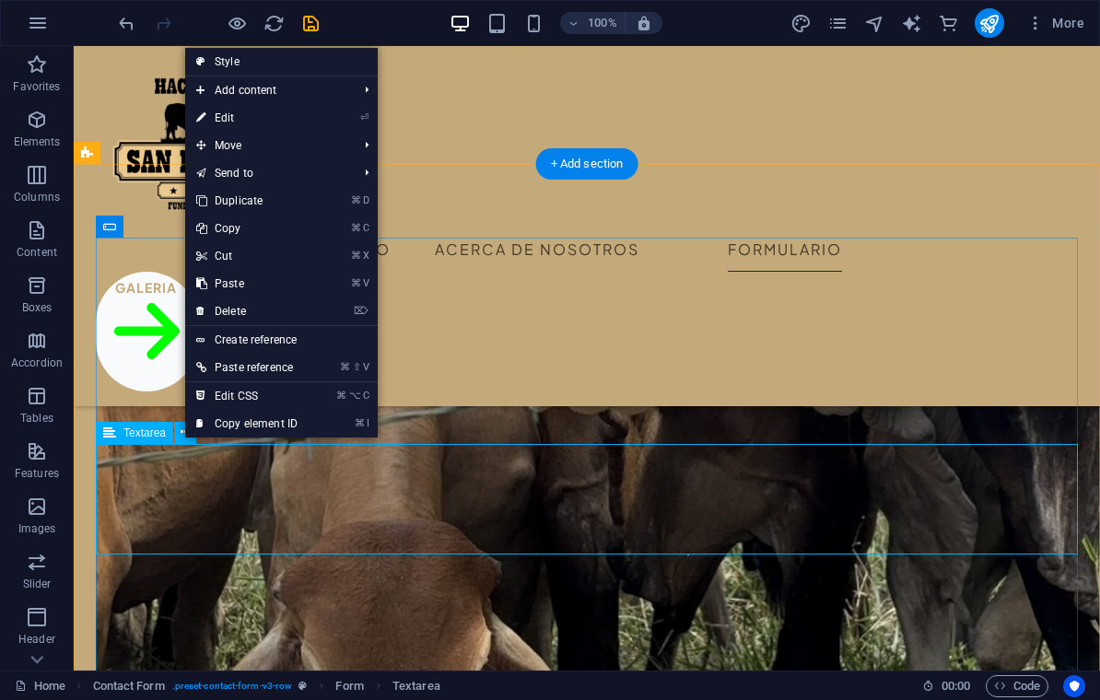
click at [225, 122] on link "⏎ Edit" at bounding box center [246, 118] width 123 height 28
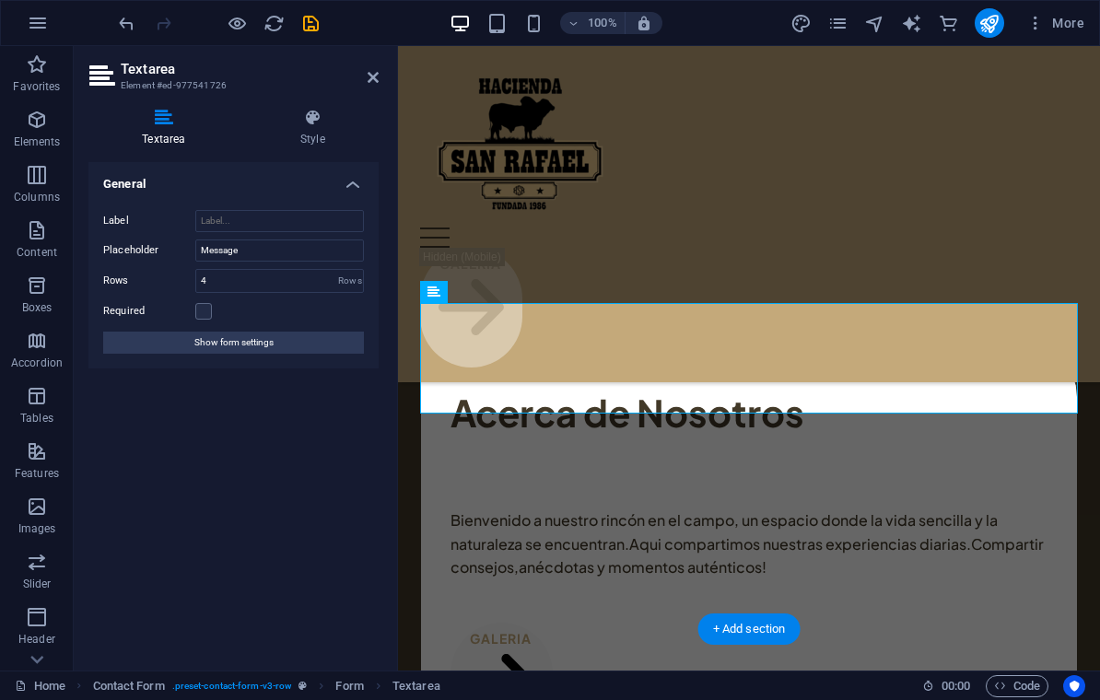
scroll to position [3961, 0]
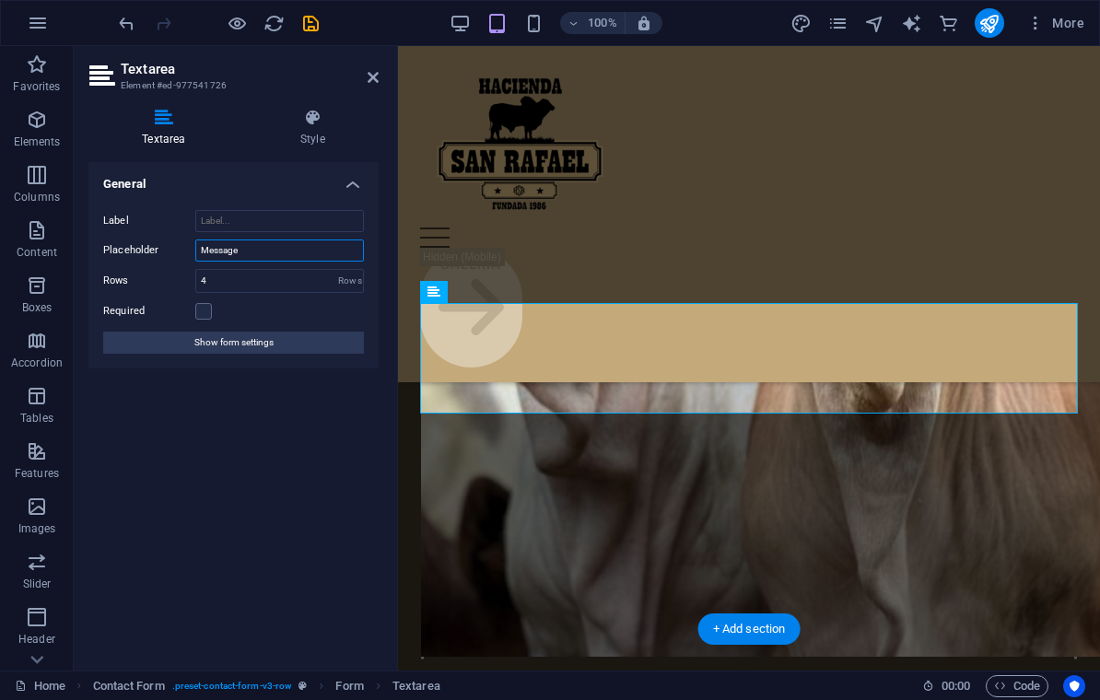
click at [248, 252] on input "Message" at bounding box center [279, 250] width 169 height 22
type input "Mensaje"
click at [697, 168] on div "Menu Inicio Acerca de Nosotros Formulario Galeria" at bounding box center [749, 214] width 702 height 336
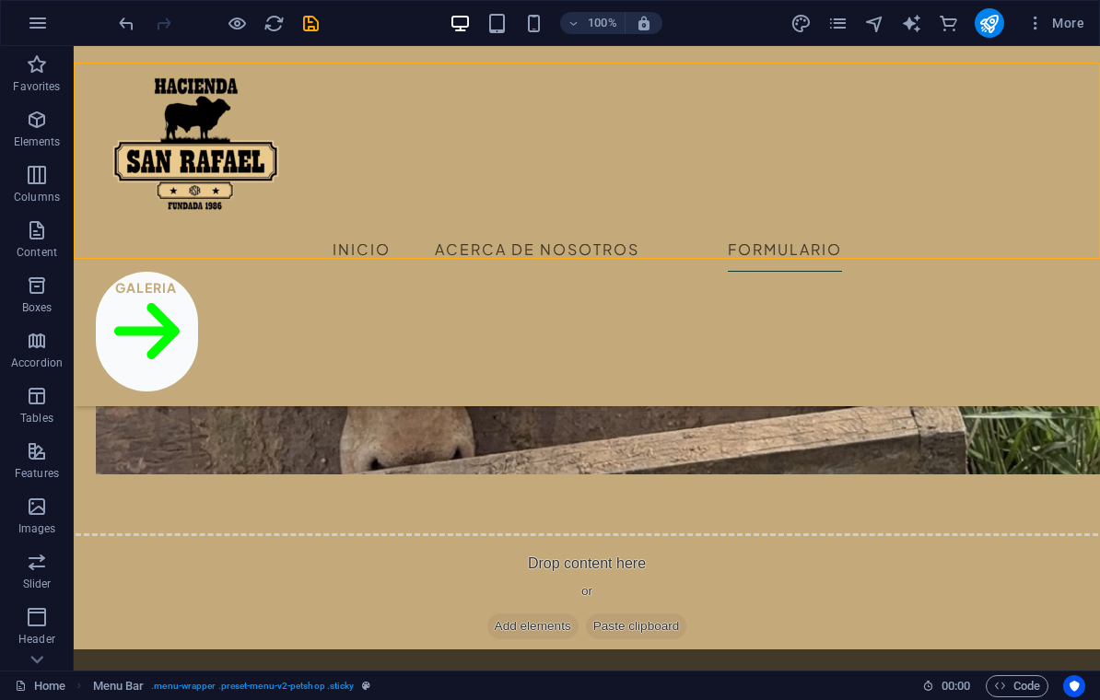
scroll to position [3597, 0]
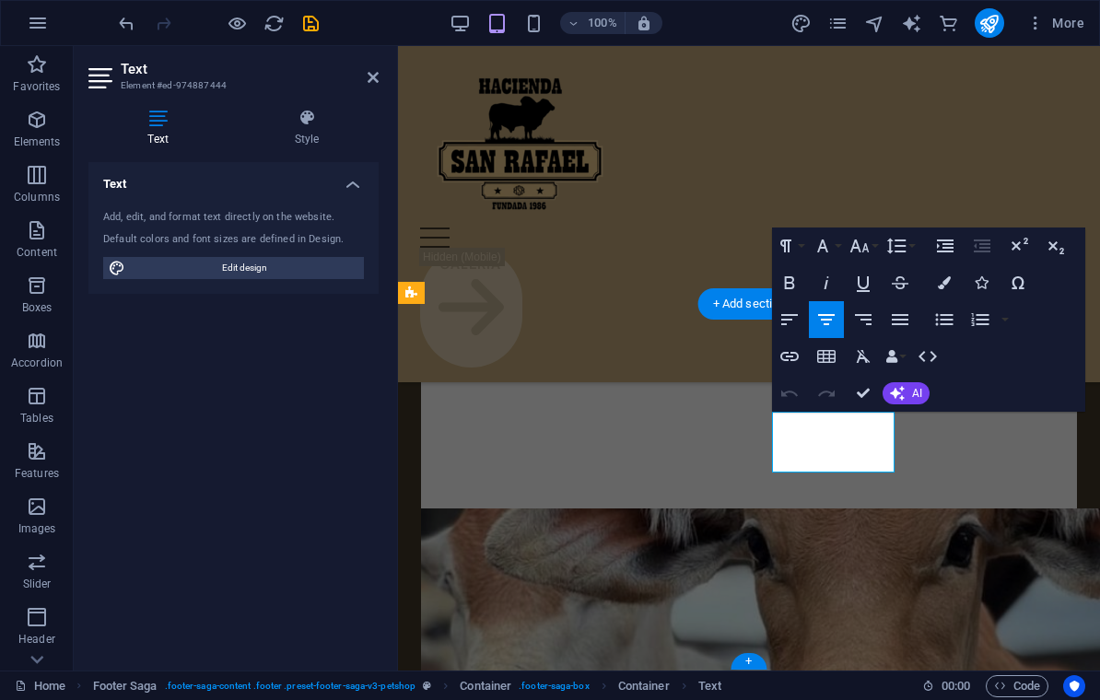
scroll to position [4286, 0]
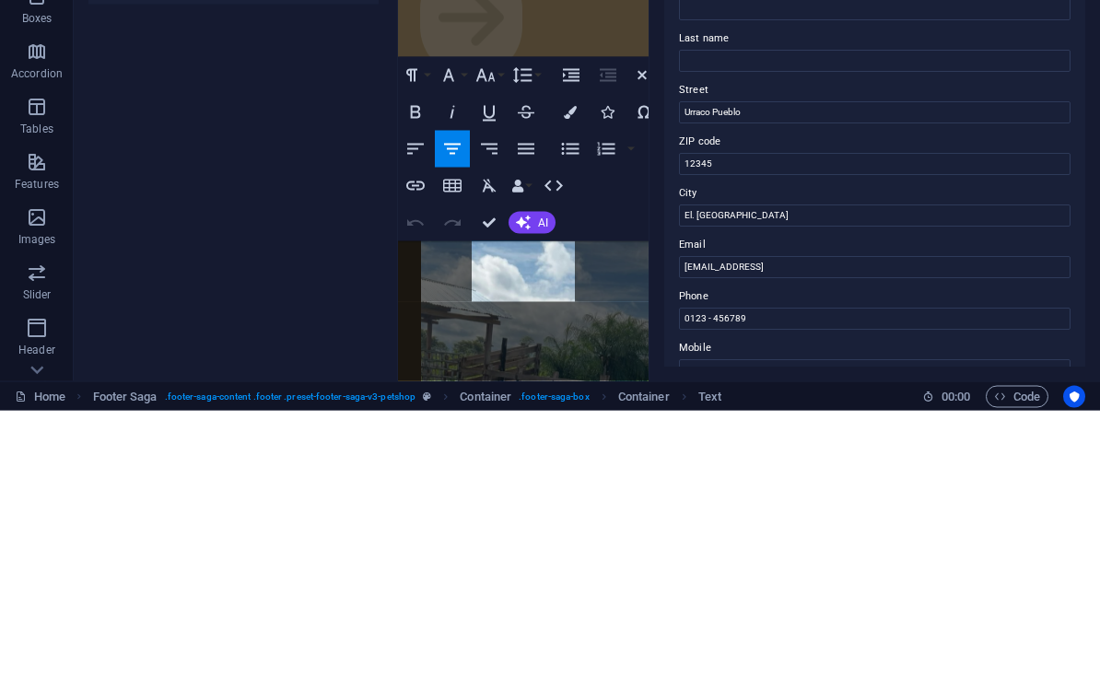
scroll to position [5520, 0]
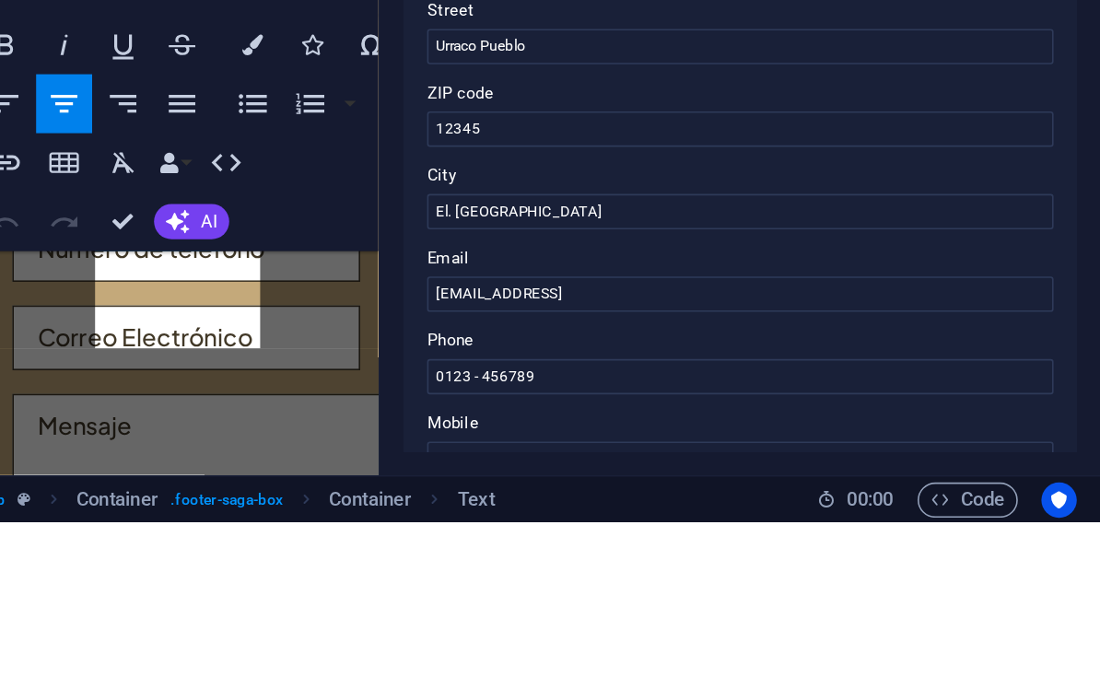
click at [679, 472] on label "City" at bounding box center [874, 483] width 391 height 22
click at [679, 495] on input "El. [GEOGRAPHIC_DATA]" at bounding box center [874, 506] width 391 height 22
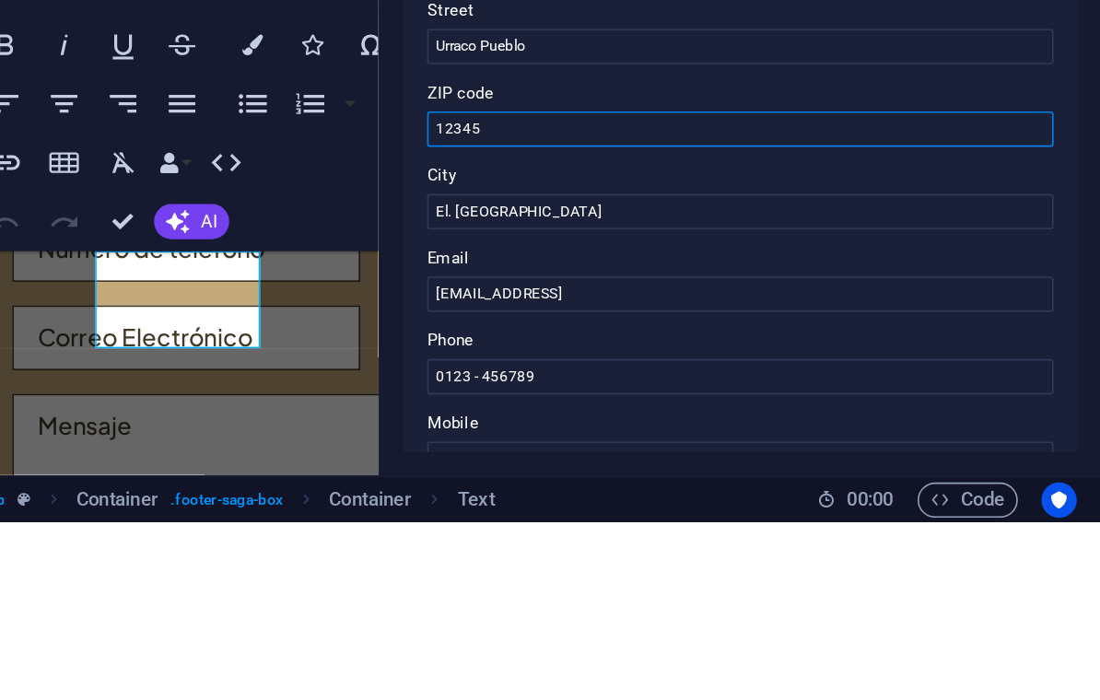
click at [679, 443] on input "12345" at bounding box center [874, 454] width 391 height 22
type input "1"
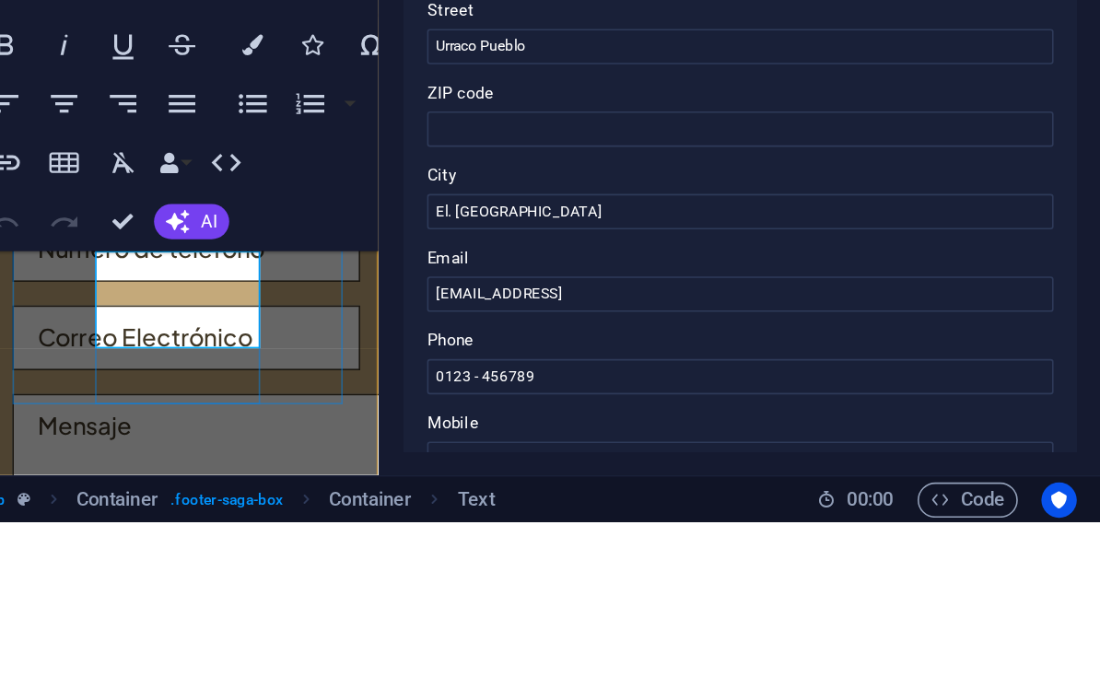
click at [52, 687] on p "Urraco Pueblo , El. [GEOGRAPHIC_DATA]" at bounding box center [103, 707] width 206 height 41
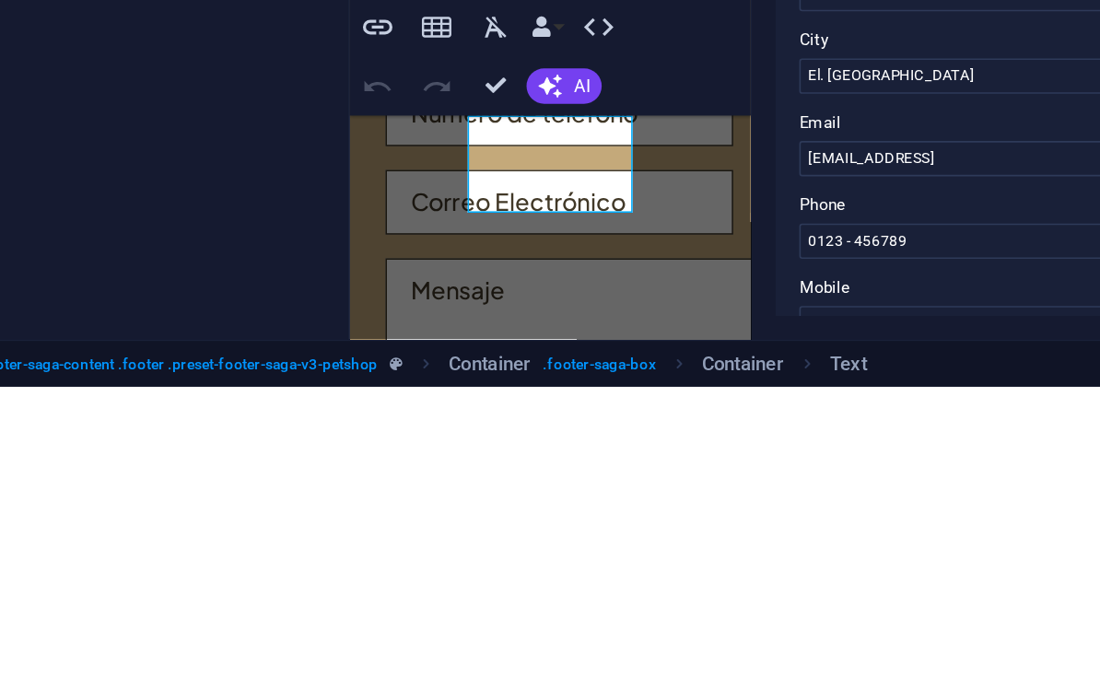
click at [90, 162] on div "Text Add, edit, and format text directly on the website. Default colors and fon…" at bounding box center [233, 409] width 290 height 494
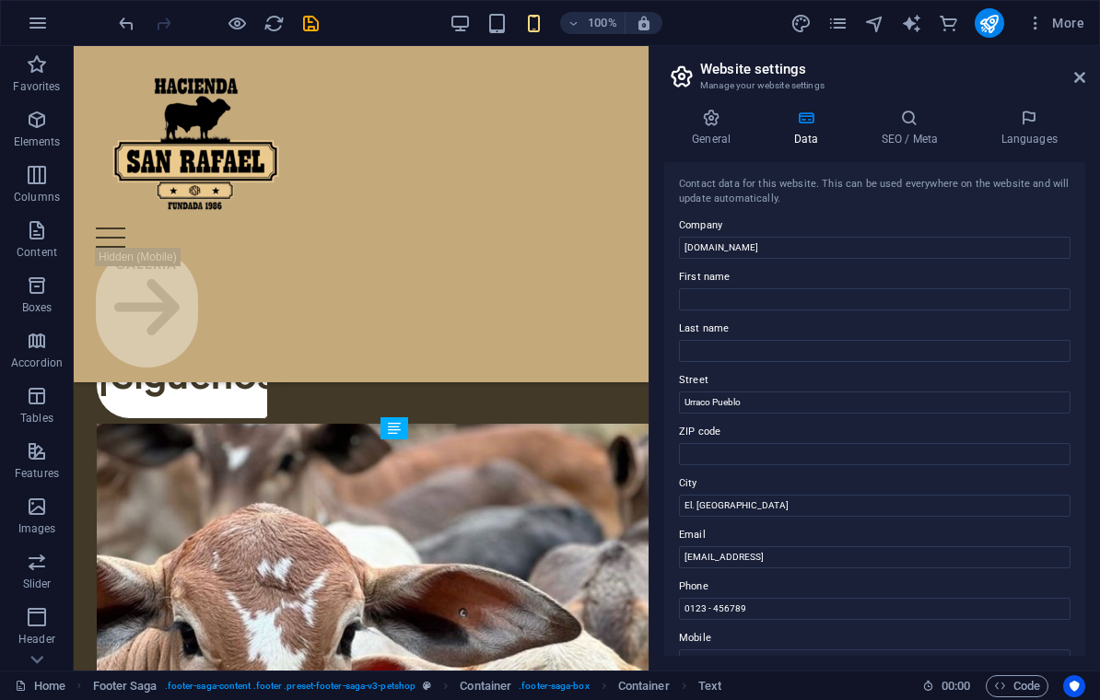
scroll to position [4282, 0]
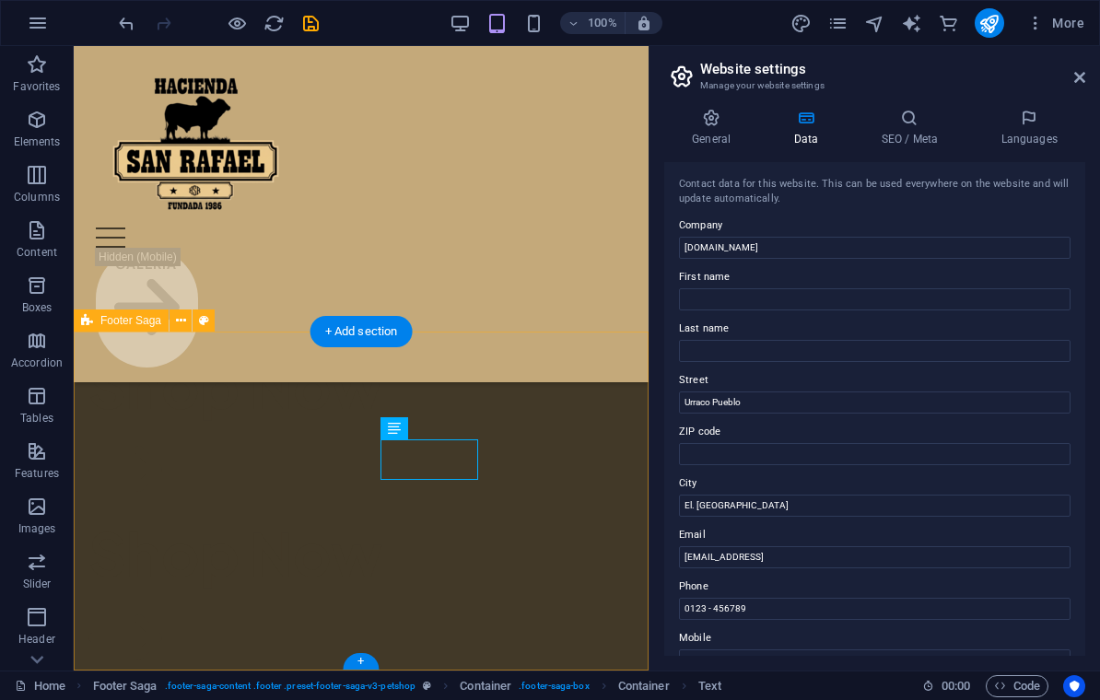
click at [1075, 80] on icon at bounding box center [1079, 77] width 11 height 15
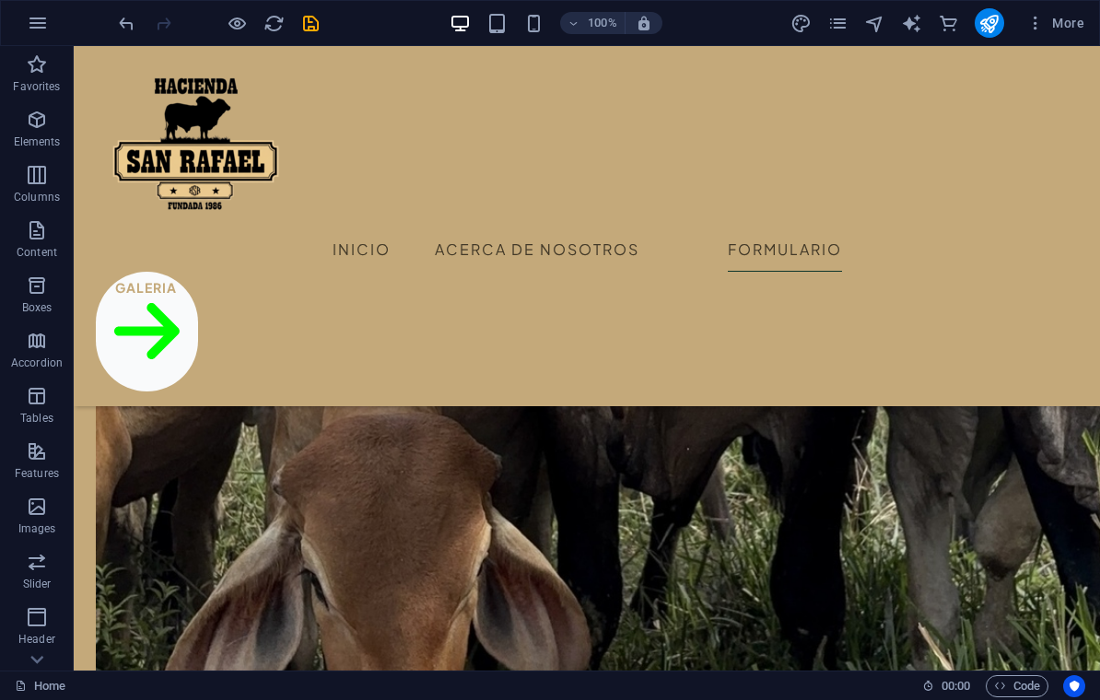
scroll to position [3229, 0]
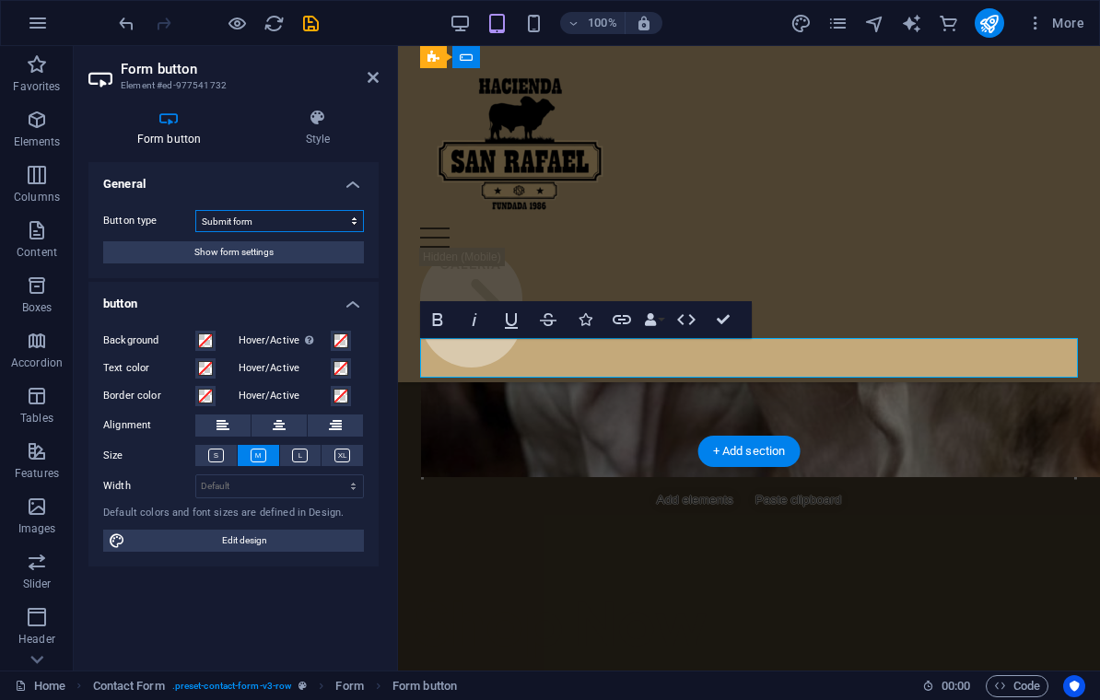
click at [243, 224] on select "Submit form Reset form No action" at bounding box center [279, 221] width 169 height 22
click at [220, 215] on select "Submit form Reset form No action" at bounding box center [279, 221] width 169 height 22
click at [216, 216] on select "Submit form Reset form No action" at bounding box center [279, 221] width 169 height 22
click at [238, 223] on select "Submit form Reset form No action" at bounding box center [279, 221] width 169 height 22
click at [354, 181] on h4 "General" at bounding box center [233, 178] width 290 height 33
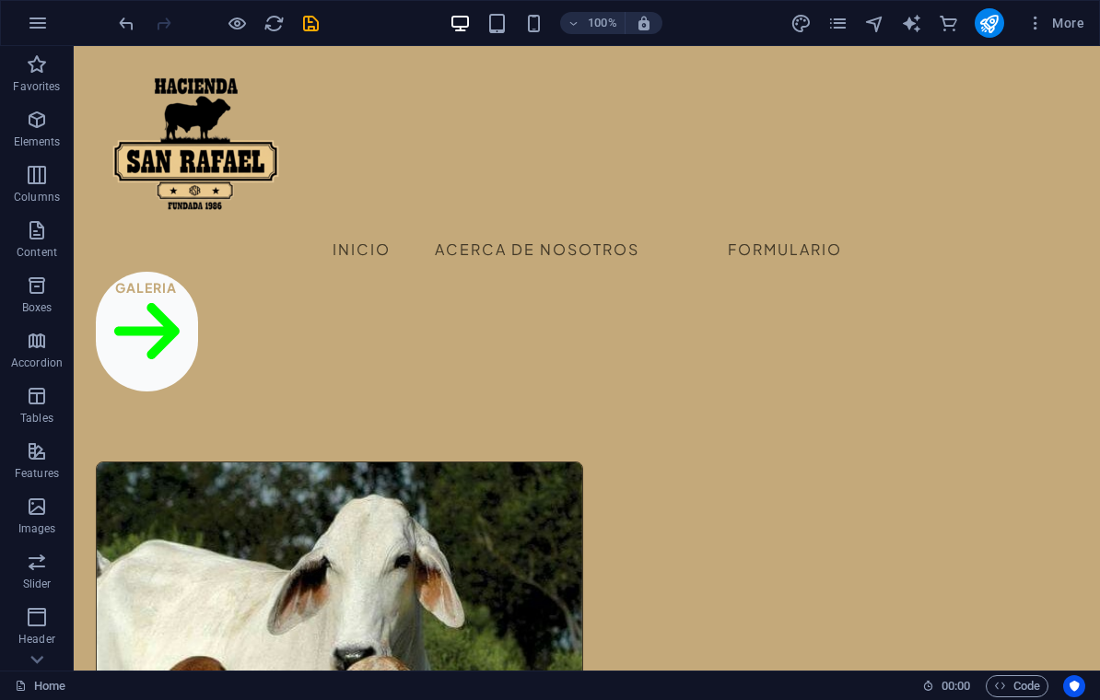
scroll to position [0, 0]
click at [307, 27] on icon "save" at bounding box center [310, 23] width 21 height 21
checkbox input "false"
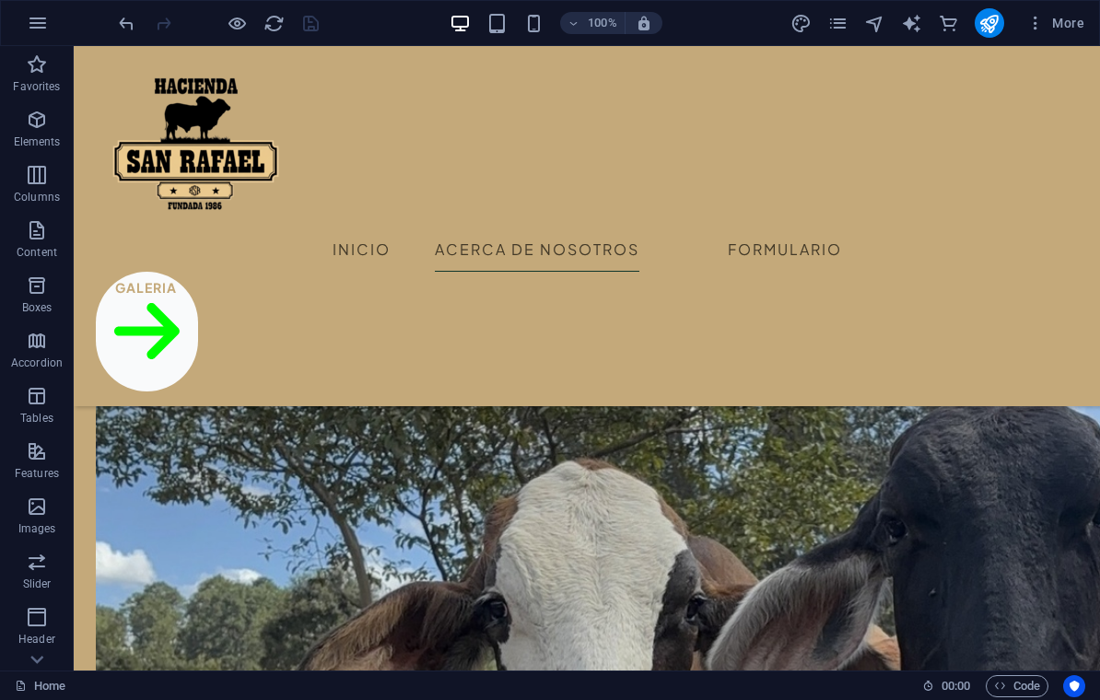
scroll to position [1461, 0]
